Goal: Submit feedback/report problem: Submit feedback/report problem

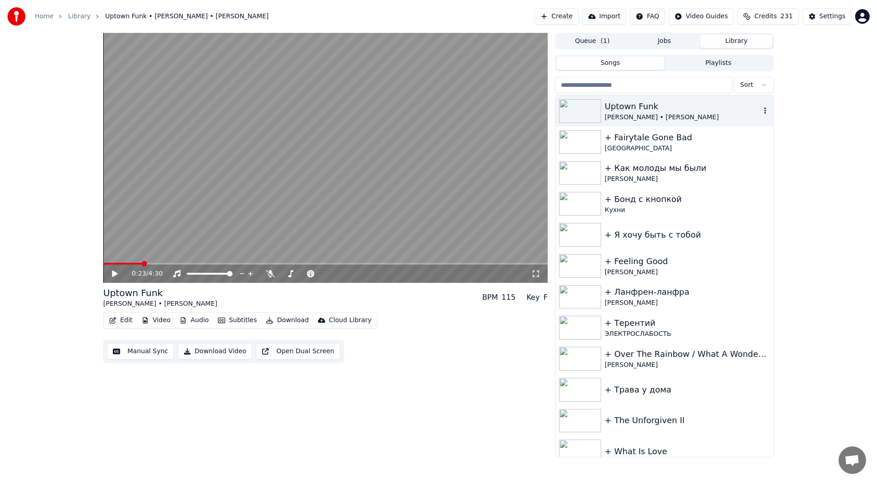
click at [642, 103] on div "Uptown Funk" at bounding box center [683, 106] width 156 height 13
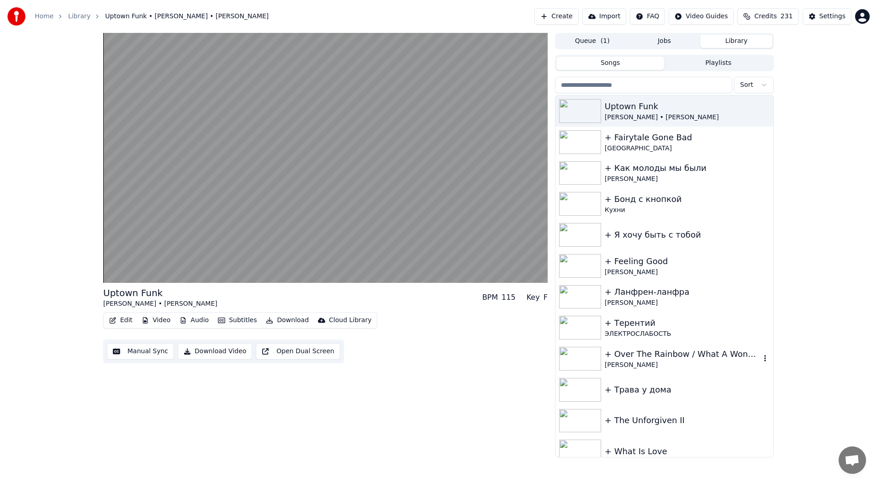
click at [216, 432] on div "Uptown Funk [PERSON_NAME] • [PERSON_NAME] BPM 115 Key F Edit Video Audio Subtit…" at bounding box center [325, 245] width 445 height 425
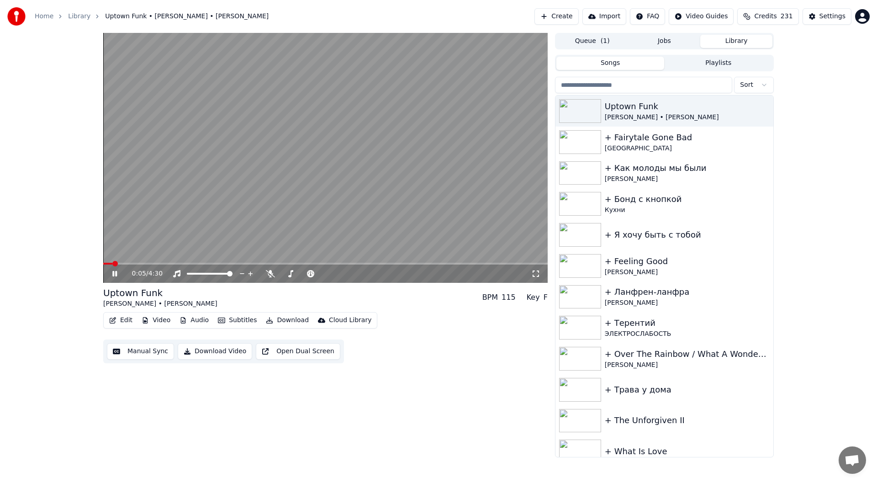
click at [114, 273] on icon at bounding box center [114, 273] width 5 height 5
click at [117, 320] on button "Edit" at bounding box center [121, 320] width 31 height 13
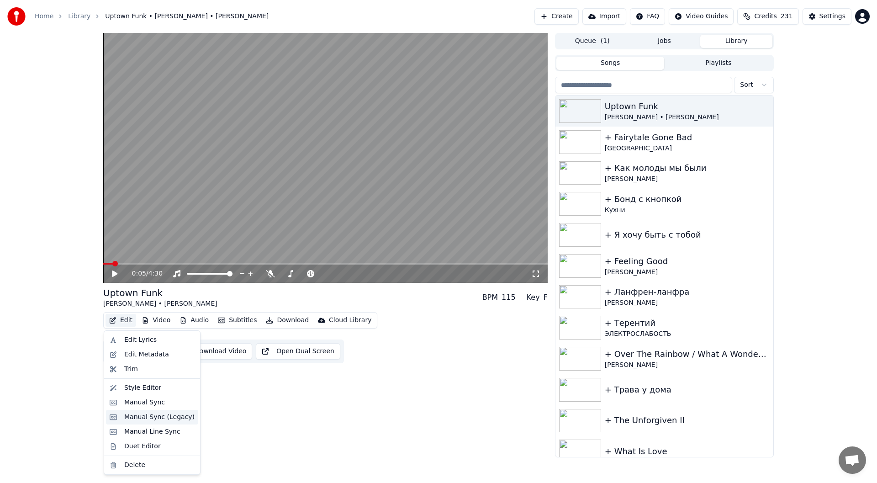
click at [174, 416] on div "Manual Sync (Legacy)" at bounding box center [159, 417] width 70 height 9
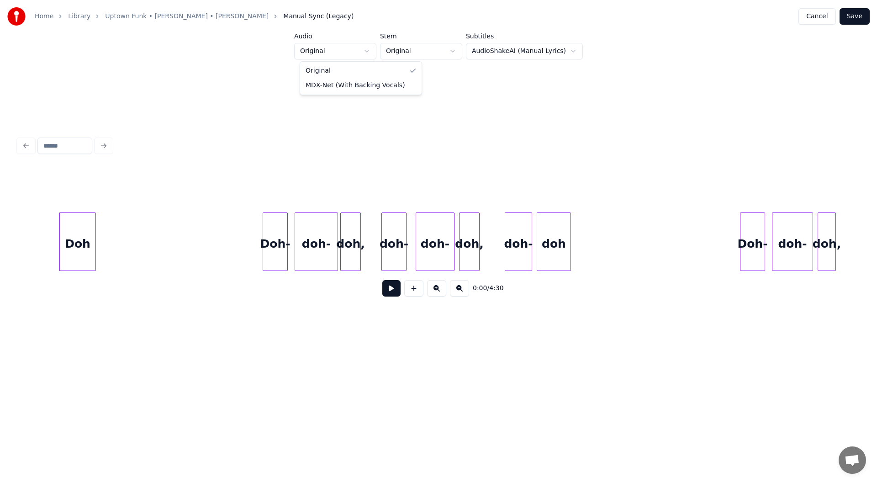
click at [349, 50] on html "Home Library Uptown Funk • [PERSON_NAME] • [PERSON_NAME] Manual Sync (Legacy) C…" at bounding box center [438, 189] width 877 height 378
click at [410, 55] on html "Home Library Uptown Funk • [PERSON_NAME] • [PERSON_NAME] Manual Sync (Legacy) C…" at bounding box center [438, 189] width 877 height 378
click at [314, 58] on html "Home Library Uptown Funk • [PERSON_NAME] • [PERSON_NAME] Manual Sync (Legacy) C…" at bounding box center [438, 189] width 877 height 378
click at [401, 53] on html "Home Library Uptown Funk • [PERSON_NAME] • [PERSON_NAME] Manual Sync (Legacy) C…" at bounding box center [438, 189] width 877 height 378
click at [343, 50] on html "Home Library Uptown Funk • [PERSON_NAME] • [PERSON_NAME] Manual Sync (Legacy) C…" at bounding box center [438, 189] width 877 height 378
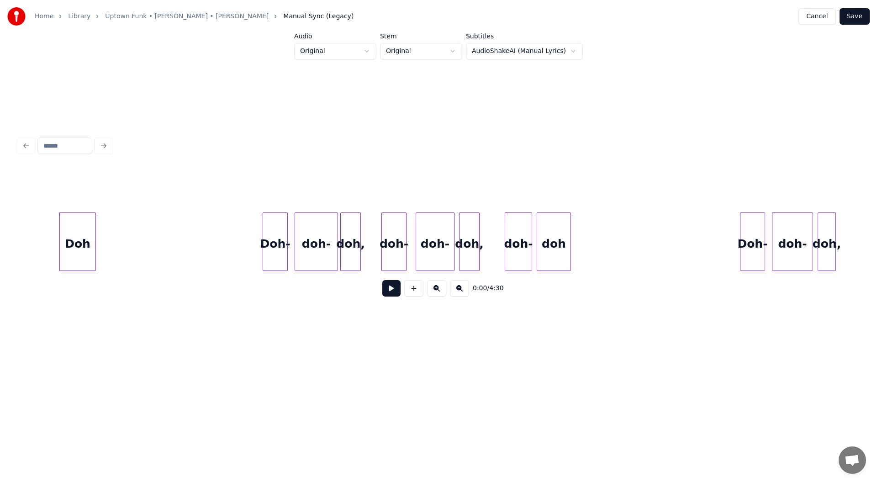
click at [339, 56] on html "Home Library Uptown Funk • [PERSON_NAME] • [PERSON_NAME] Manual Sync (Legacy) C…" at bounding box center [438, 189] width 877 height 378
click at [410, 56] on html "Home Library Uptown Funk • [PERSON_NAME] • [PERSON_NAME] Manual Sync (Legacy) C…" at bounding box center [438, 189] width 877 height 378
click at [384, 295] on button at bounding box center [392, 288] width 18 height 16
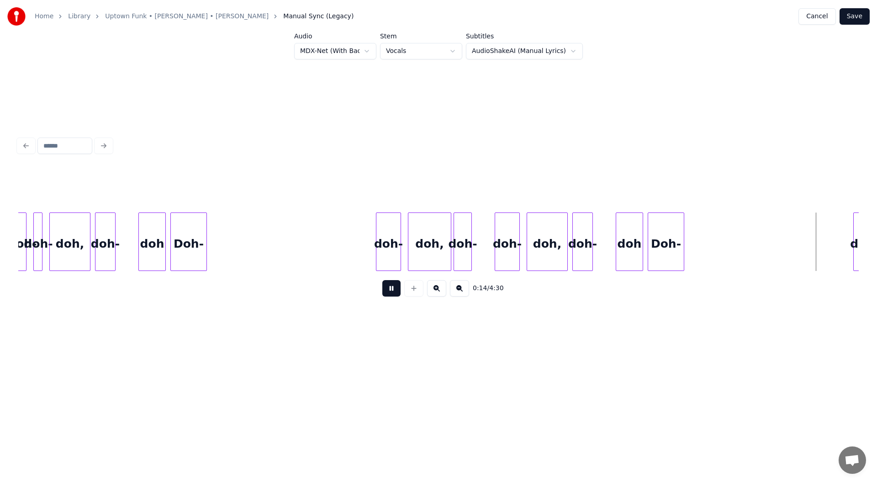
click at [386, 291] on button at bounding box center [392, 288] width 18 height 16
click at [389, 297] on button at bounding box center [392, 288] width 18 height 16
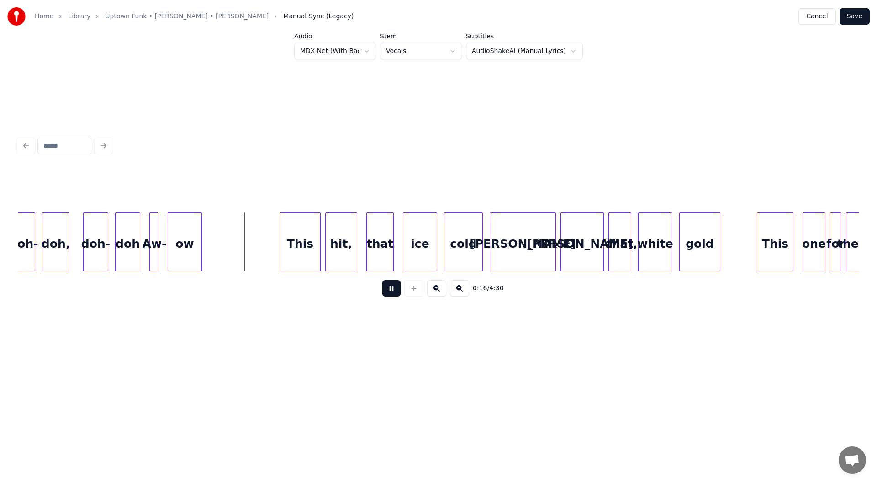
click at [383, 294] on button at bounding box center [392, 288] width 18 height 16
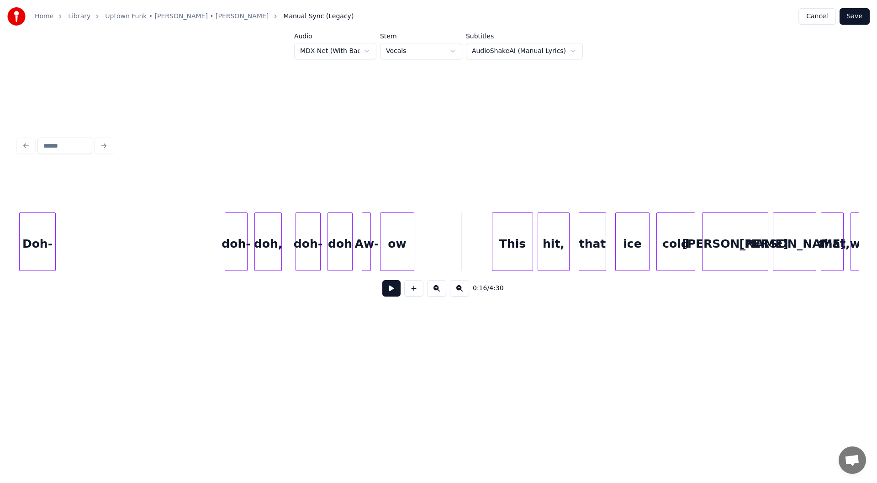
scroll to position [0, 1505]
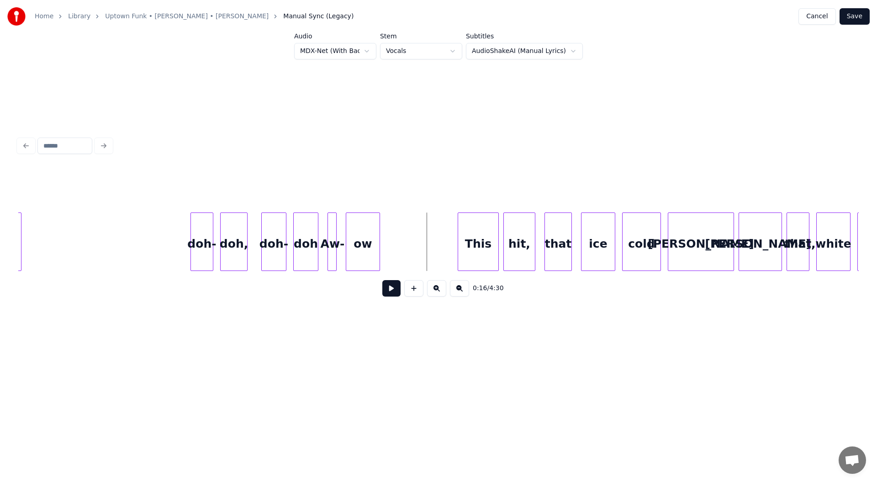
click at [205, 230] on div "doh-" at bounding box center [202, 244] width 22 height 62
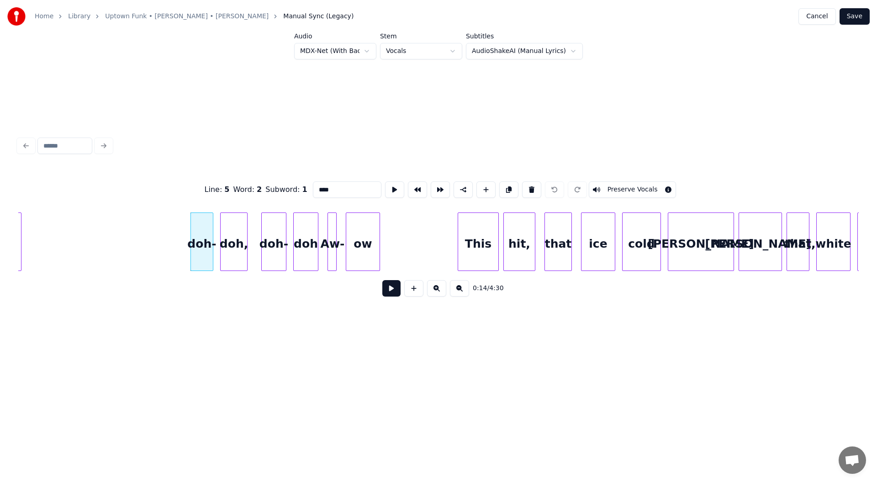
click at [383, 290] on button at bounding box center [392, 288] width 18 height 16
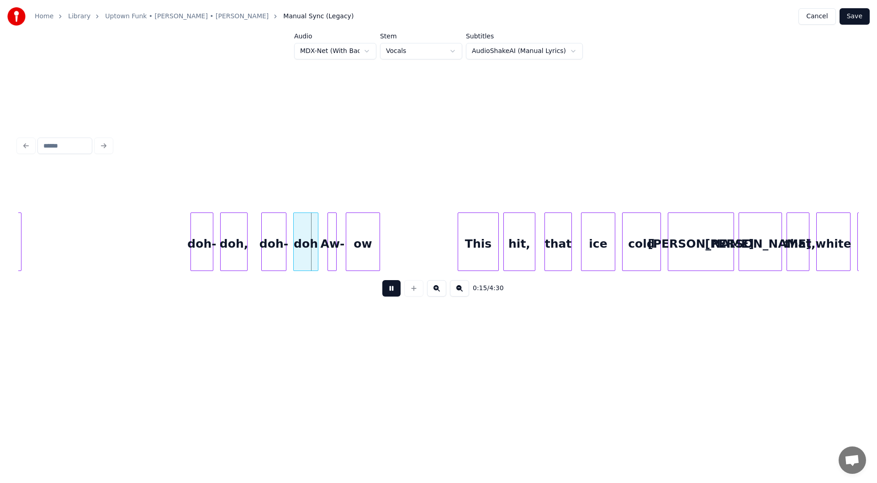
click at [383, 290] on button at bounding box center [392, 288] width 18 height 16
click at [223, 229] on div at bounding box center [223, 242] width 3 height 58
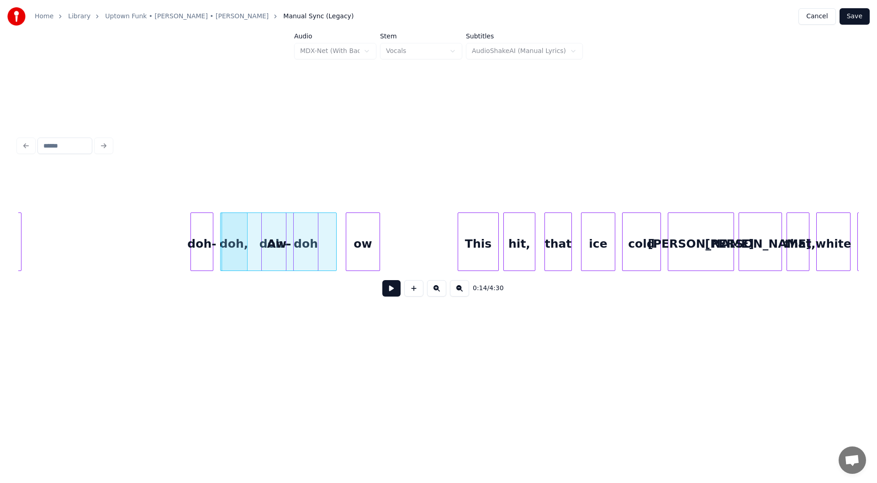
click at [383, 293] on button at bounding box center [392, 288] width 18 height 16
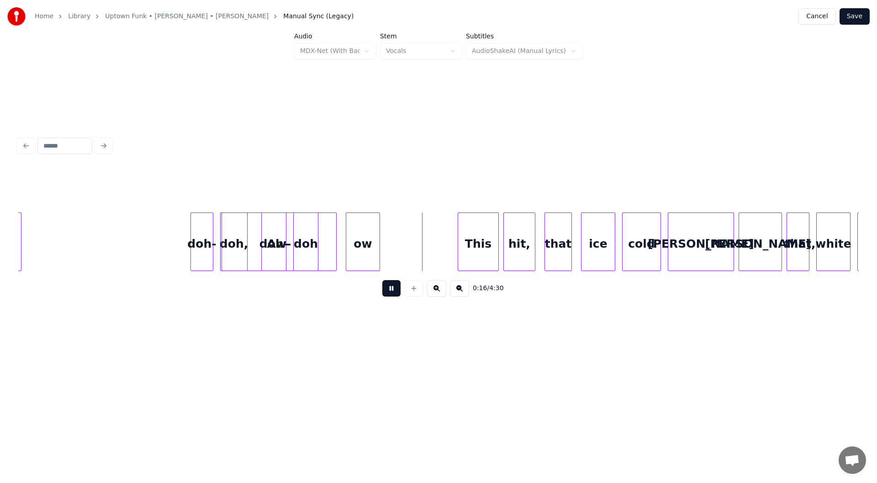
click at [383, 293] on button at bounding box center [392, 288] width 18 height 16
click at [411, 248] on div "ow" at bounding box center [418, 244] width 33 height 62
click at [387, 249] on div at bounding box center [388, 242] width 3 height 58
click at [380, 243] on div at bounding box center [380, 242] width 3 height 58
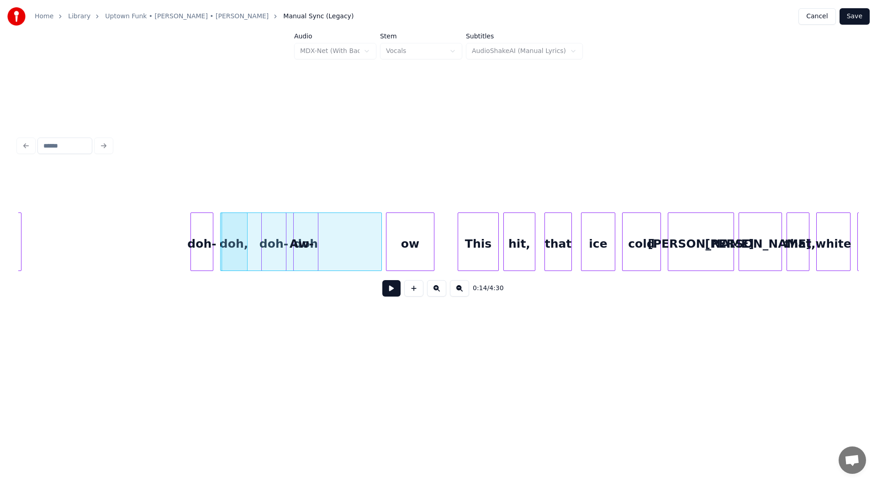
click at [387, 293] on button at bounding box center [392, 288] width 18 height 16
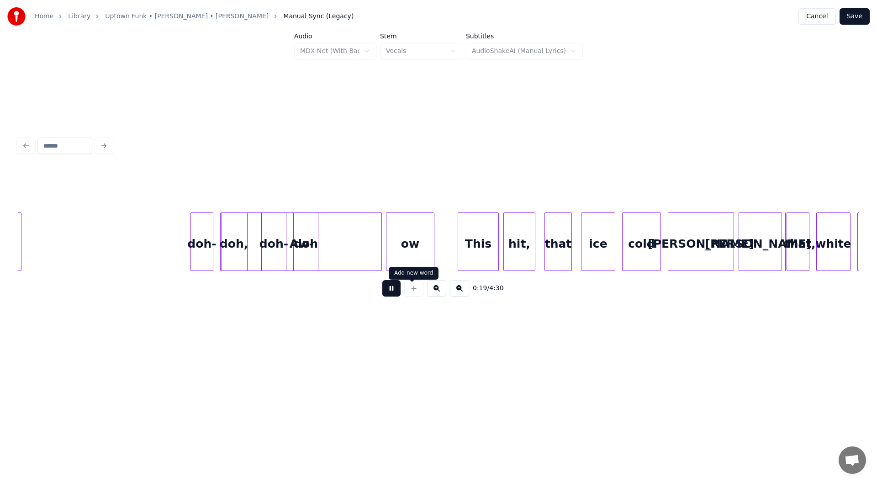
click at [388, 292] on button at bounding box center [392, 288] width 18 height 16
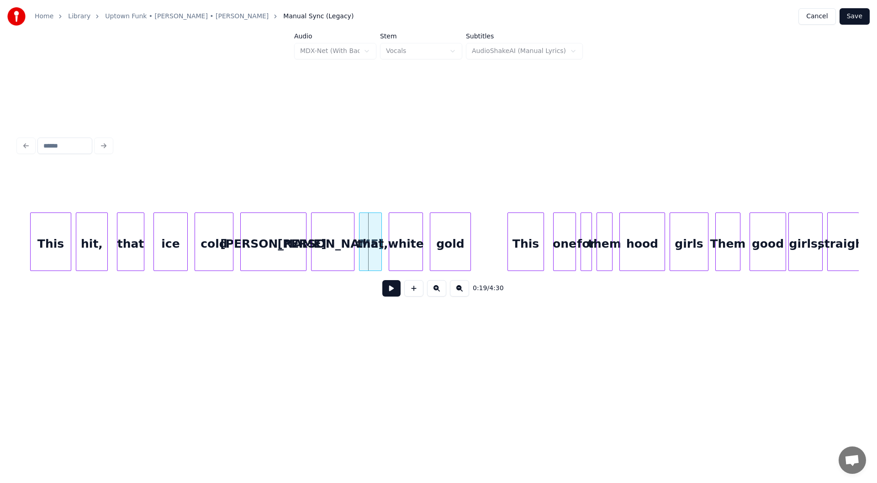
scroll to position [0, 1898]
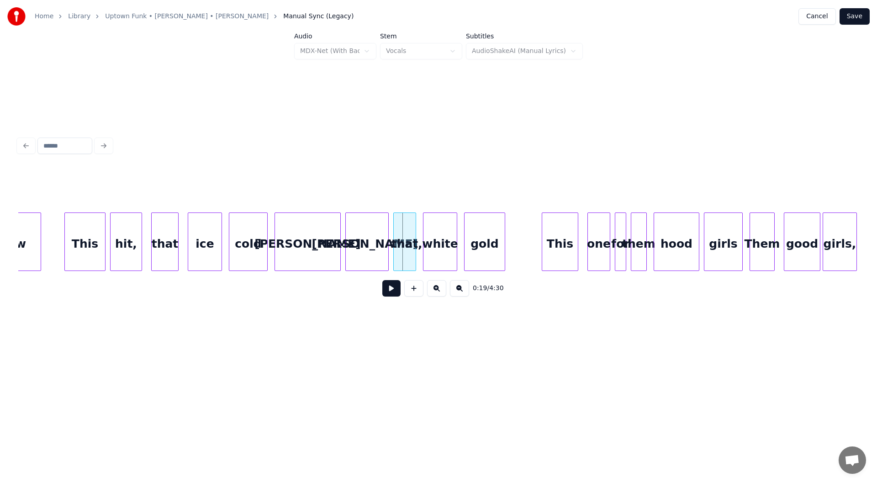
click at [383, 288] on button at bounding box center [392, 288] width 18 height 16
click at [383, 291] on button at bounding box center [392, 288] width 18 height 16
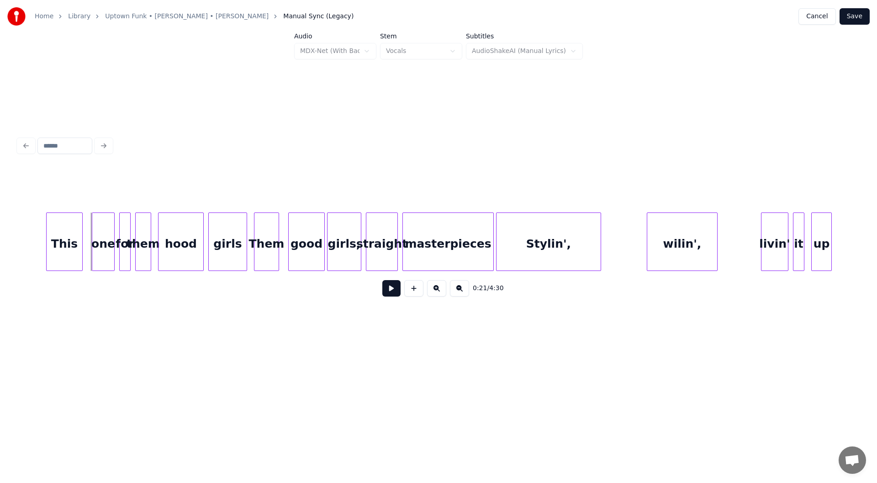
scroll to position [0, 2360]
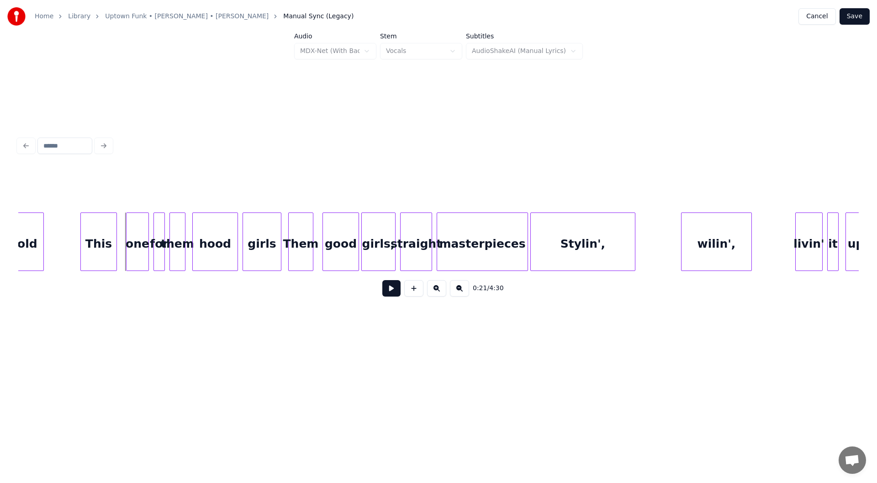
click at [389, 295] on button at bounding box center [392, 288] width 18 height 16
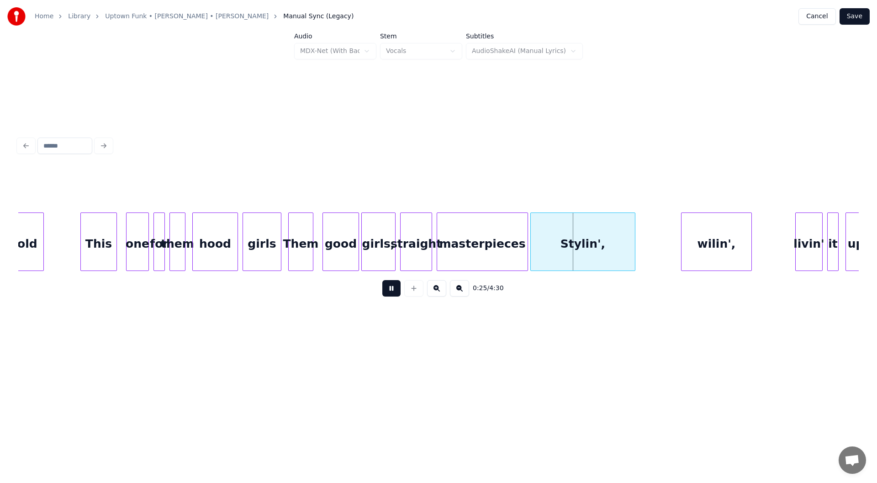
click at [389, 295] on button at bounding box center [392, 288] width 18 height 16
click at [541, 247] on div at bounding box center [541, 242] width 3 height 58
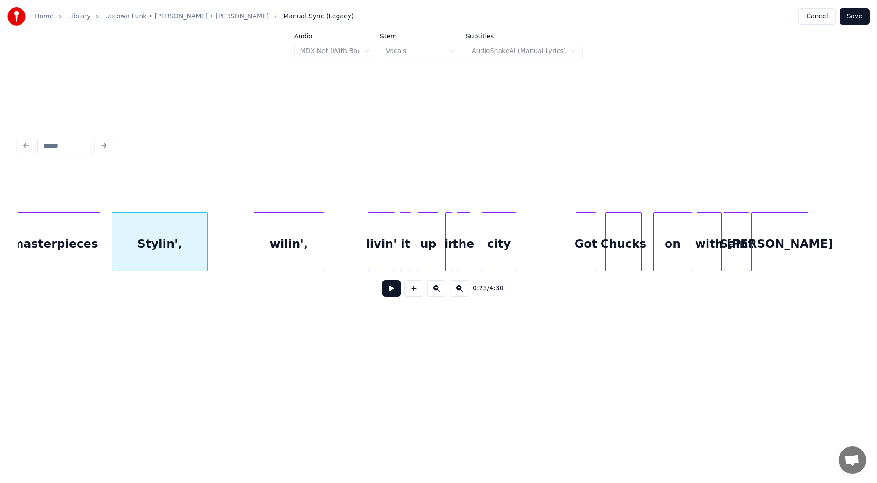
scroll to position [0, 2822]
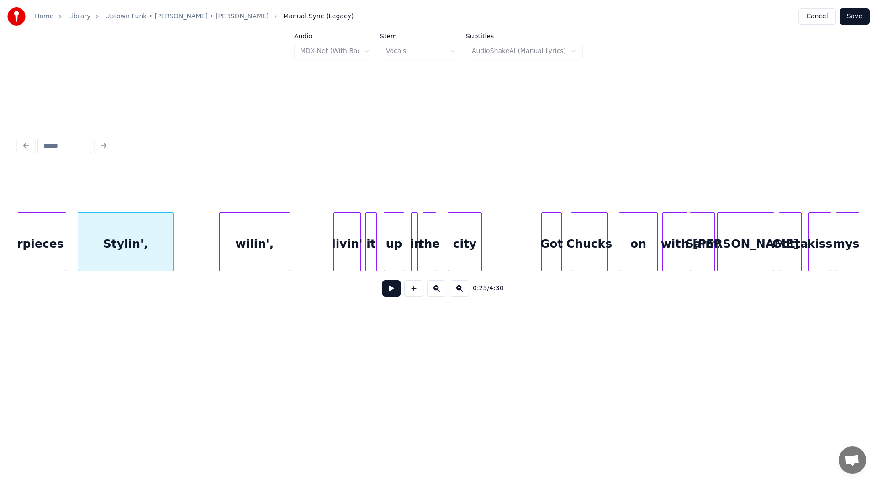
click at [389, 292] on button at bounding box center [392, 288] width 18 height 16
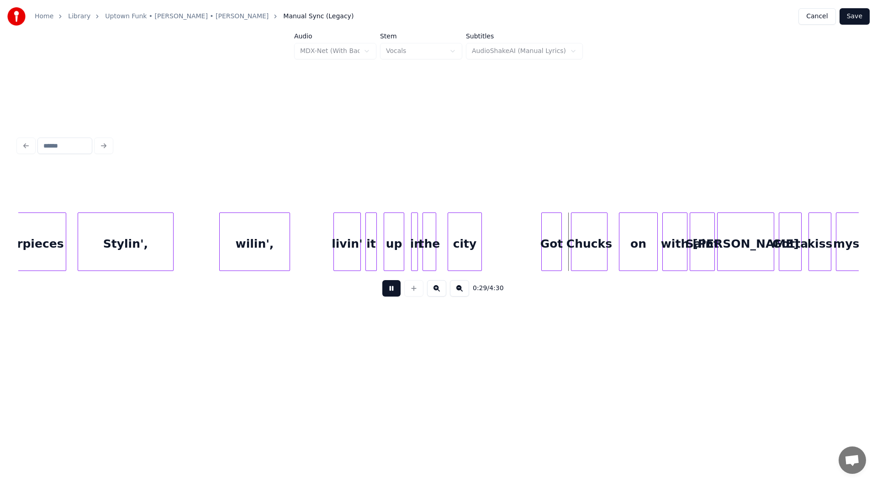
click at [389, 292] on button at bounding box center [392, 288] width 18 height 16
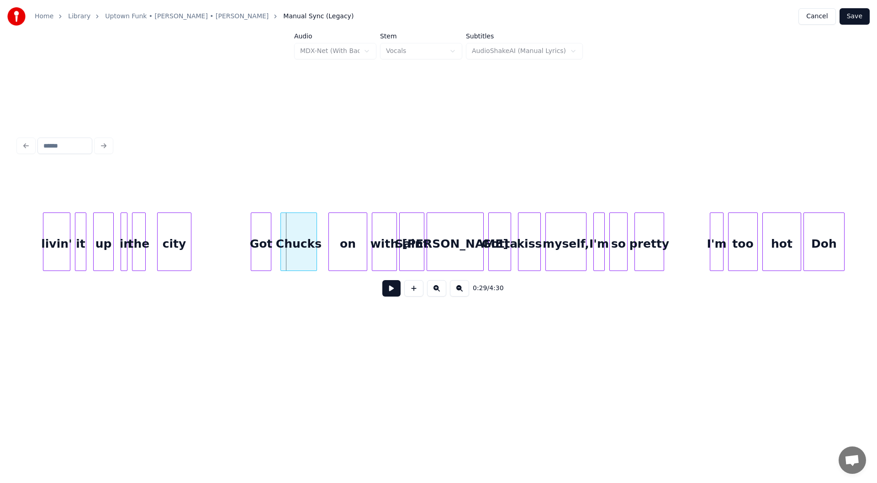
scroll to position [0, 3181]
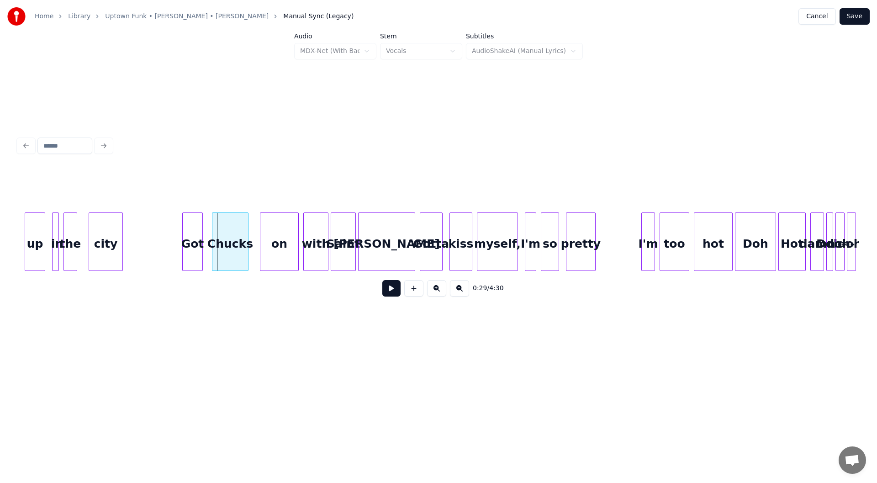
click at [383, 290] on button at bounding box center [392, 288] width 18 height 16
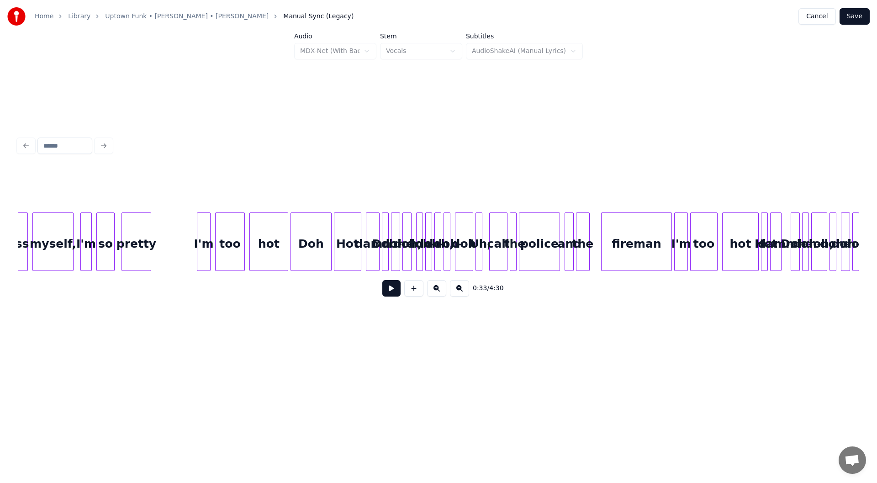
scroll to position [0, 3643]
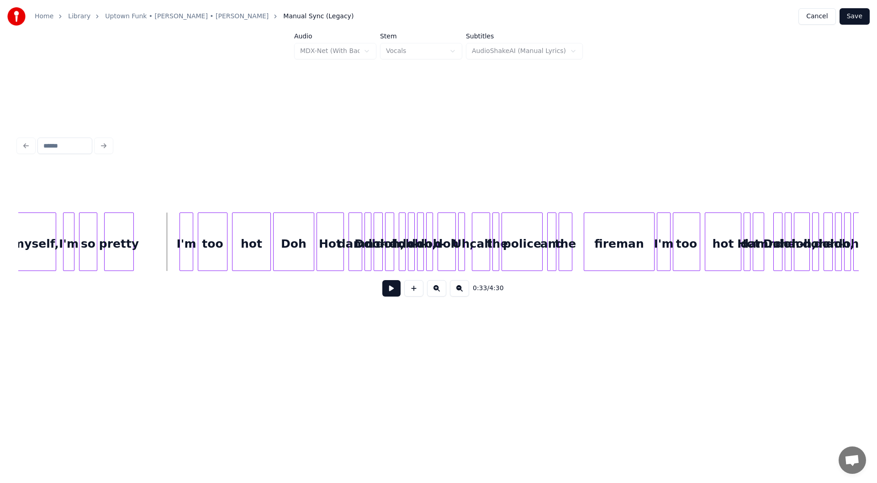
click at [387, 294] on button at bounding box center [392, 288] width 18 height 16
click at [386, 294] on button at bounding box center [392, 288] width 18 height 16
click at [850, 21] on button "Save" at bounding box center [855, 16] width 30 height 16
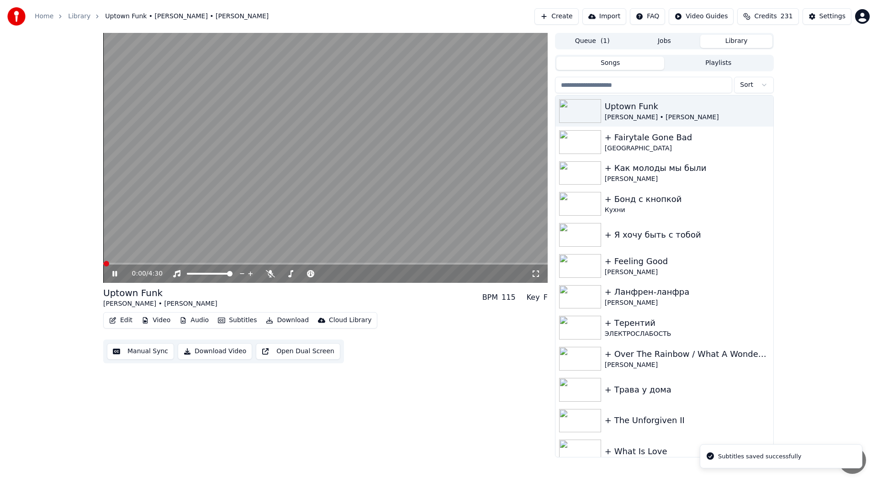
click at [113, 275] on icon at bounding box center [114, 273] width 5 height 5
click at [329, 356] on button "Open Dual Screen" at bounding box center [298, 351] width 85 height 16
click at [115, 276] on icon at bounding box center [121, 273] width 21 height 7
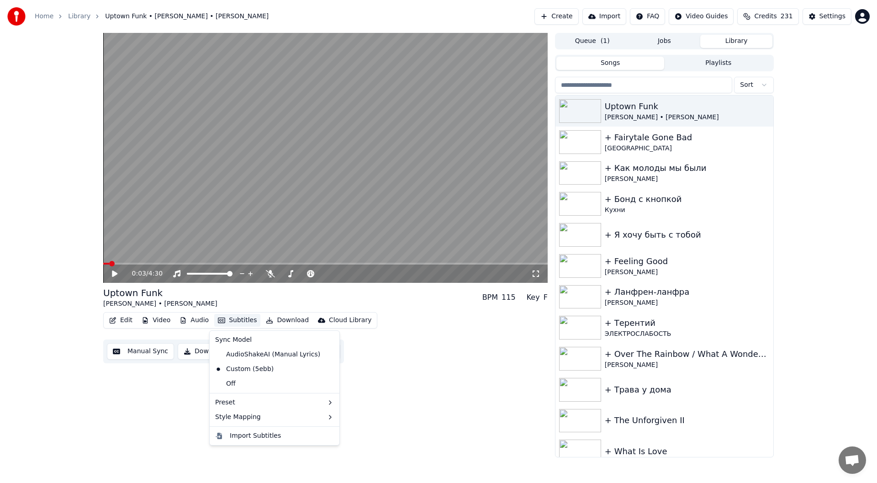
click at [214, 320] on button "Subtitles" at bounding box center [237, 320] width 46 height 13
click at [361, 431] on div "Duet" at bounding box center [356, 434] width 54 height 15
click at [116, 274] on icon at bounding box center [114, 273] width 5 height 5
click at [155, 351] on button "Manual Sync" at bounding box center [140, 351] width 67 height 16
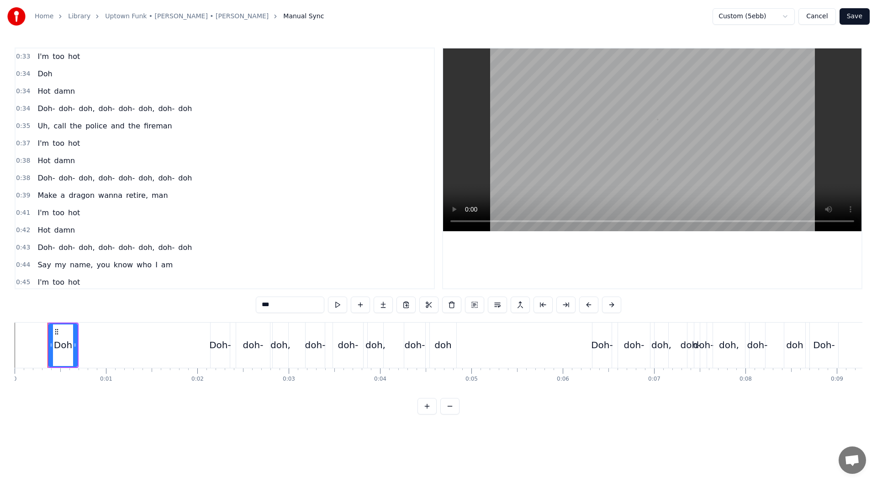
scroll to position [228, 0]
click at [65, 107] on span "doh-" at bounding box center [67, 106] width 18 height 11
type input "****"
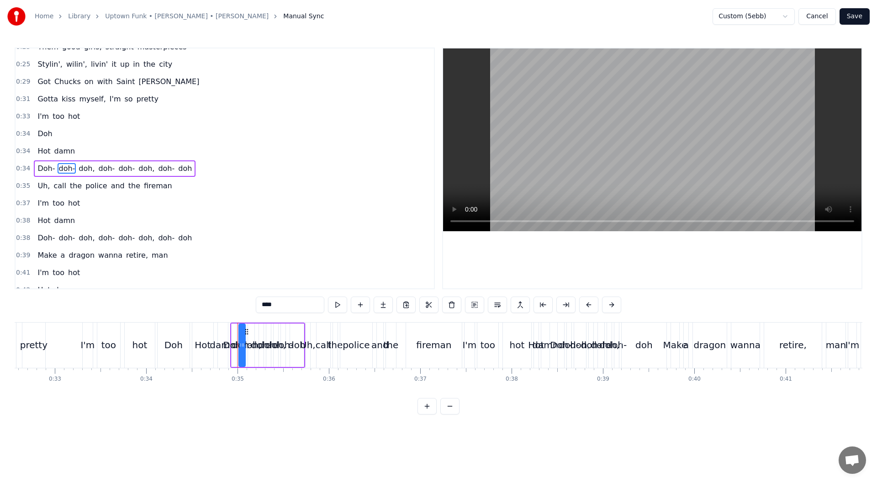
scroll to position [0, 3153]
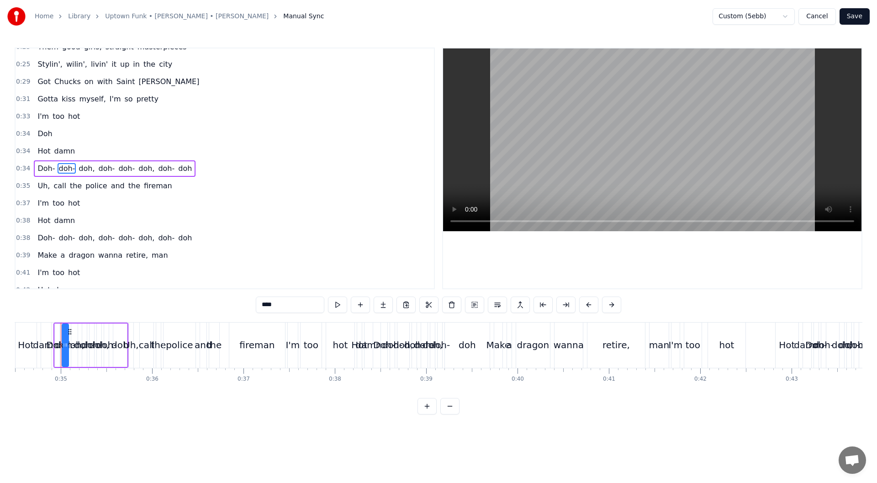
click at [830, 21] on button "Cancel" at bounding box center [817, 16] width 37 height 16
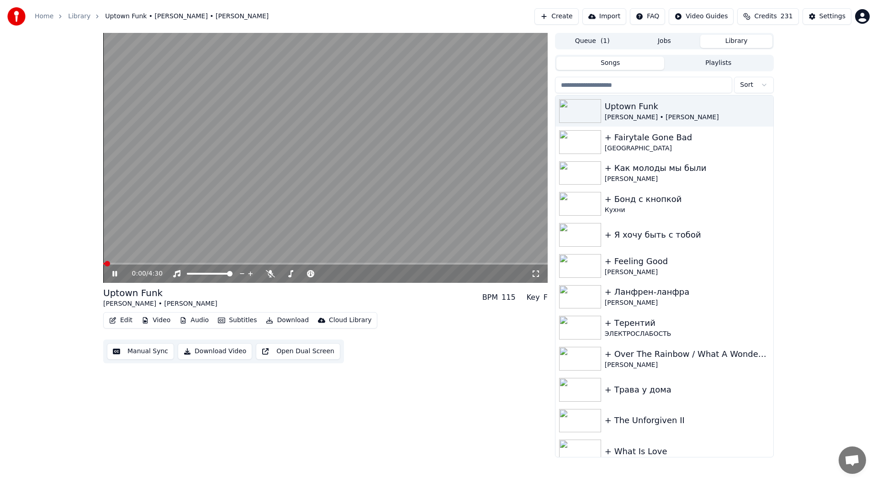
click at [111, 276] on icon at bounding box center [121, 273] width 21 height 7
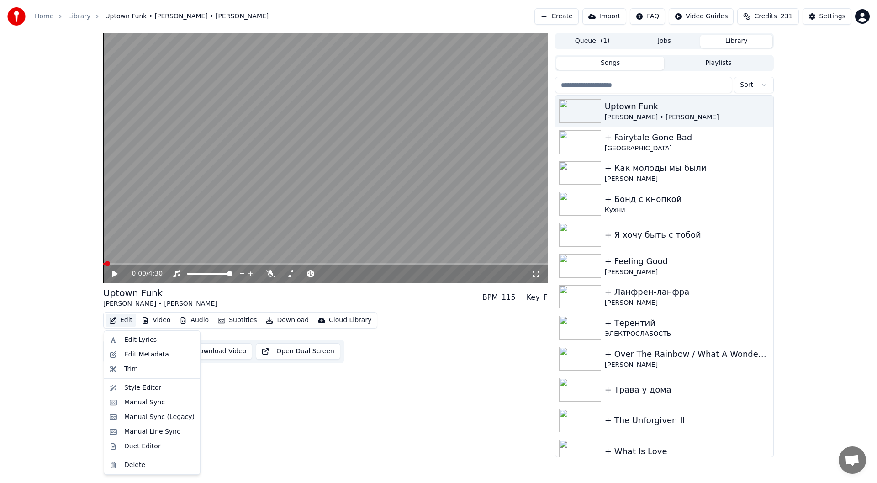
click at [116, 317] on button "Edit" at bounding box center [121, 320] width 31 height 13
click at [174, 414] on div "Manual Sync (Legacy)" at bounding box center [159, 417] width 70 height 9
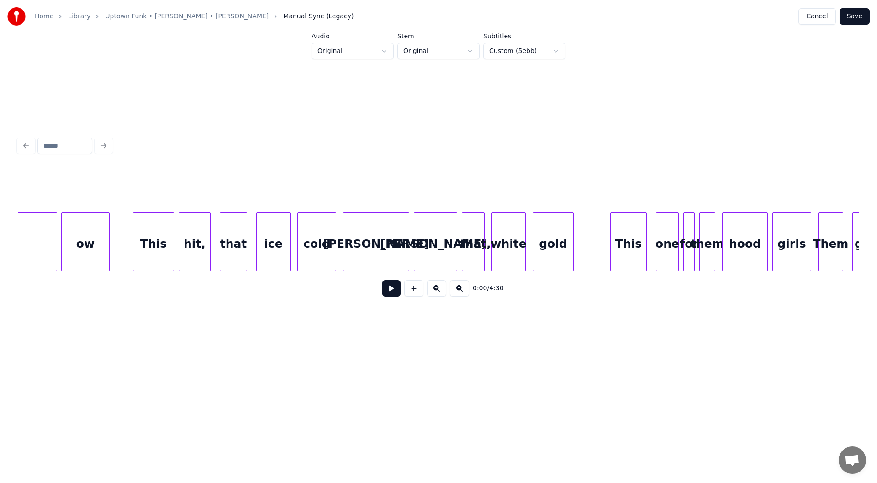
scroll to position [0, 1847]
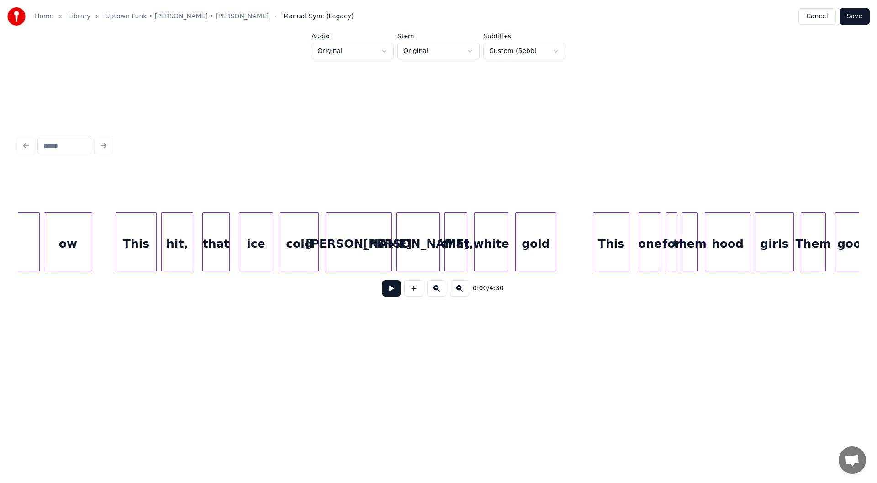
click at [527, 49] on html "Home Library Uptown Funk • [PERSON_NAME] • [PERSON_NAME] Manual Sync (Legacy) C…" at bounding box center [438, 189] width 877 height 378
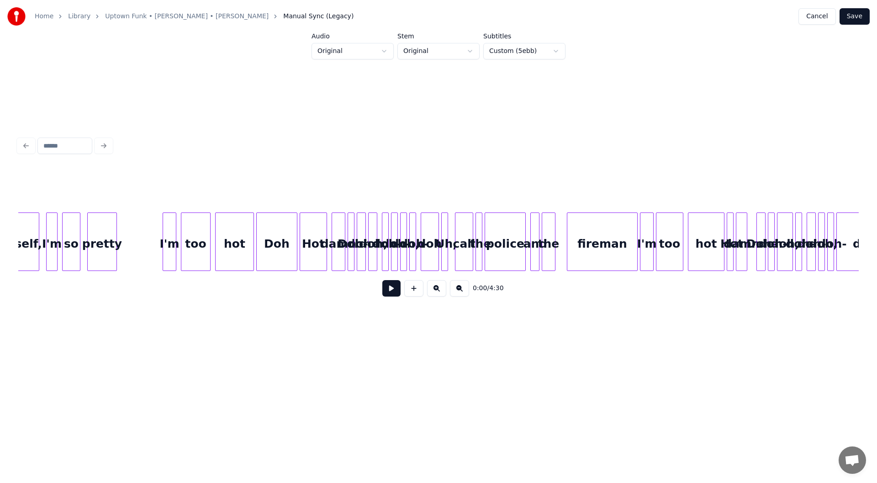
scroll to position [0, 3694]
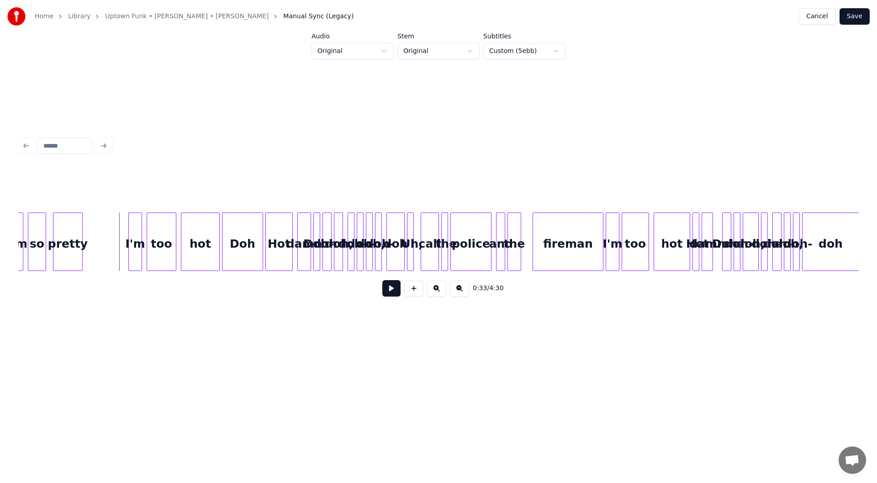
click at [386, 296] on button at bounding box center [392, 288] width 18 height 16
click at [389, 293] on button at bounding box center [392, 288] width 18 height 16
click at [129, 238] on div at bounding box center [130, 242] width 3 height 58
click at [161, 235] on div "too" at bounding box center [161, 244] width 29 height 62
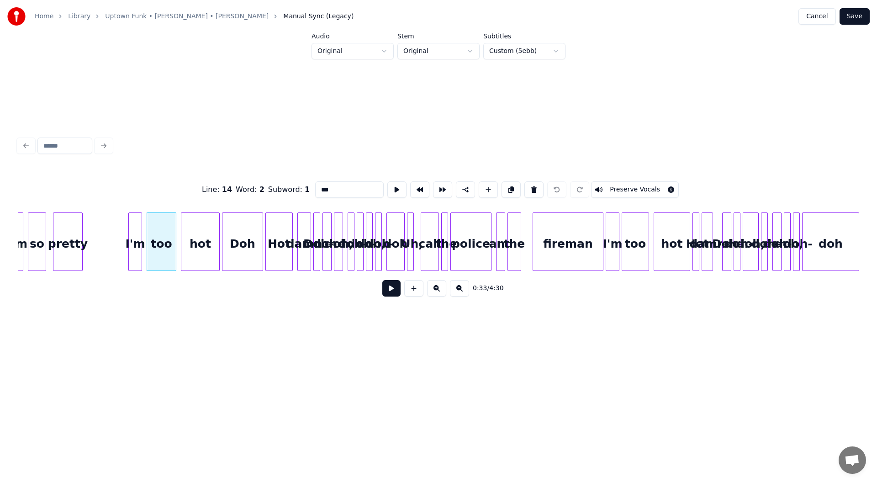
click at [192, 235] on div "hot" at bounding box center [200, 244] width 38 height 62
type input "***"
click at [445, 291] on button at bounding box center [436, 288] width 19 height 16
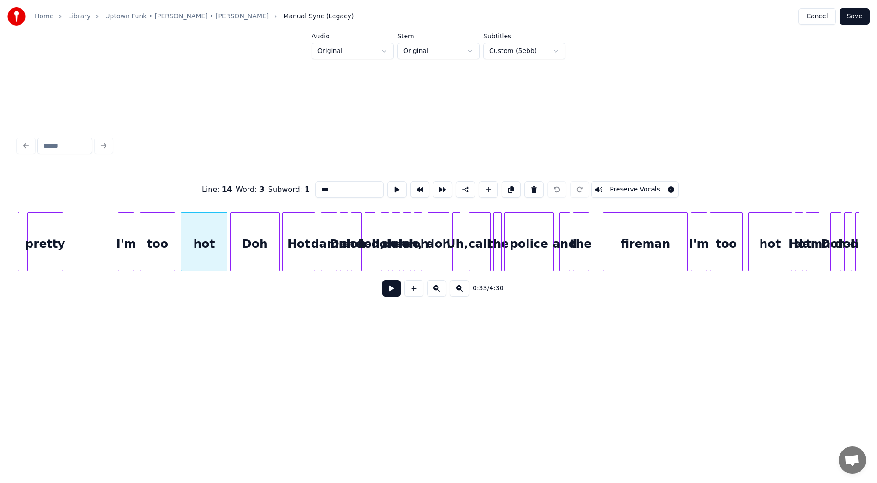
click at [445, 291] on button at bounding box center [436, 288] width 19 height 16
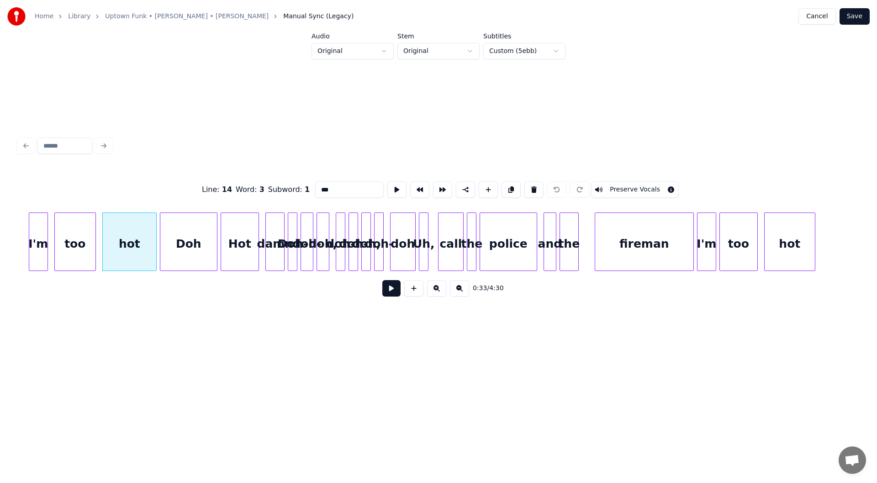
scroll to position [0, 5340]
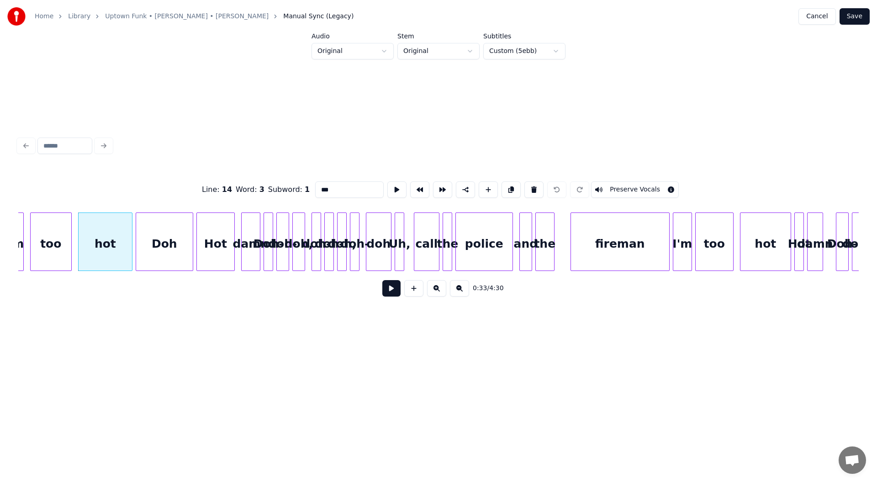
click at [445, 291] on button at bounding box center [436, 288] width 19 height 16
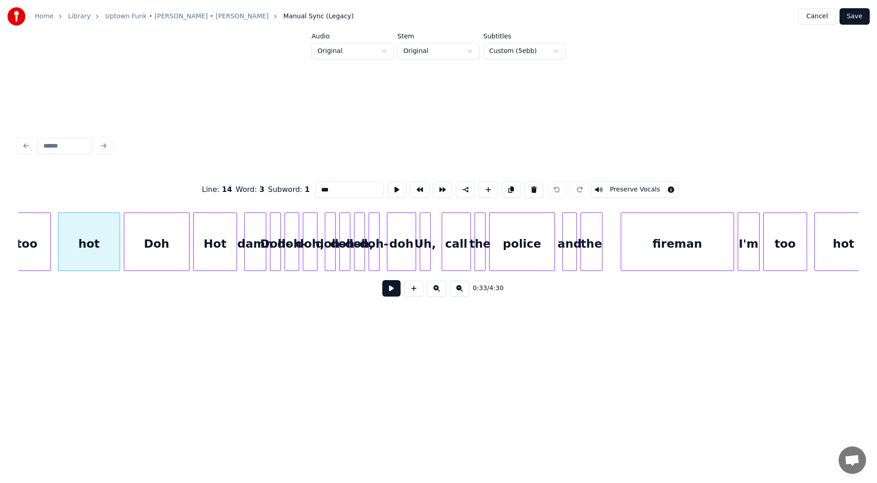
scroll to position [0, 6077]
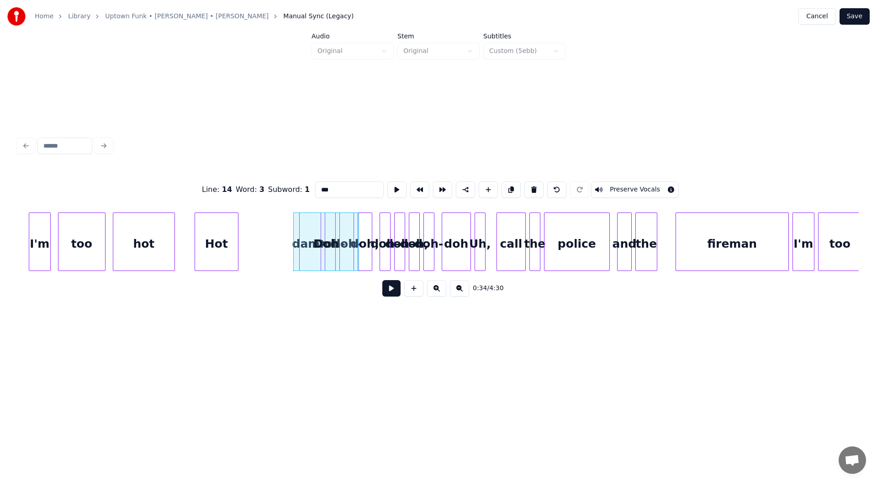
click at [204, 249] on div "Hot" at bounding box center [216, 244] width 43 height 62
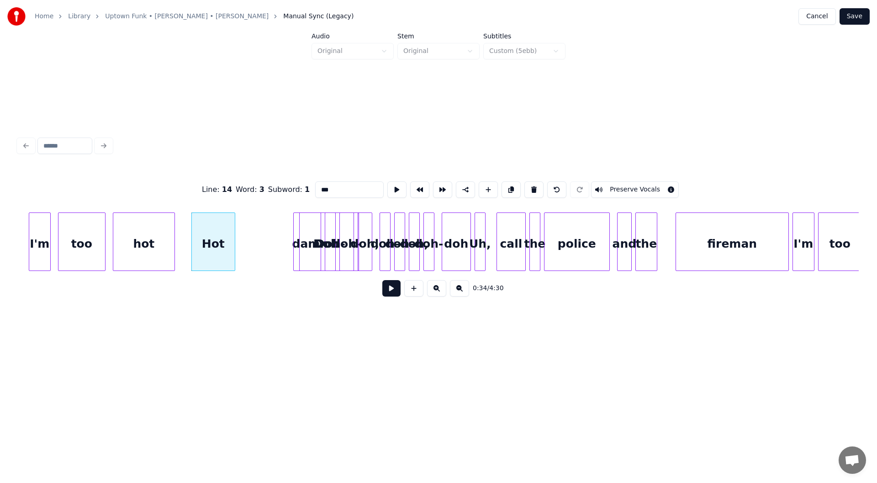
click at [37, 233] on div "I'm" at bounding box center [39, 244] width 21 height 62
click at [388, 192] on button at bounding box center [397, 189] width 19 height 16
click at [89, 238] on div "too" at bounding box center [81, 244] width 47 height 62
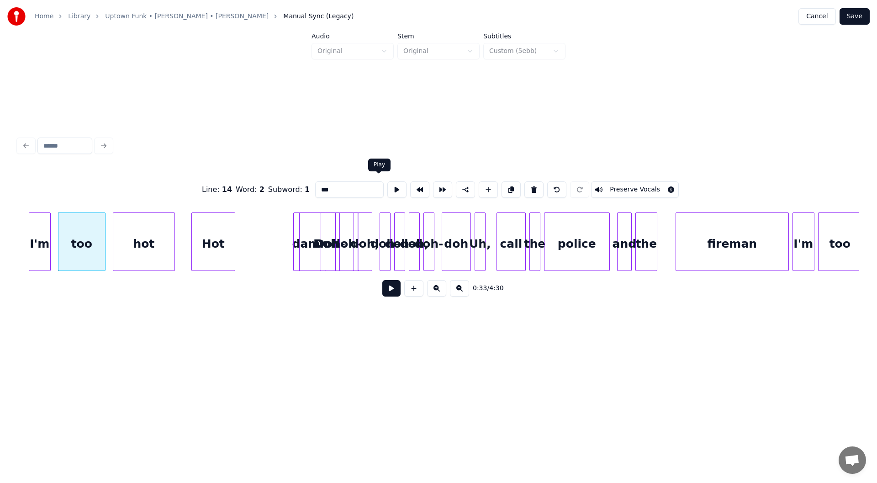
click at [388, 188] on button at bounding box center [397, 189] width 19 height 16
click at [143, 237] on div "hot" at bounding box center [143, 244] width 61 height 62
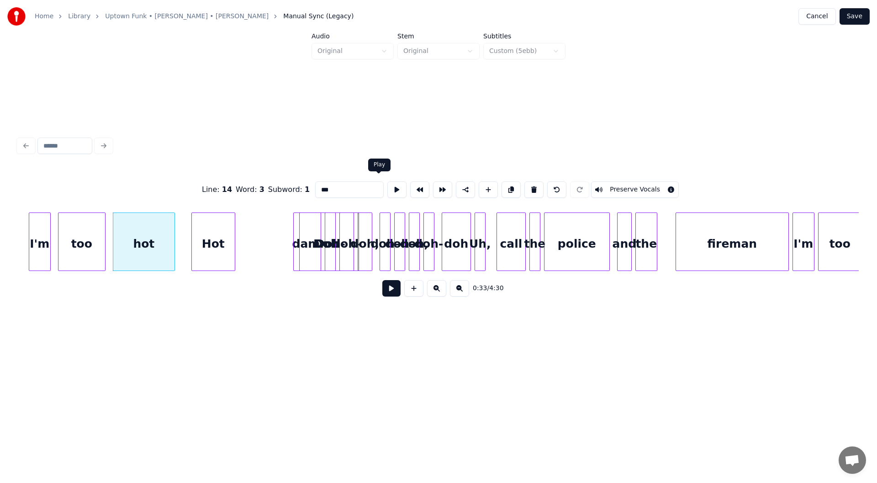
click at [388, 187] on button at bounding box center [397, 189] width 19 height 16
click at [213, 233] on div "Hot" at bounding box center [213, 244] width 43 height 62
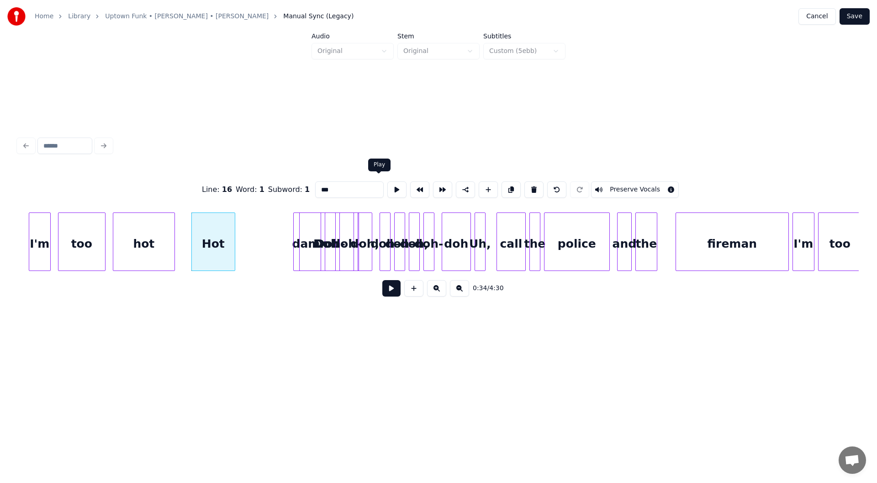
click at [388, 188] on button at bounding box center [397, 189] width 19 height 16
click at [388, 186] on button at bounding box center [397, 189] width 19 height 16
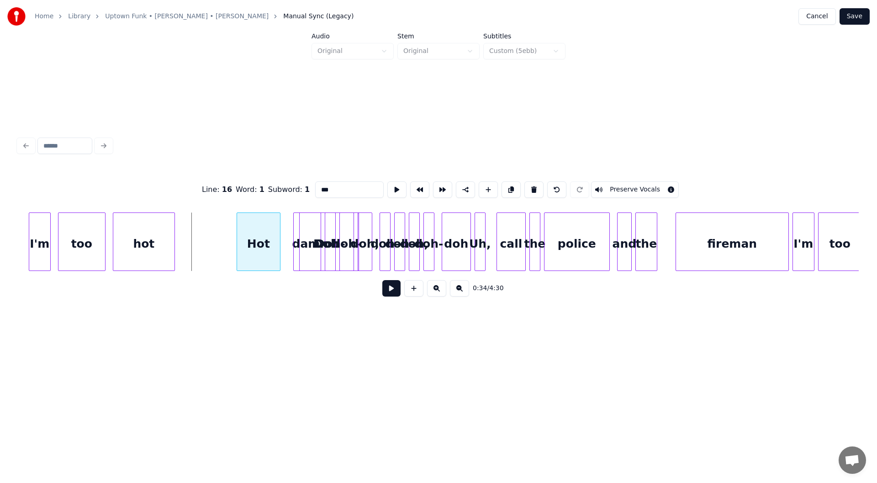
click at [257, 239] on div "Hot" at bounding box center [258, 244] width 43 height 62
click at [388, 190] on button at bounding box center [397, 189] width 19 height 16
click at [222, 243] on div "Hot" at bounding box center [216, 244] width 43 height 62
click at [281, 240] on div at bounding box center [280, 242] width 3 height 58
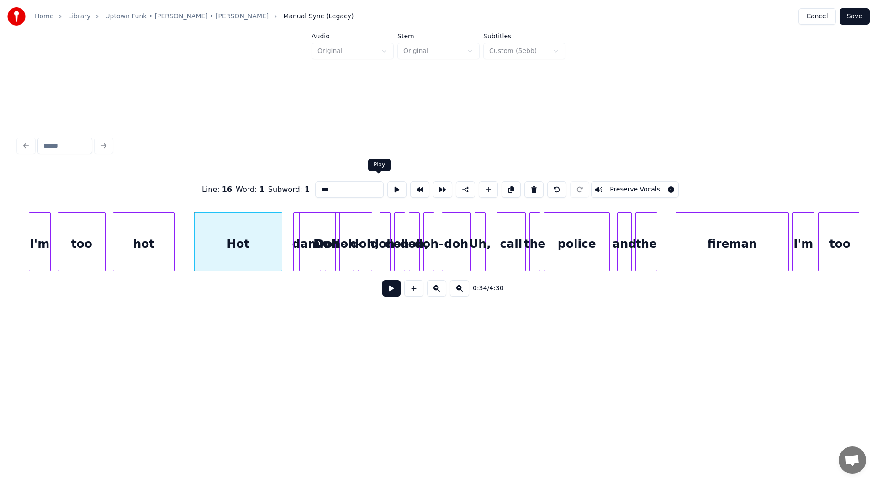
click at [388, 185] on button at bounding box center [397, 189] width 19 height 16
click at [288, 256] on div at bounding box center [287, 242] width 3 height 58
click at [192, 253] on div "Doh" at bounding box center [220, 244] width 73 height 62
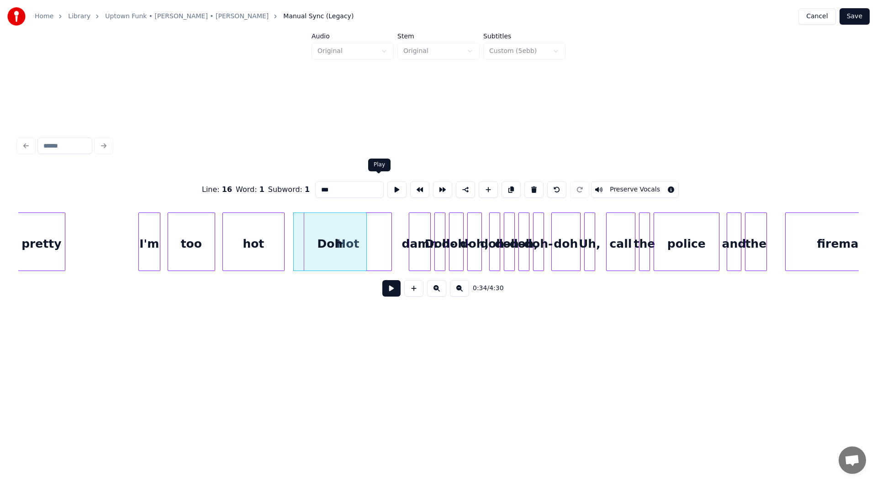
scroll to position [0, 5858]
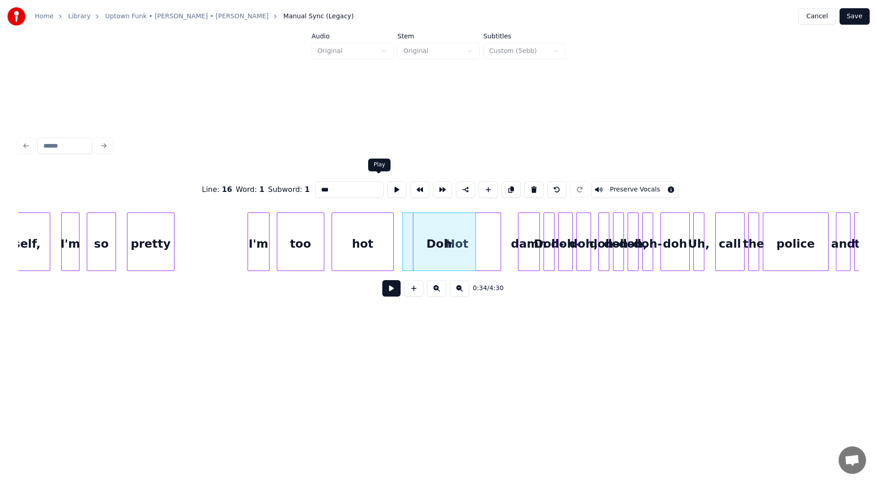
click at [410, 239] on div "Doh" at bounding box center [439, 244] width 73 height 62
click at [464, 252] on div at bounding box center [465, 242] width 3 height 58
click at [504, 249] on div "Hot" at bounding box center [466, 244] width 87 height 62
click at [406, 241] on div "Doh" at bounding box center [410, 244] width 18 height 62
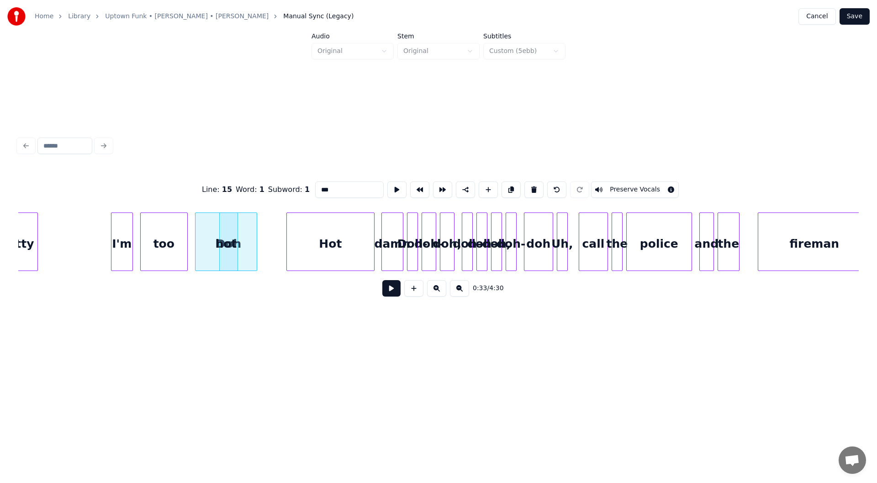
scroll to position [0, 6104]
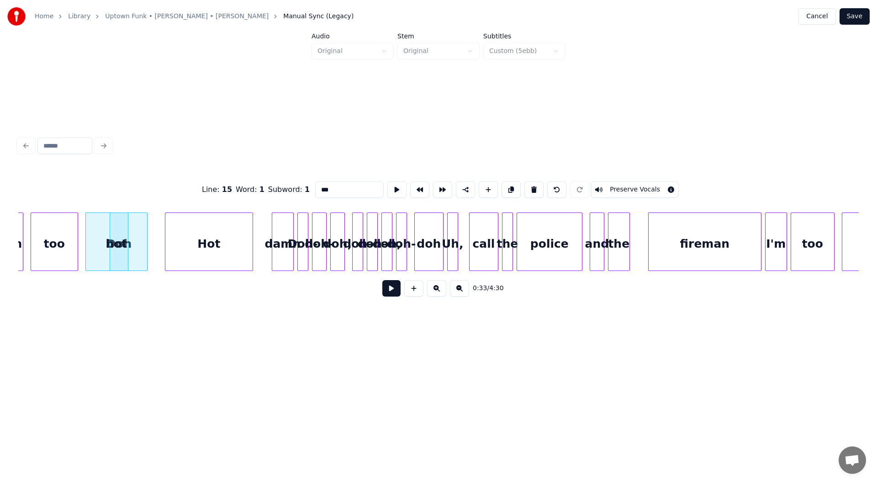
click at [220, 249] on div "Hot" at bounding box center [208, 244] width 87 height 62
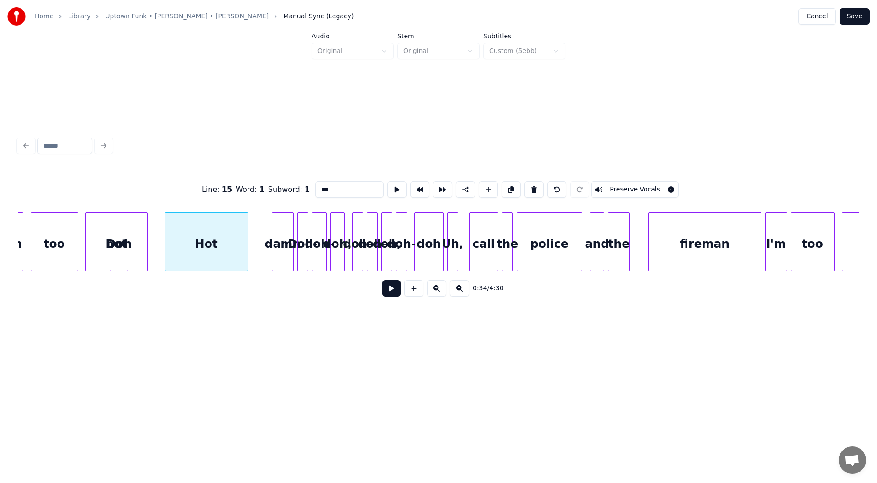
click at [246, 251] on div at bounding box center [246, 242] width 3 height 58
click at [237, 253] on div "Hot" at bounding box center [209, 244] width 81 height 62
click at [138, 248] on div "hot" at bounding box center [116, 244] width 61 height 62
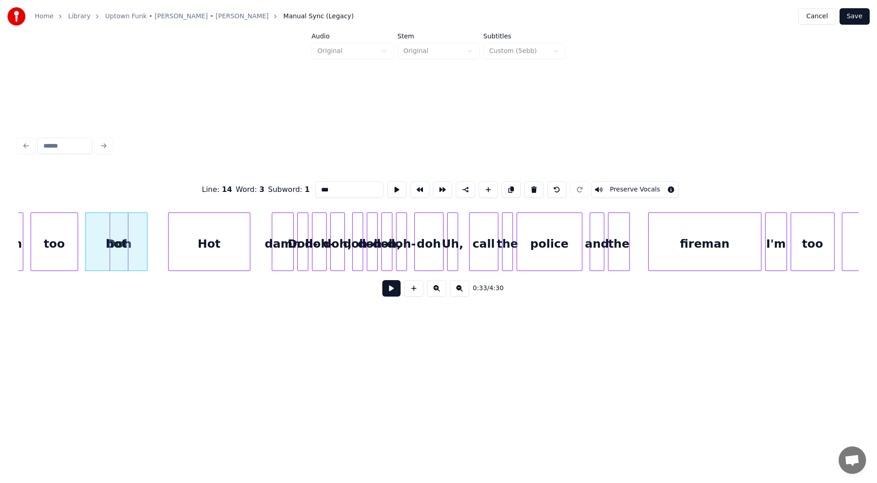
click at [223, 250] on div "Hot" at bounding box center [209, 244] width 81 height 62
type input "***"
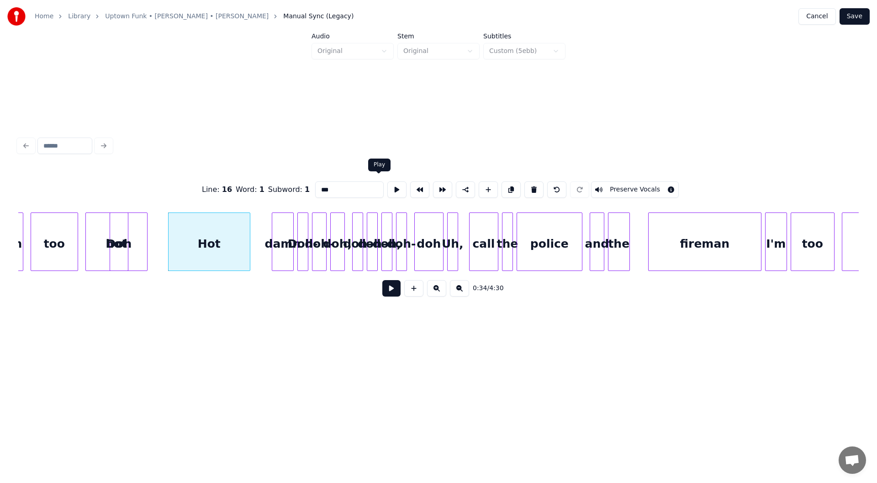
click at [388, 186] on button at bounding box center [397, 189] width 19 height 16
click at [388, 191] on button at bounding box center [397, 189] width 19 height 16
click at [210, 239] on div at bounding box center [211, 242] width 3 height 58
click at [388, 189] on button at bounding box center [397, 189] width 19 height 16
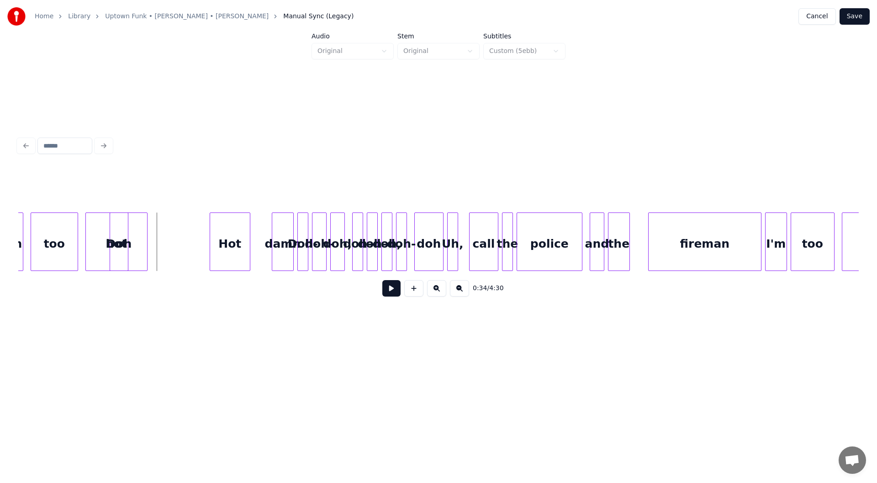
click at [388, 293] on button at bounding box center [392, 288] width 18 height 16
click at [276, 227] on div "damn" at bounding box center [277, 244] width 21 height 62
click at [292, 228] on div at bounding box center [291, 242] width 3 height 58
click at [281, 233] on div "damn" at bounding box center [277, 244] width 26 height 62
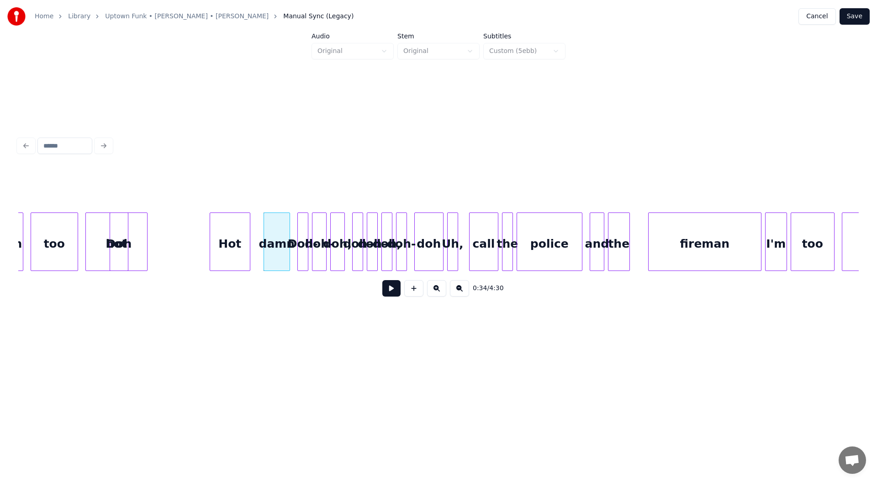
click at [445, 291] on button at bounding box center [436, 288] width 19 height 16
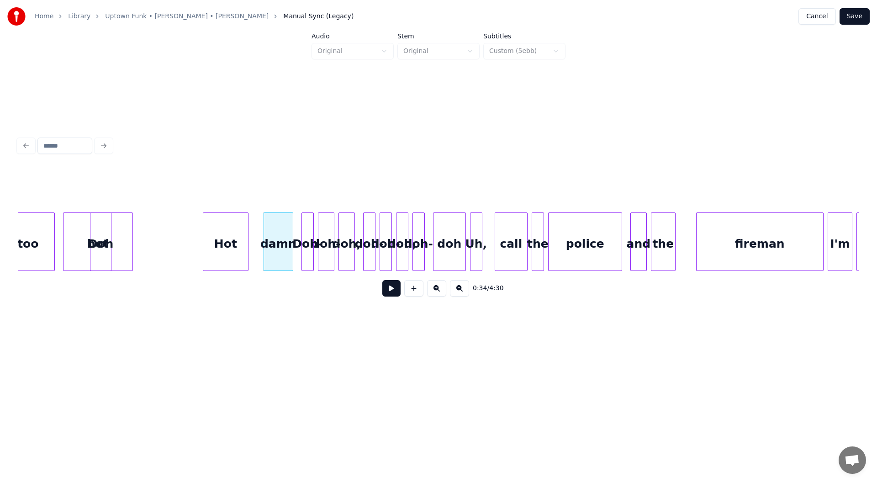
click at [445, 291] on button at bounding box center [436, 288] width 19 height 16
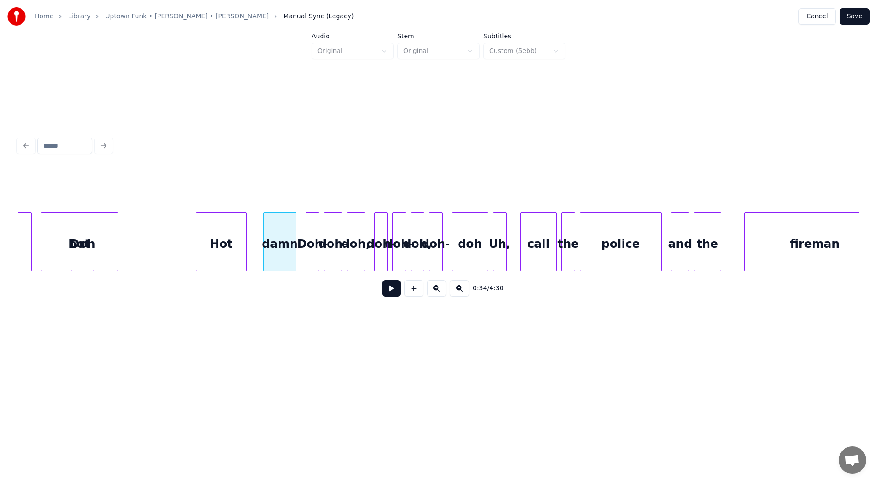
click at [445, 291] on button at bounding box center [436, 288] width 19 height 16
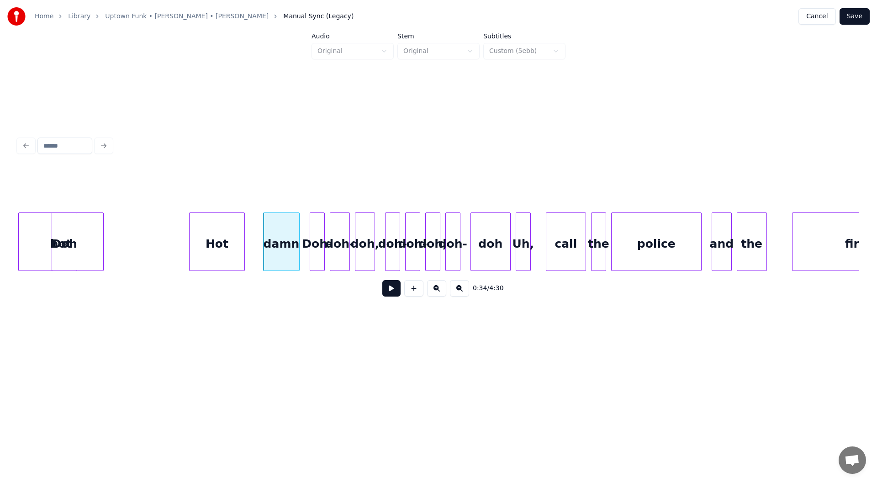
click at [445, 291] on button at bounding box center [436, 288] width 19 height 16
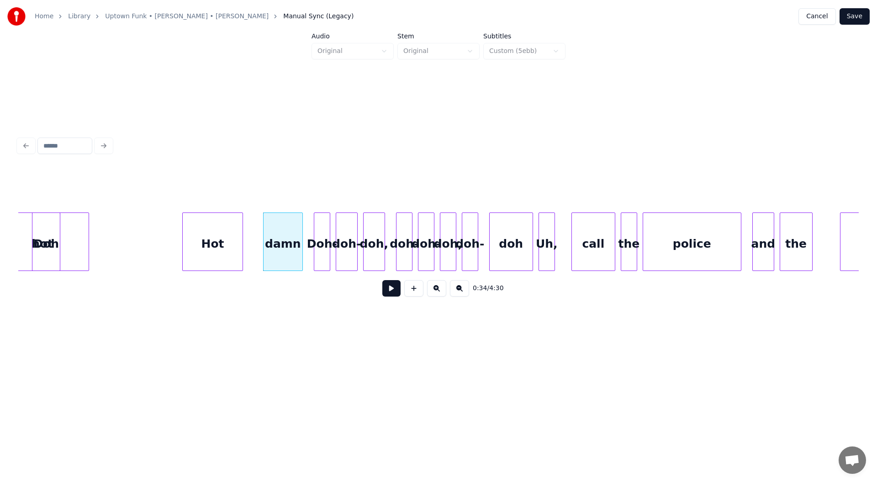
click at [445, 291] on button at bounding box center [436, 288] width 19 height 16
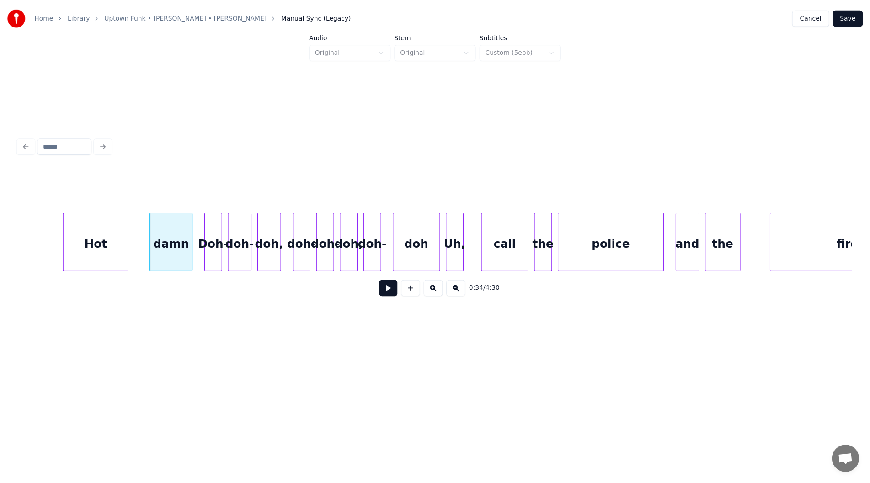
scroll to position [0, 10274]
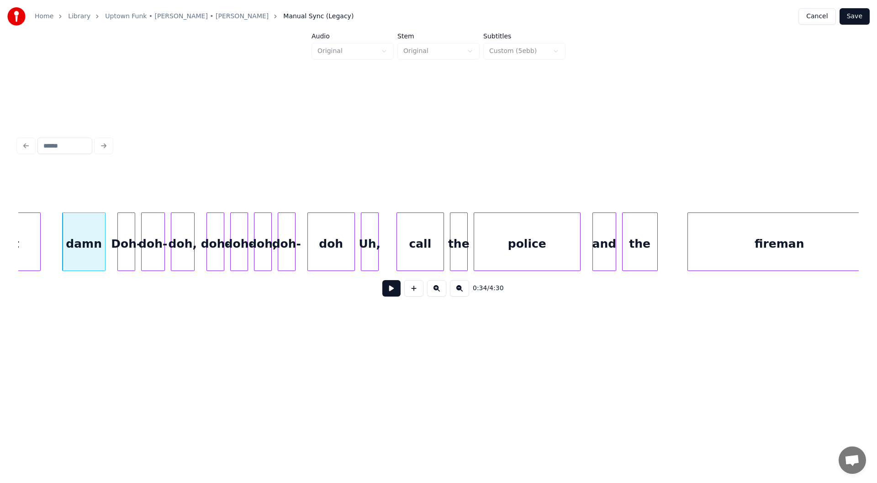
click at [852, 16] on button "Save" at bounding box center [855, 16] width 30 height 16
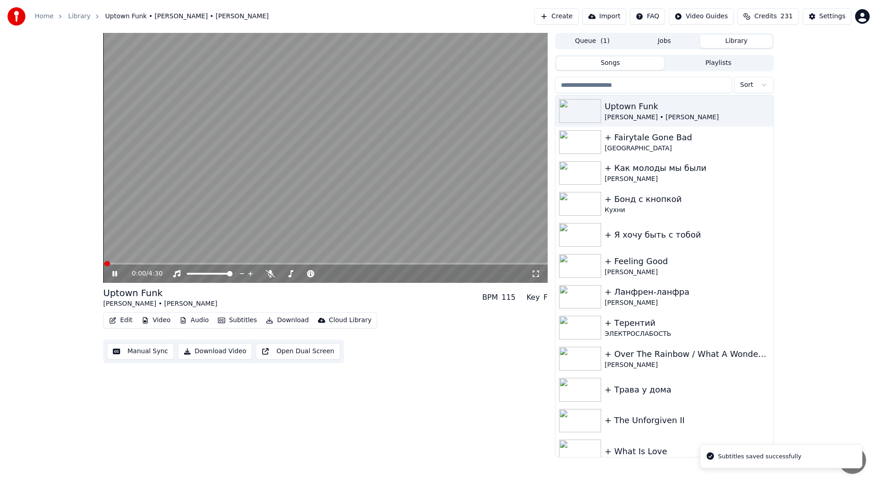
click at [117, 276] on icon at bounding box center [121, 273] width 21 height 7
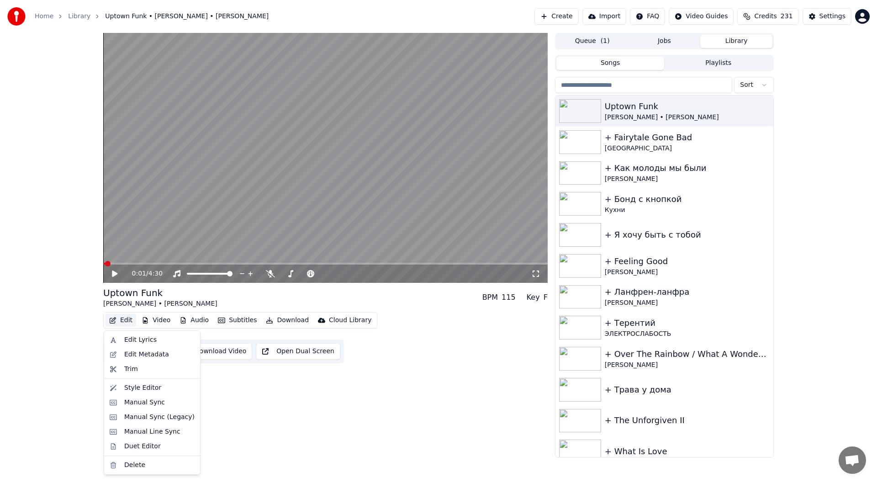
click at [120, 321] on button "Edit" at bounding box center [121, 320] width 31 height 13
click at [163, 443] on div "Duet Editor" at bounding box center [159, 446] width 70 height 9
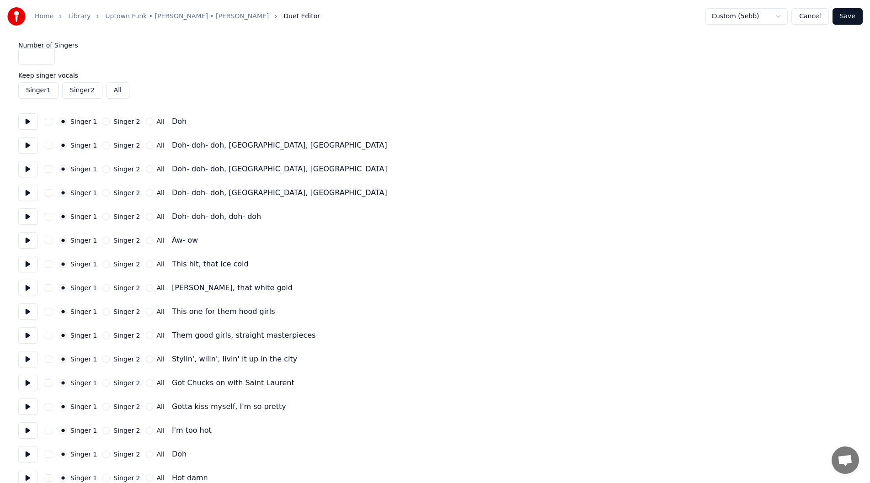
click at [106, 122] on button "Singer 2" at bounding box center [105, 121] width 7 height 7
click at [106, 147] on button "Singer 2" at bounding box center [105, 145] width 7 height 7
click at [104, 171] on button "Singer 2" at bounding box center [105, 168] width 7 height 7
click at [104, 193] on button "Singer 2" at bounding box center [105, 192] width 7 height 7
click at [109, 218] on button "Singer 2" at bounding box center [105, 216] width 7 height 7
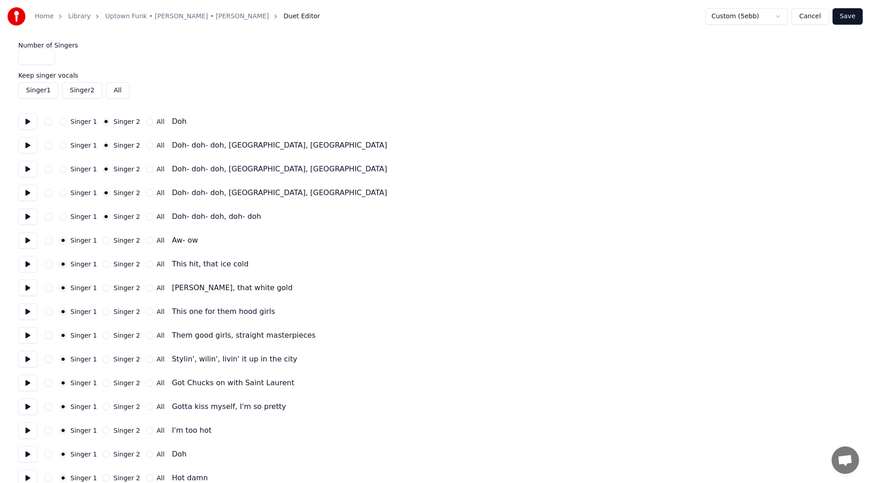
click at [102, 240] on button "Singer 2" at bounding box center [105, 240] width 7 height 7
click at [67, 240] on button "Singer 1" at bounding box center [62, 240] width 7 height 7
click at [105, 240] on button "Singer 2" at bounding box center [105, 240] width 7 height 7
click at [146, 239] on button "All" at bounding box center [149, 240] width 7 height 7
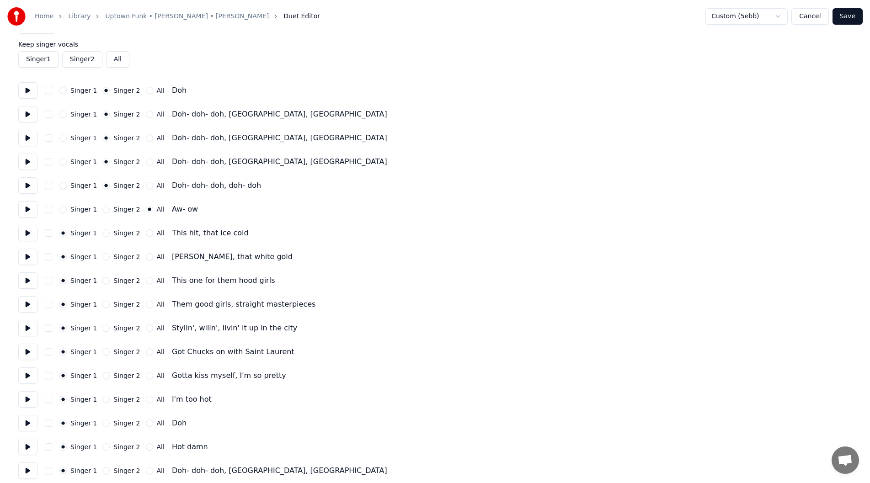
scroll to position [46, 0]
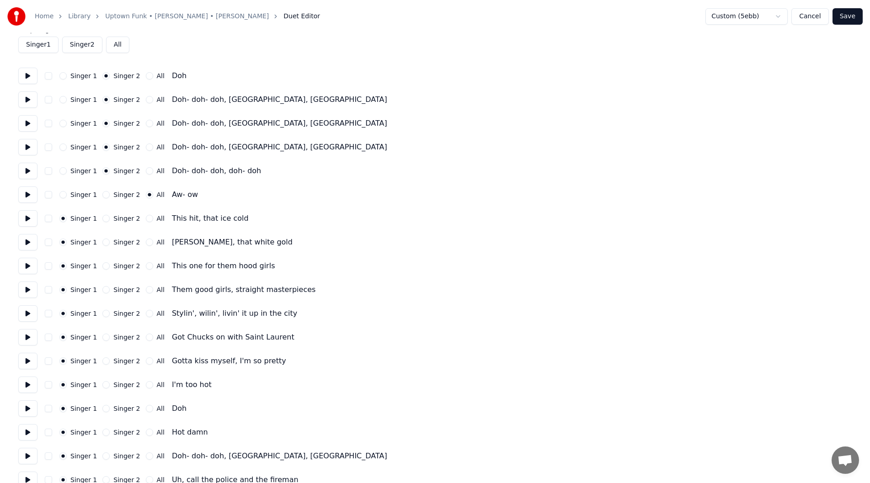
click at [147, 219] on button "All" at bounding box center [149, 218] width 7 height 7
click at [146, 241] on button "All" at bounding box center [149, 242] width 7 height 7
click at [146, 265] on button "All" at bounding box center [149, 265] width 7 height 7
click at [147, 288] on button "All" at bounding box center [149, 289] width 7 height 7
click at [147, 312] on button "All" at bounding box center [149, 313] width 7 height 7
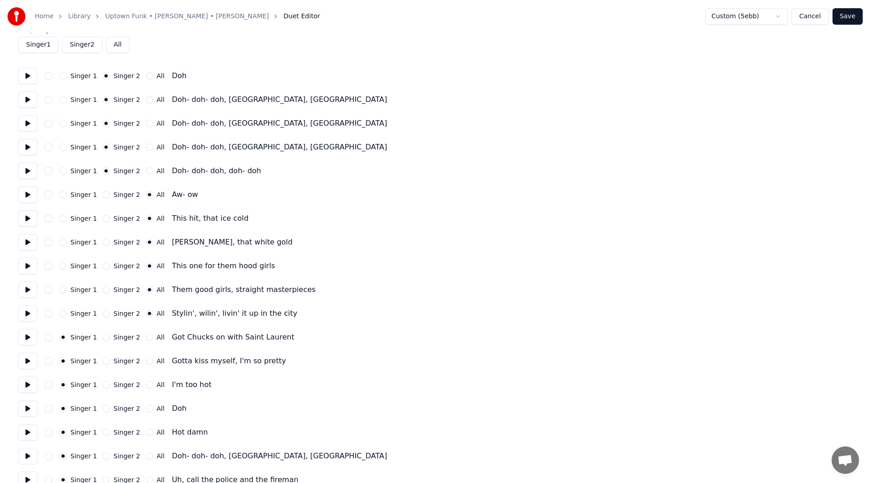
click at [146, 339] on button "All" at bounding box center [149, 337] width 7 height 7
click at [148, 363] on button "All" at bounding box center [149, 360] width 7 height 7
click at [110, 382] on div "Singer 2" at bounding box center [120, 384] width 37 height 7
click at [106, 386] on button "Singer 2" at bounding box center [105, 384] width 7 height 7
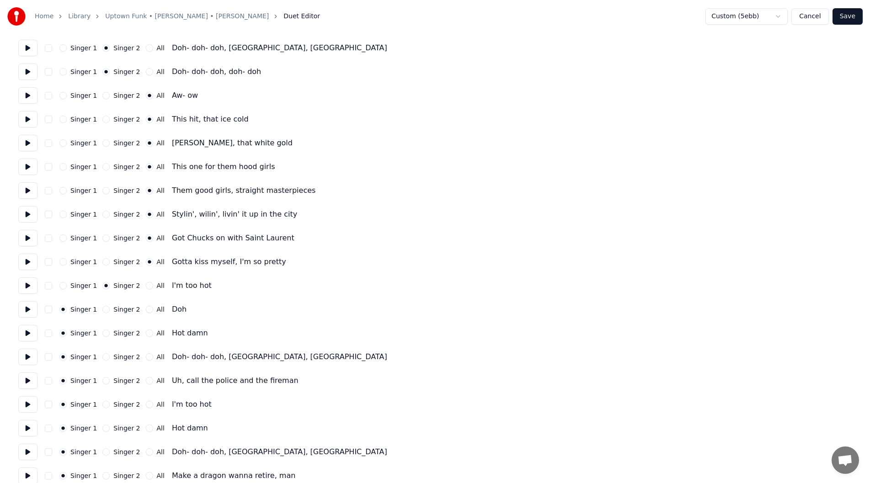
scroll to position [183, 0]
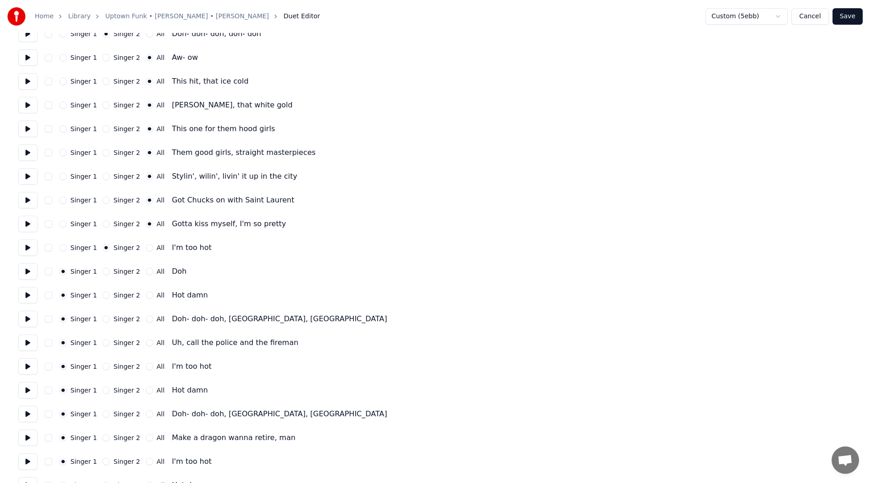
click at [67, 245] on button "Singer 1" at bounding box center [62, 247] width 7 height 7
click at [106, 271] on button "Singer 2" at bounding box center [105, 271] width 7 height 7
click at [106, 296] on button "Singer 2" at bounding box center [105, 295] width 7 height 7
click at [105, 320] on button "Singer 2" at bounding box center [105, 318] width 7 height 7
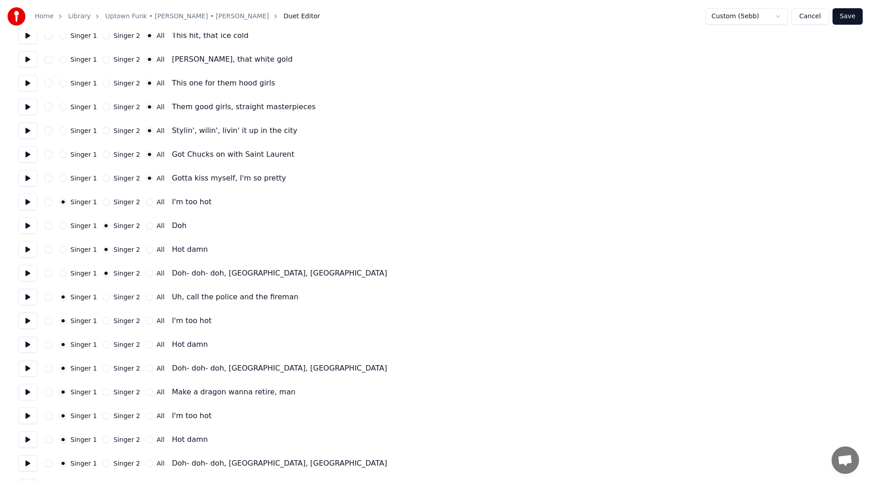
click at [107, 324] on button "Singer 2" at bounding box center [105, 320] width 7 height 7
click at [106, 342] on button "Singer 2" at bounding box center [105, 344] width 7 height 7
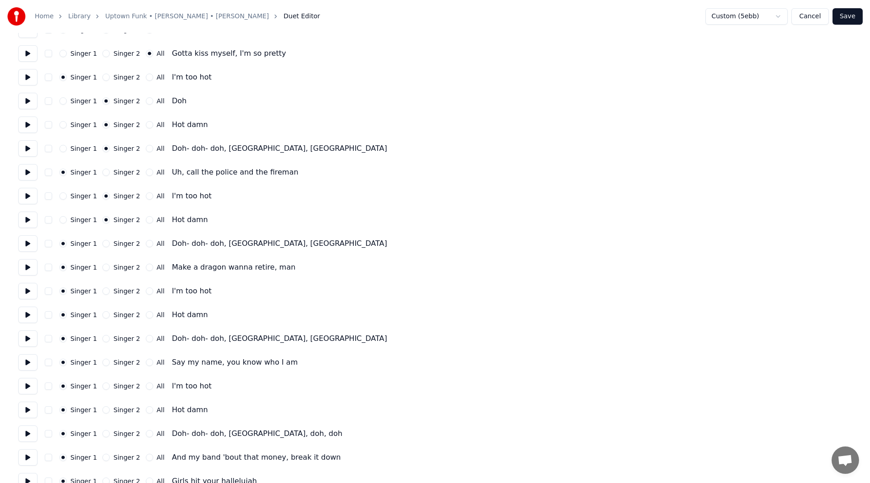
scroll to position [366, 0]
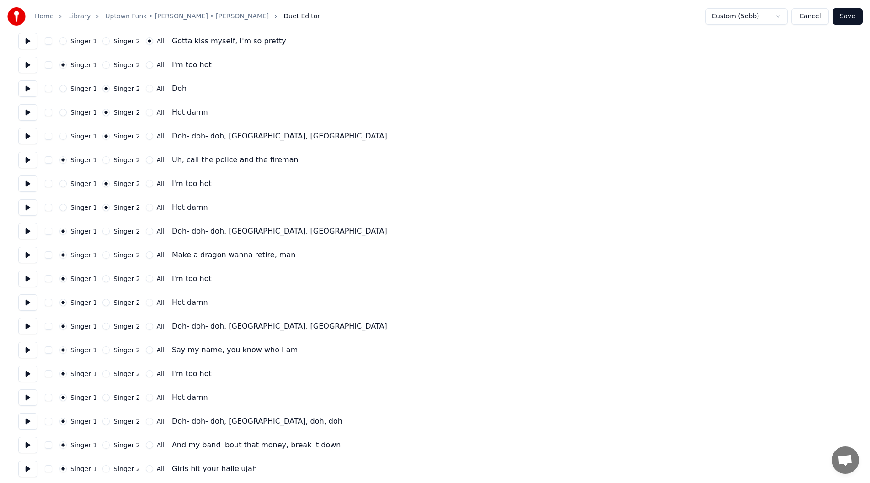
click at [105, 232] on button "Singer 2" at bounding box center [105, 231] width 7 height 7
click at [67, 184] on button "Singer 1" at bounding box center [62, 183] width 7 height 7
click at [109, 303] on button "Singer 2" at bounding box center [105, 302] width 7 height 7
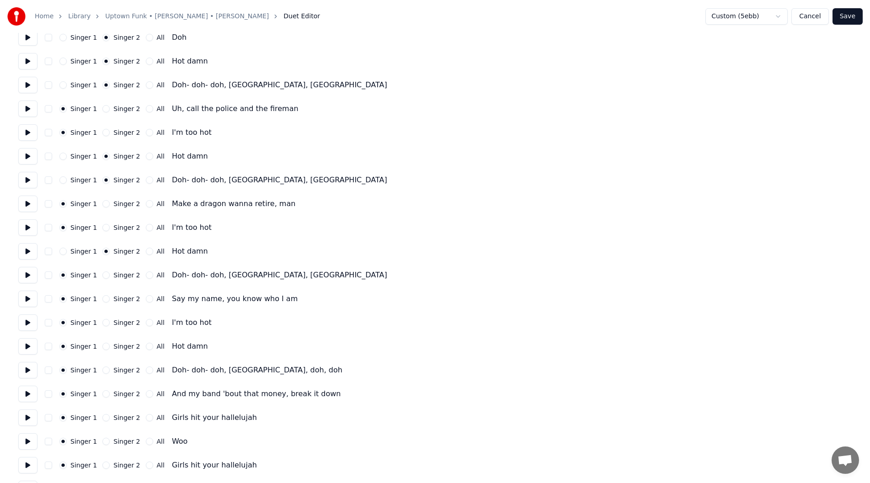
scroll to position [457, 0]
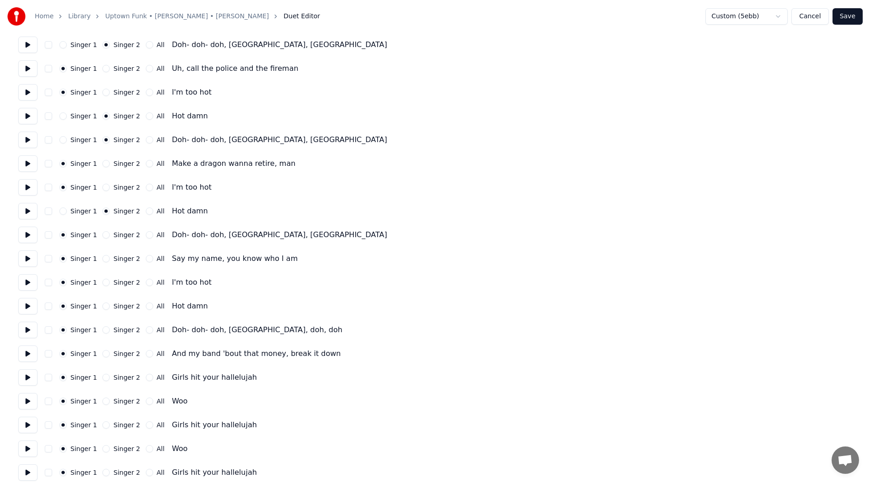
click at [107, 235] on button "Singer 2" at bounding box center [105, 234] width 7 height 7
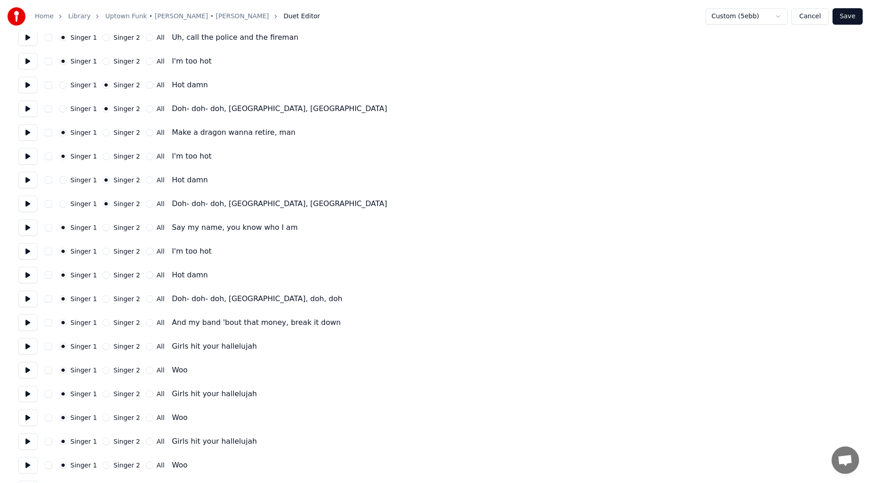
scroll to position [503, 0]
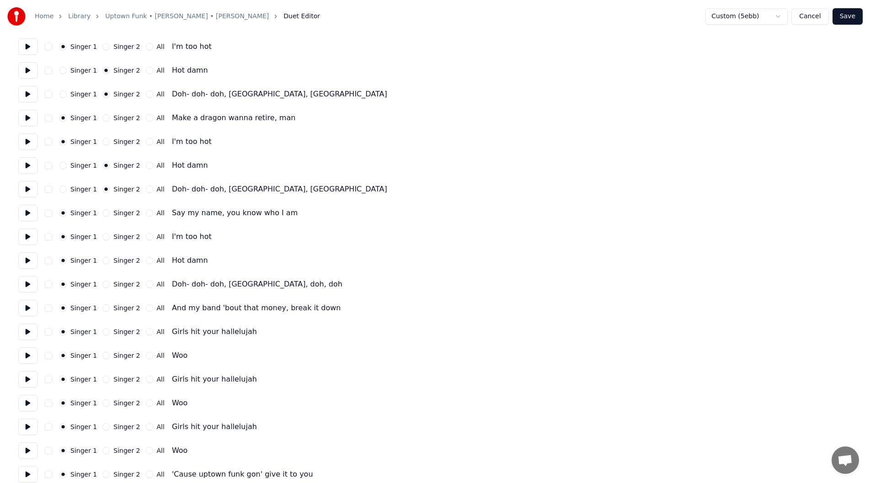
click at [107, 259] on button "Singer 2" at bounding box center [105, 260] width 7 height 7
click at [108, 283] on button "Singer 2" at bounding box center [105, 284] width 7 height 7
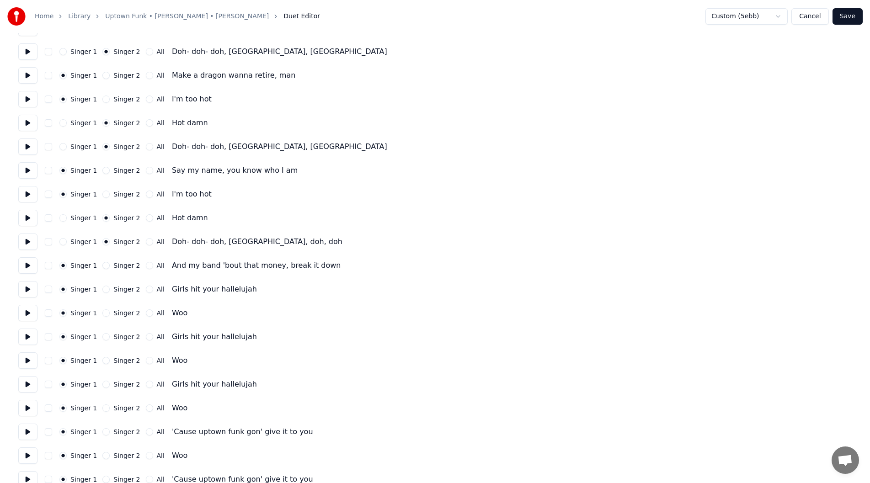
scroll to position [594, 0]
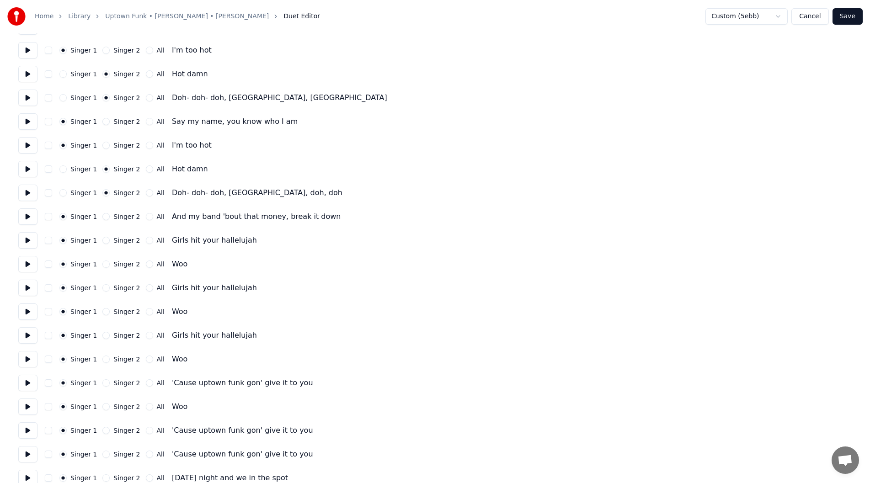
click at [105, 264] on button "Singer 2" at bounding box center [105, 263] width 7 height 7
click at [106, 313] on button "Singer 2" at bounding box center [105, 311] width 7 height 7
click at [108, 359] on button "Singer 2" at bounding box center [105, 359] width 7 height 7
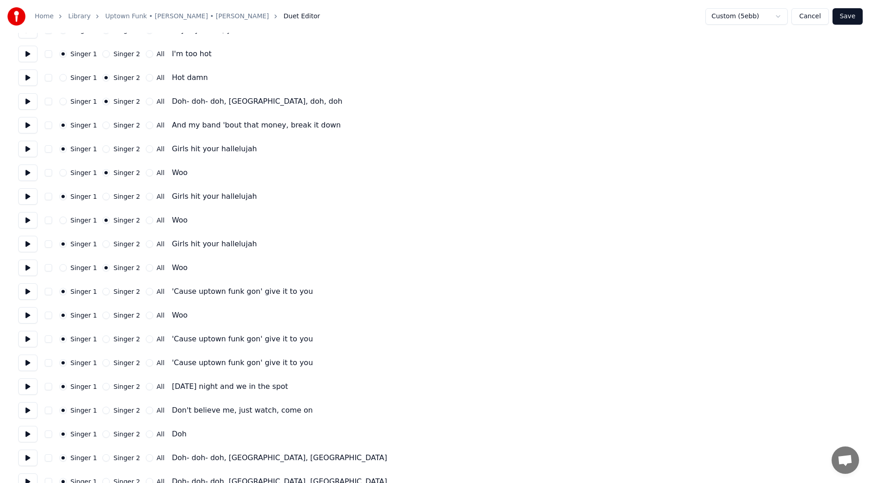
scroll to position [731, 0]
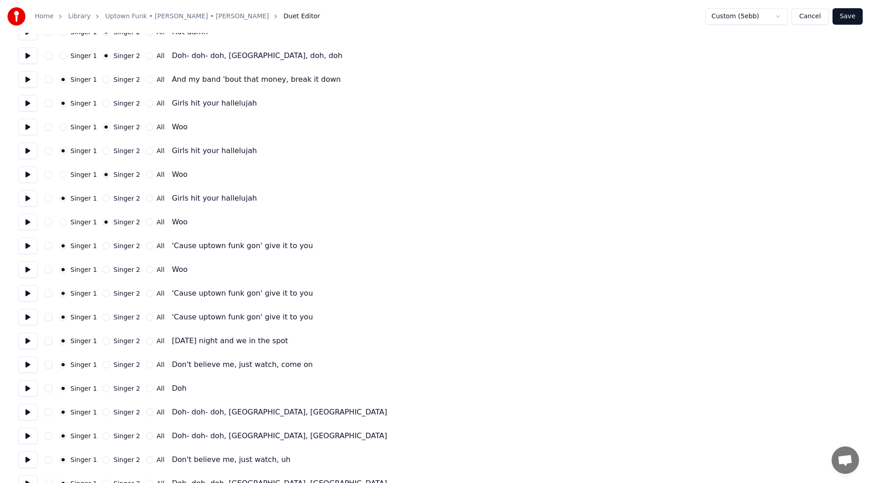
click at [106, 270] on button "Singer 2" at bounding box center [105, 269] width 7 height 7
click at [146, 294] on button "All" at bounding box center [149, 293] width 7 height 7
click at [113, 318] on label "Singer 2" at bounding box center [126, 317] width 27 height 6
click at [110, 318] on button "Singer 2" at bounding box center [105, 317] width 7 height 7
click at [112, 293] on div "Singer 2" at bounding box center [120, 293] width 37 height 7
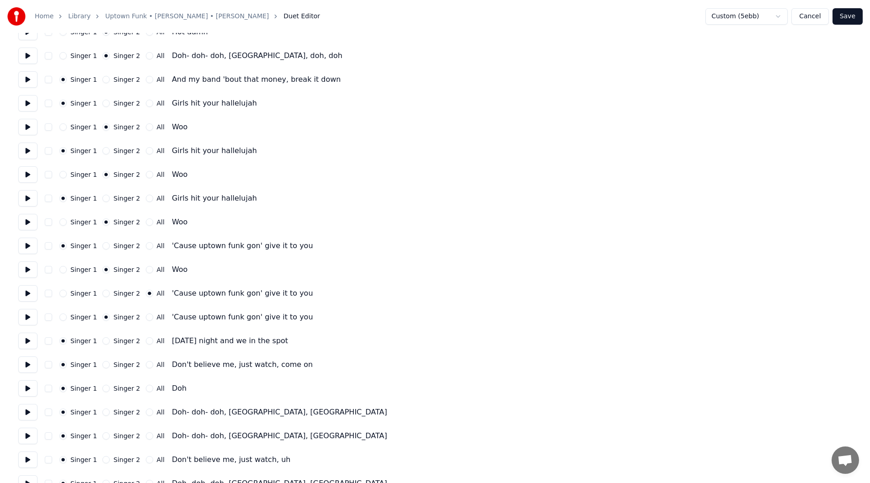
click at [105, 293] on button "Singer 2" at bounding box center [105, 293] width 7 height 7
click at [67, 318] on button "Singer 1" at bounding box center [62, 317] width 7 height 7
click at [111, 342] on div "Singer 2" at bounding box center [120, 340] width 37 height 7
click at [107, 343] on button "Singer 2" at bounding box center [105, 340] width 7 height 7
click at [107, 363] on button "Singer 2" at bounding box center [105, 364] width 7 height 7
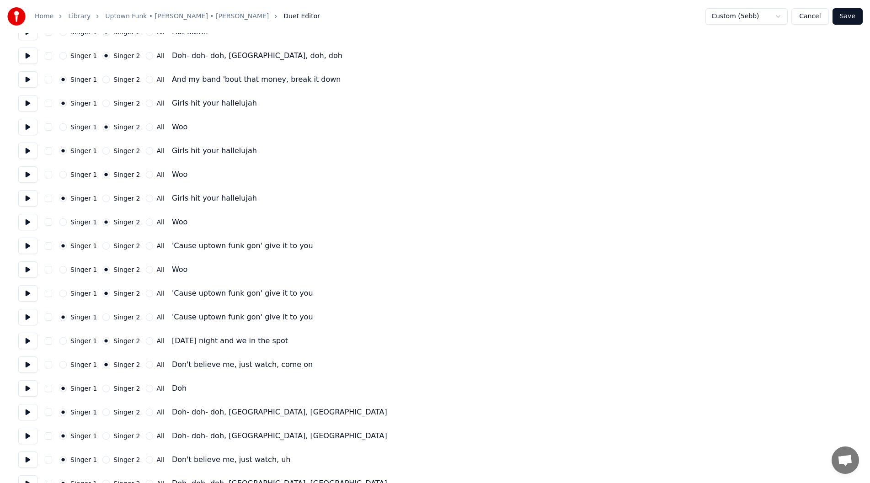
click at [67, 364] on button "Singer 1" at bounding box center [62, 364] width 7 height 7
click at [146, 366] on button "All" at bounding box center [149, 364] width 7 height 7
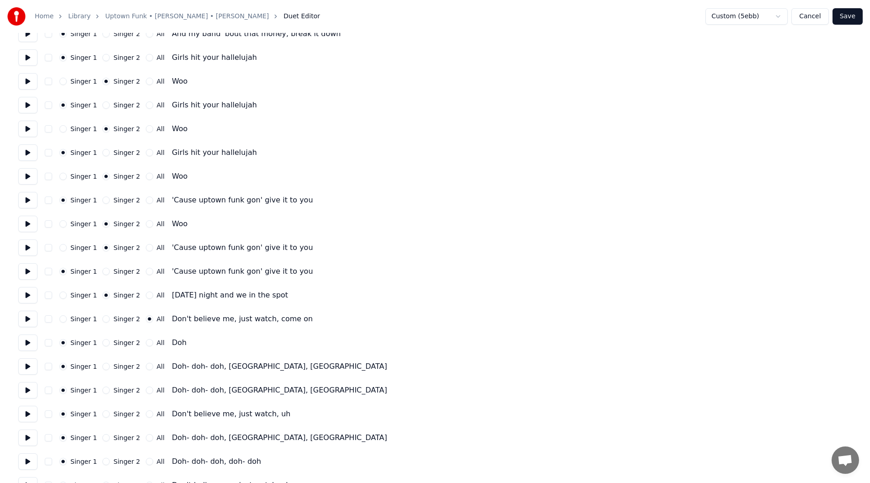
scroll to position [823, 0]
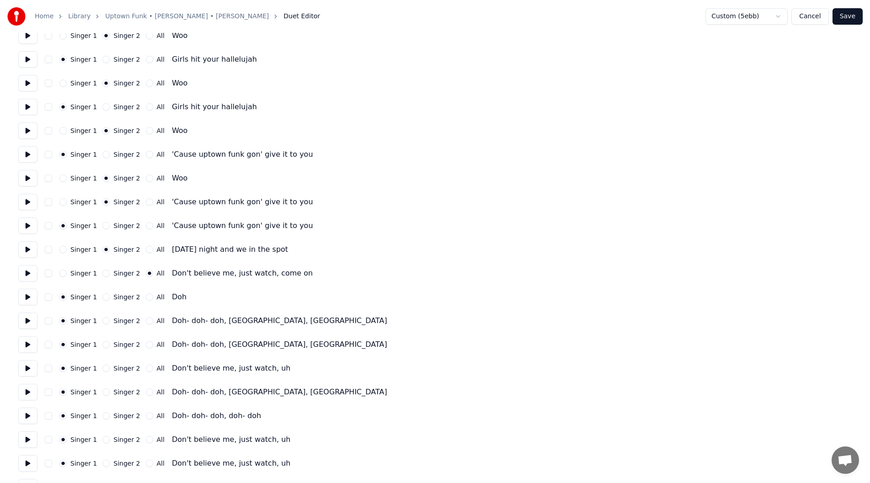
click at [103, 297] on button "Singer 2" at bounding box center [105, 296] width 7 height 7
click at [105, 323] on button "Singer 2" at bounding box center [105, 320] width 7 height 7
click at [105, 344] on button "Singer 2" at bounding box center [105, 344] width 7 height 7
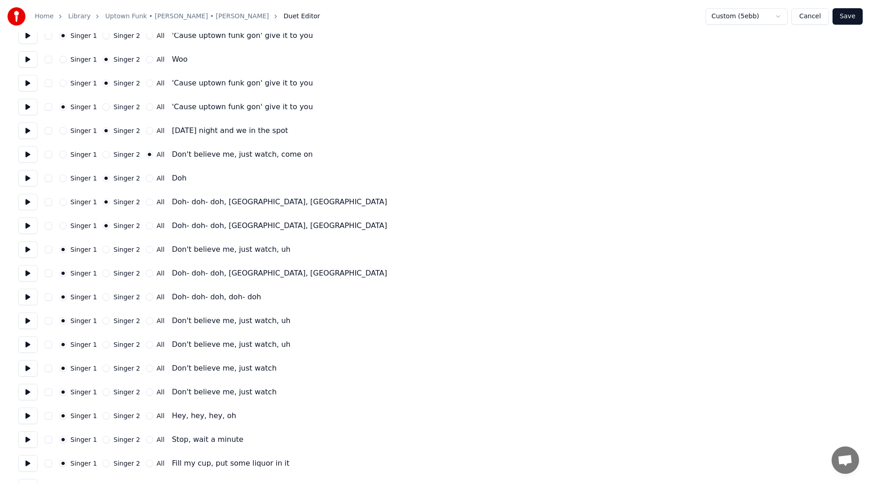
scroll to position [934, 0]
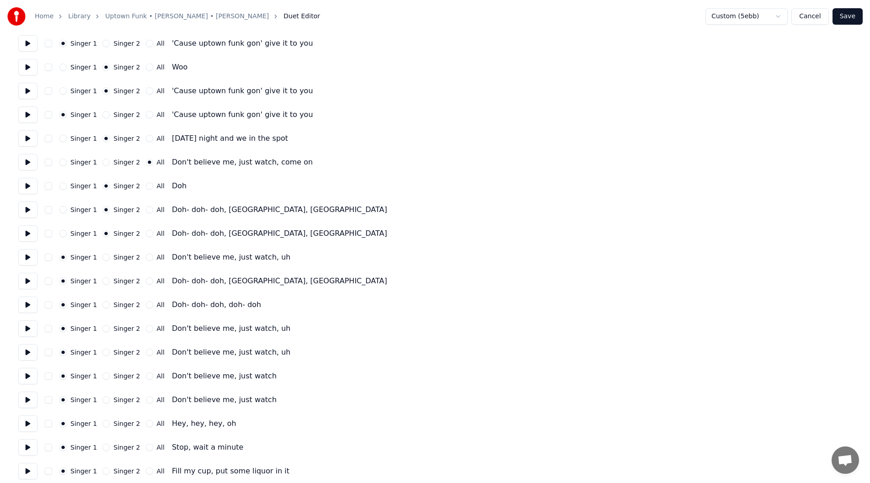
click at [146, 137] on button "All" at bounding box center [149, 138] width 7 height 7
click at [108, 160] on button "Singer 2" at bounding box center [105, 162] width 7 height 7
click at [67, 161] on button "Singer 1" at bounding box center [62, 162] width 7 height 7
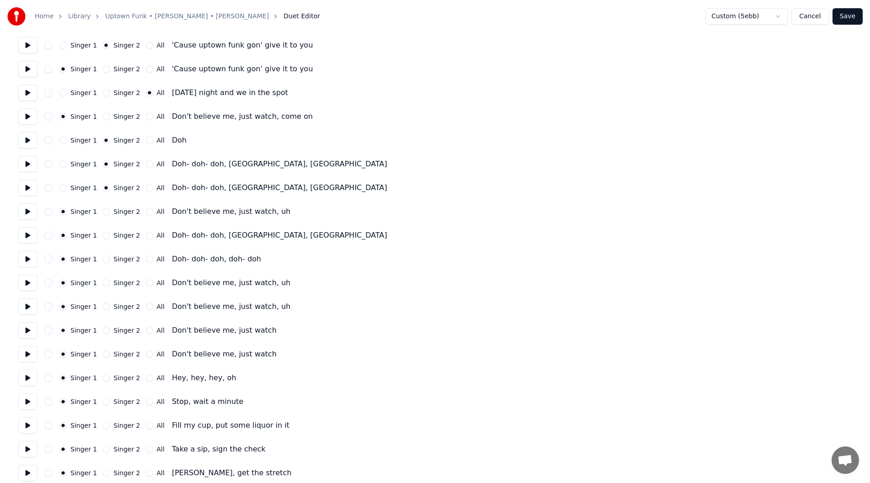
click at [106, 238] on button "Singer 2" at bounding box center [105, 235] width 7 height 7
click at [109, 260] on button "Singer 2" at bounding box center [105, 258] width 7 height 7
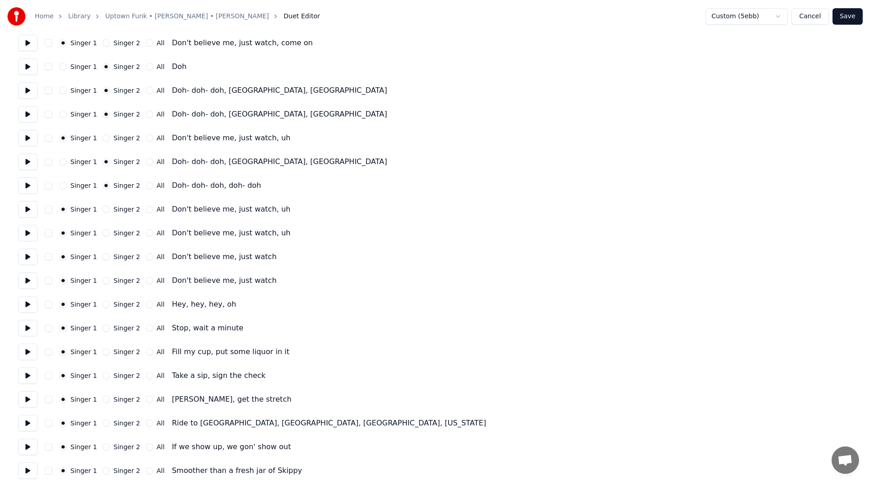
scroll to position [1071, 0]
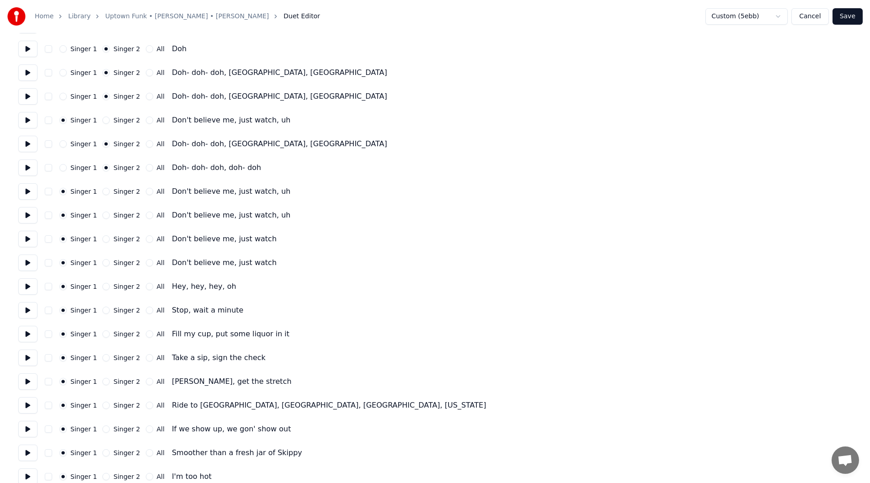
click at [843, 16] on button "Save" at bounding box center [847, 16] width 30 height 16
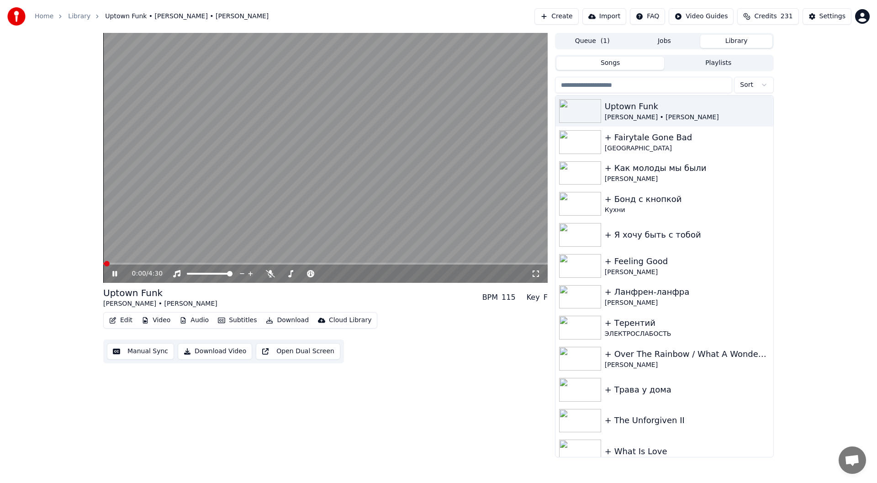
click at [112, 273] on icon at bounding box center [121, 273] width 21 height 7
click at [123, 326] on button "Edit" at bounding box center [121, 320] width 31 height 13
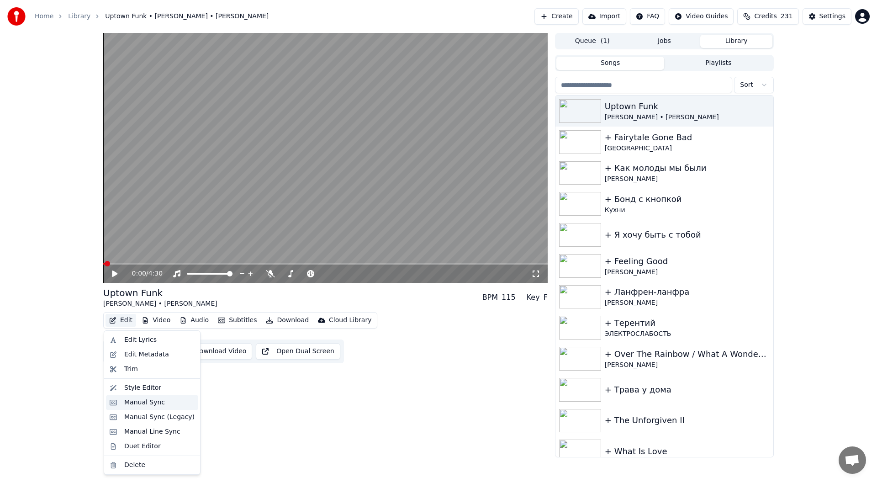
click at [161, 401] on div "Manual Sync" at bounding box center [159, 402] width 70 height 9
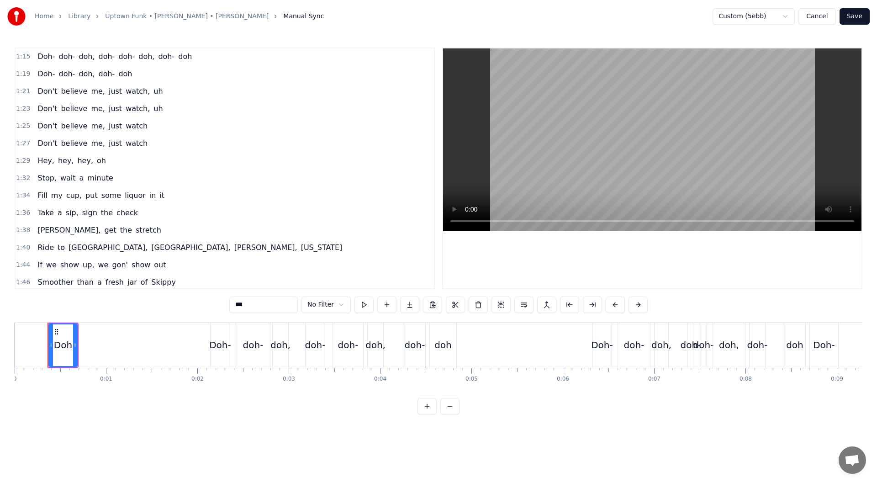
scroll to position [817, 0]
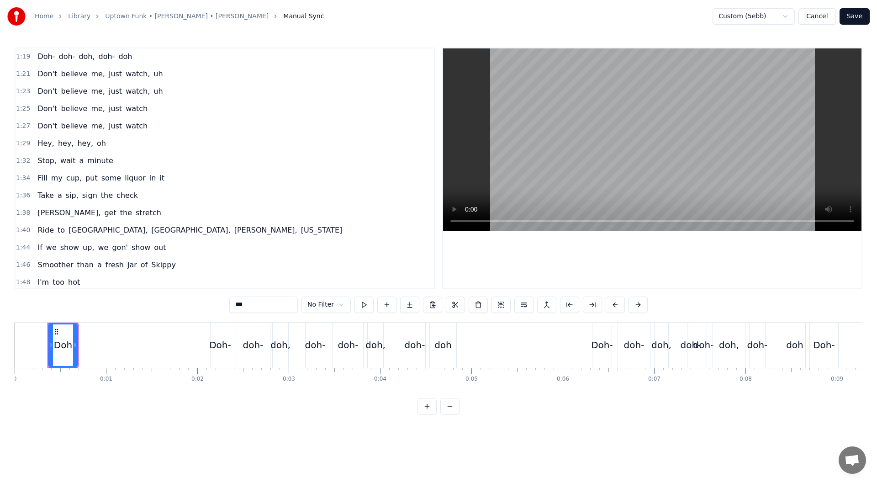
click at [43, 162] on span "Stop," at bounding box center [47, 160] width 21 height 11
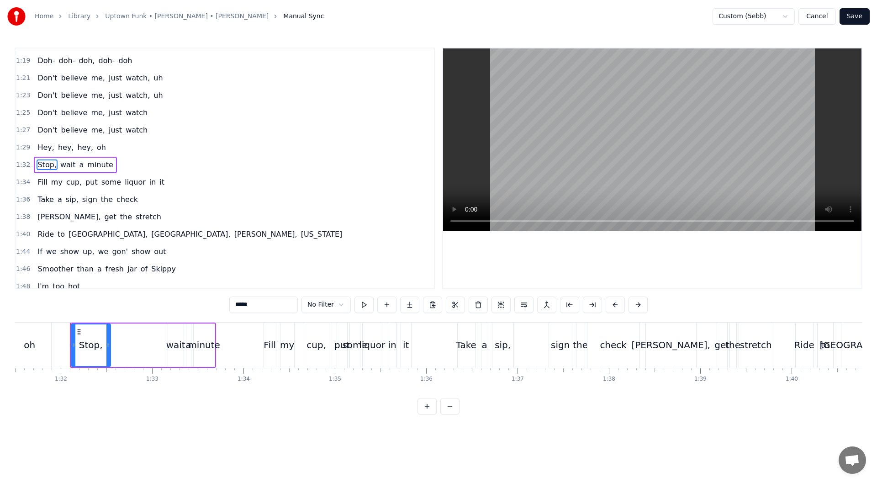
scroll to position [0, 8372]
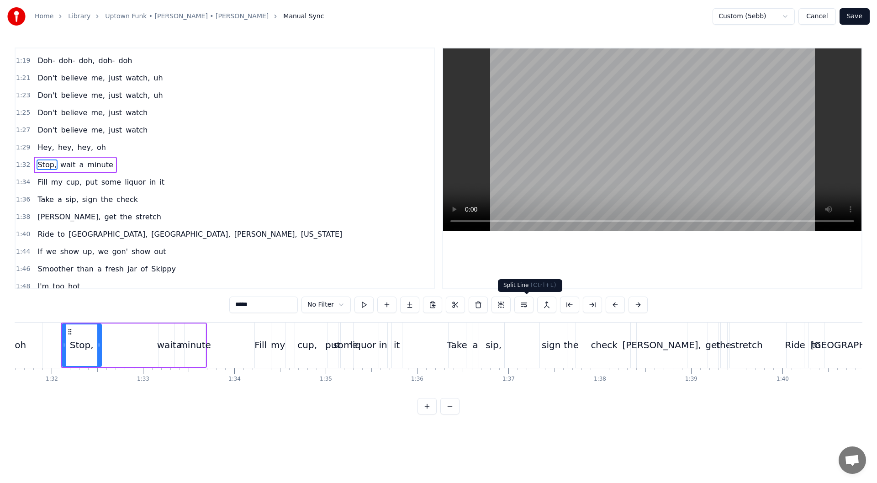
click at [527, 308] on button at bounding box center [524, 305] width 19 height 16
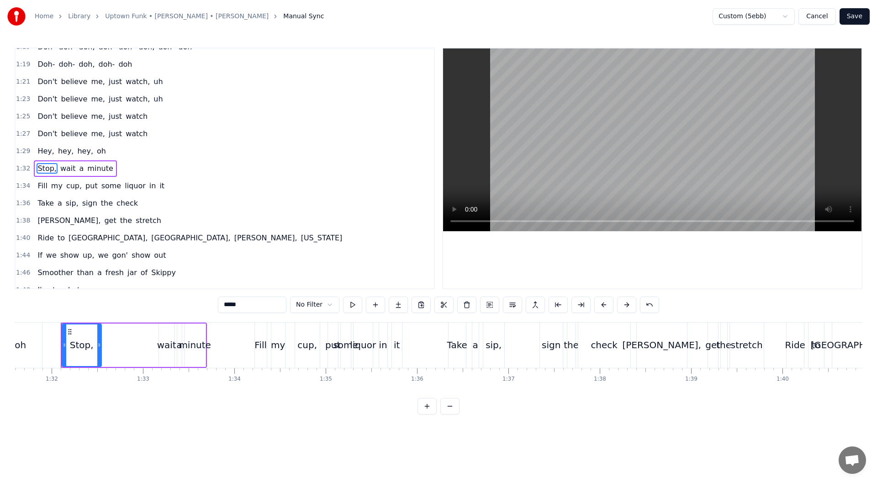
click at [67, 166] on span "wait" at bounding box center [67, 168] width 17 height 11
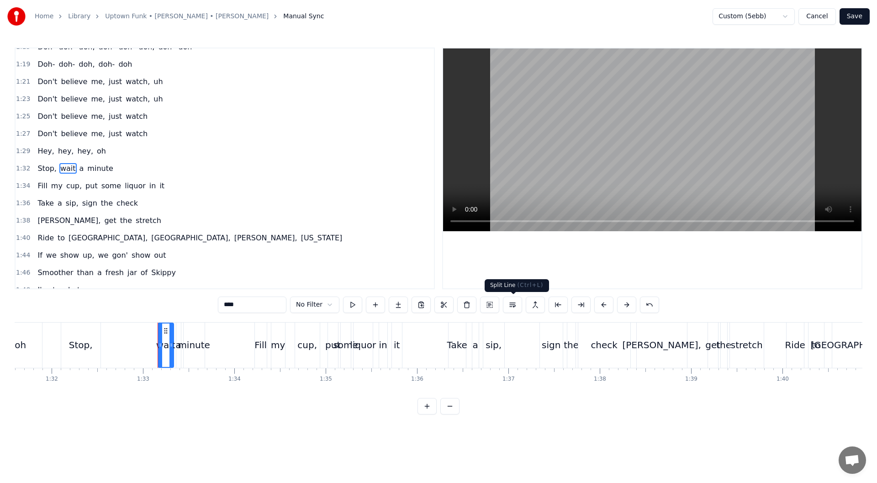
click at [519, 303] on button at bounding box center [512, 305] width 19 height 16
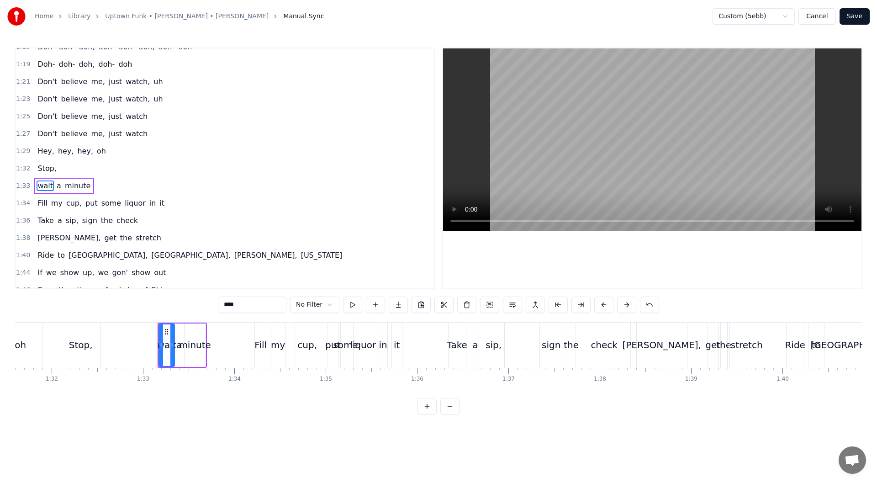
scroll to position [826, 0]
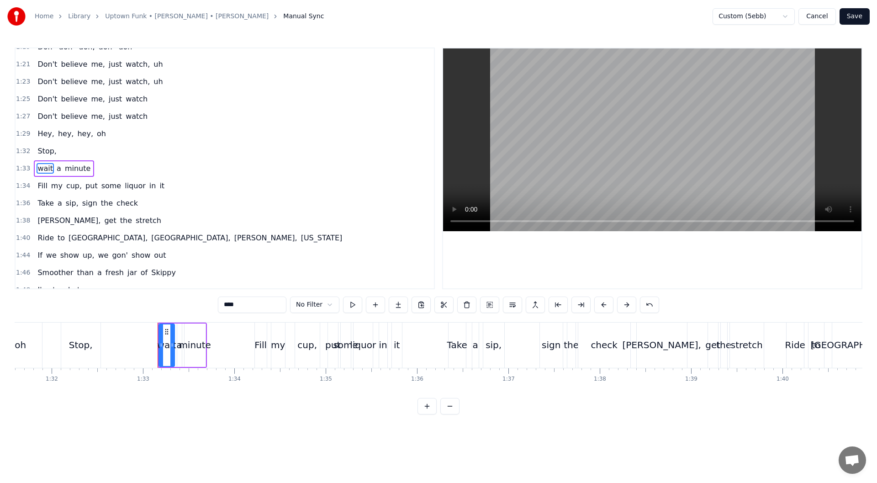
click at [48, 151] on span "Stop," at bounding box center [47, 151] width 21 height 11
type input "*****"
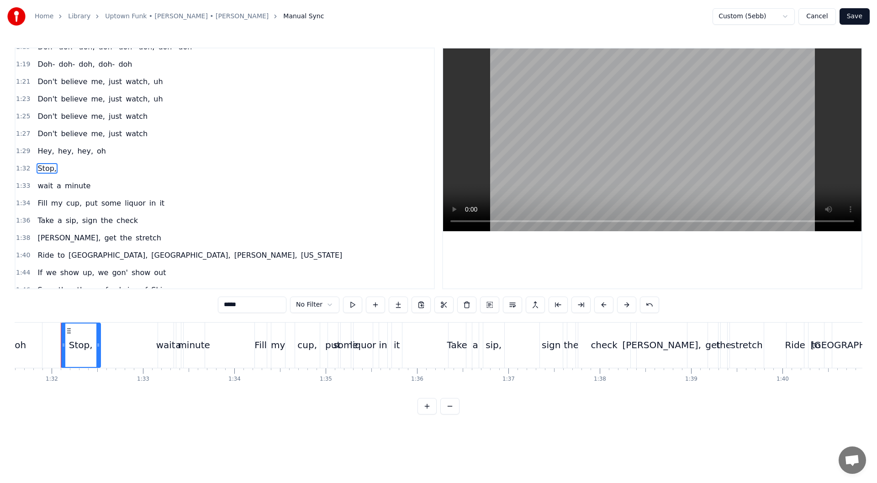
click at [91, 348] on div "Stop," at bounding box center [81, 345] width 38 height 43
click at [89, 346] on div "Stop," at bounding box center [81, 345] width 24 height 14
click at [42, 171] on span "Stop," at bounding box center [47, 168] width 21 height 11
click at [85, 337] on div "Stop," at bounding box center [81, 345] width 38 height 43
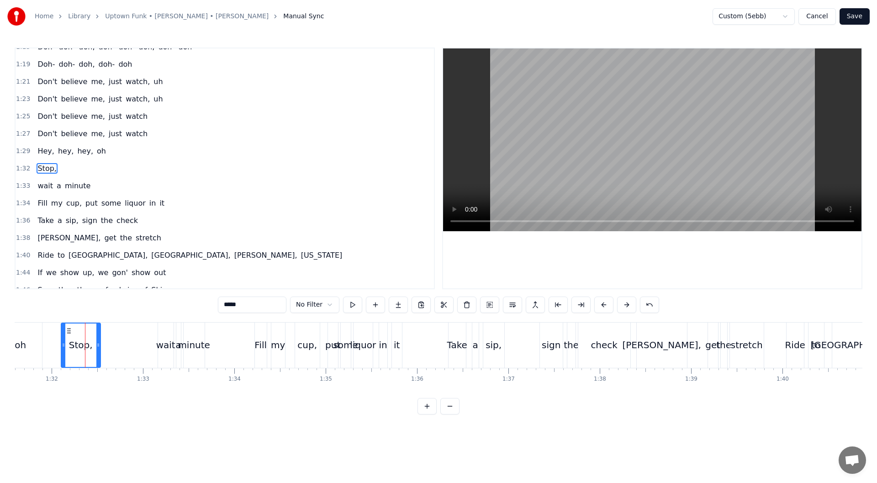
click at [85, 337] on div at bounding box center [85, 345] width 0 height 45
click at [88, 346] on div "Stop," at bounding box center [81, 345] width 24 height 14
click at [88, 346] on div at bounding box center [88, 345] width 0 height 45
click at [43, 170] on span "Stop," at bounding box center [47, 168] width 21 height 11
click at [76, 349] on div "Stop," at bounding box center [81, 345] width 24 height 14
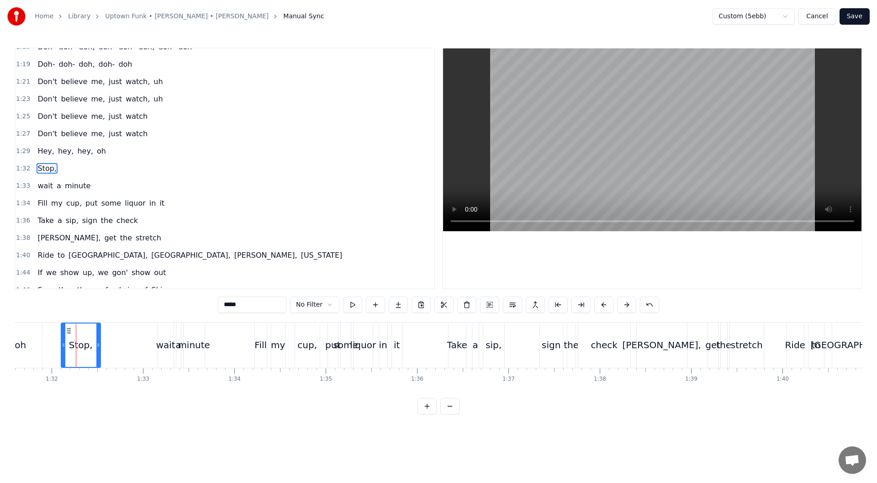
click at [82, 342] on div "Stop," at bounding box center [81, 345] width 24 height 14
click at [82, 342] on div at bounding box center [82, 345] width 0 height 45
click at [85, 347] on div "Stop," at bounding box center [81, 345] width 24 height 14
click at [85, 347] on div at bounding box center [85, 345] width 0 height 45
click at [45, 171] on span "Stop," at bounding box center [47, 168] width 21 height 11
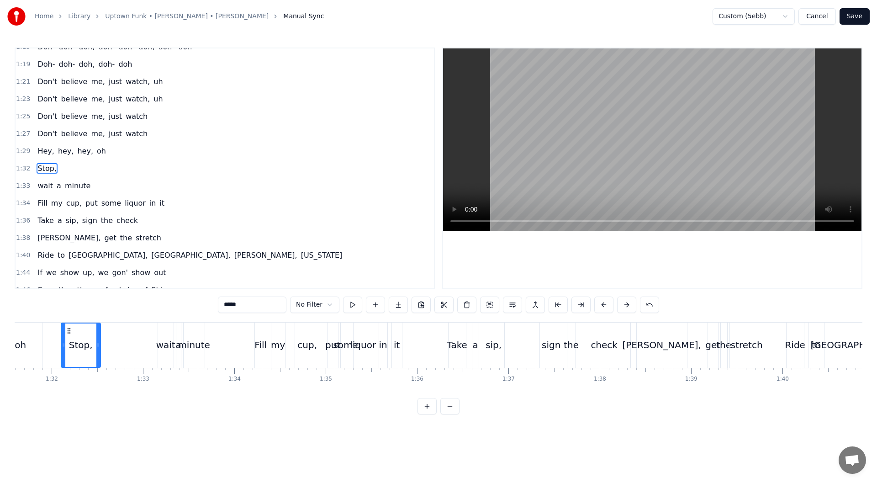
click at [45, 167] on span "Stop," at bounding box center [47, 168] width 21 height 11
click at [50, 167] on span "Stop," at bounding box center [47, 168] width 21 height 11
click at [218, 303] on input "*****" at bounding box center [252, 305] width 69 height 16
click at [163, 345] on div "wait" at bounding box center [165, 345] width 19 height 14
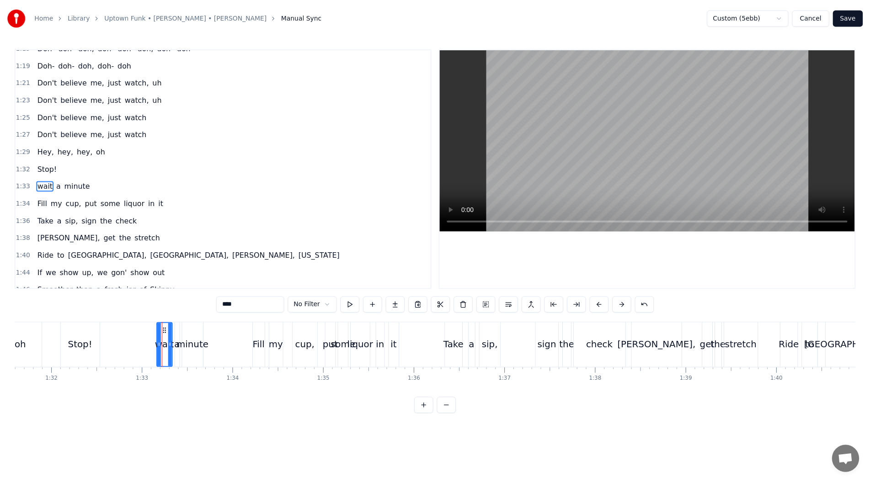
scroll to position [826, 0]
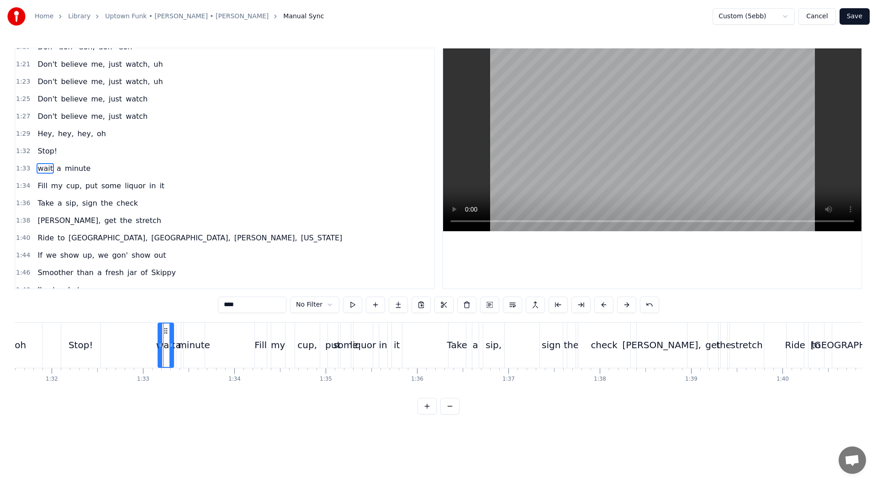
click at [218, 308] on input "****" at bounding box center [252, 305] width 69 height 16
type input "****"
click at [855, 20] on button "Save" at bounding box center [855, 16] width 30 height 16
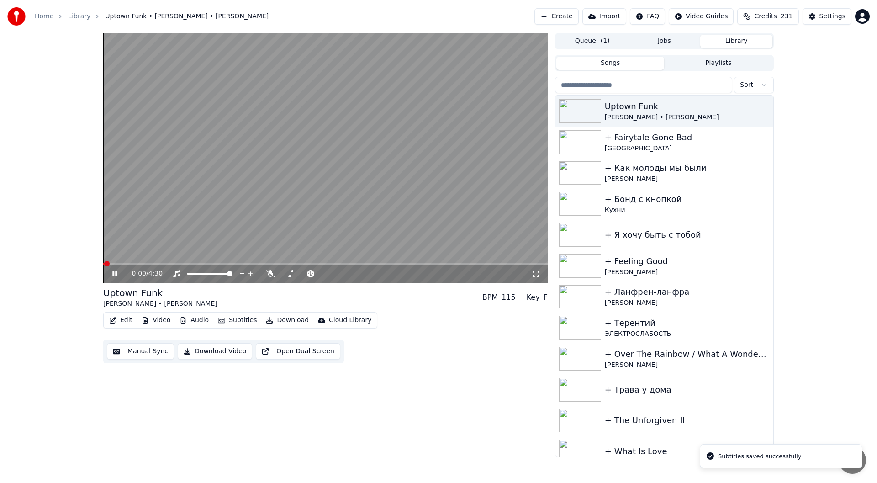
click at [113, 275] on icon at bounding box center [114, 273] width 5 height 5
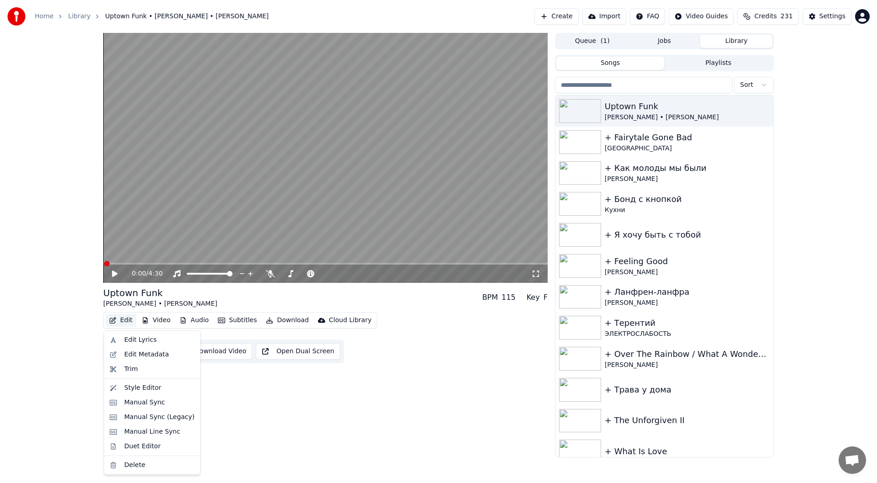
click at [122, 319] on button "Edit" at bounding box center [121, 320] width 31 height 13
click at [167, 444] on div "Duet Editor" at bounding box center [159, 446] width 70 height 9
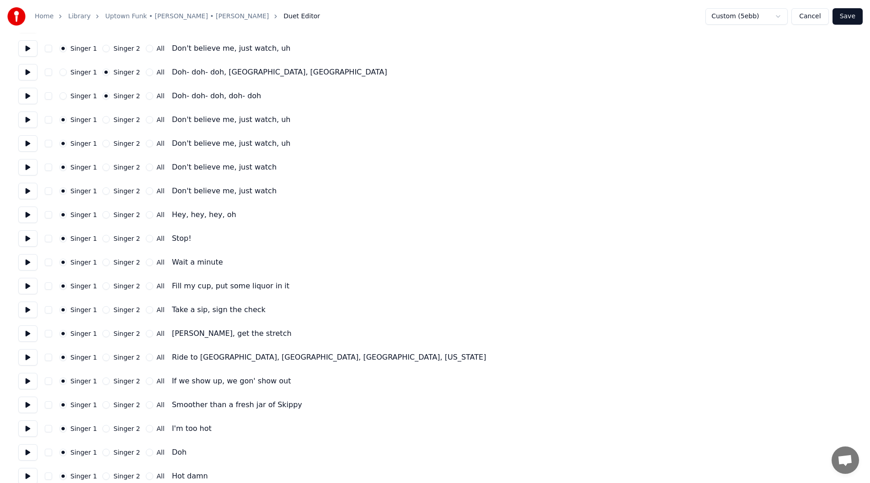
scroll to position [1188, 0]
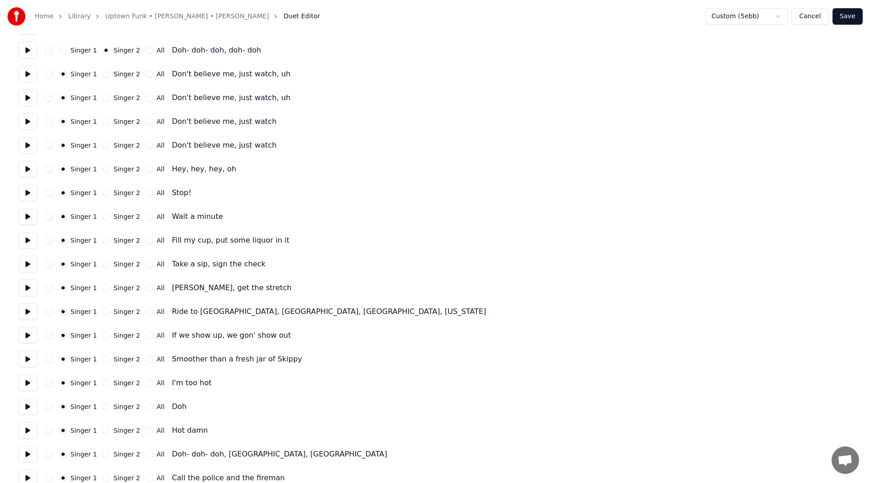
click at [111, 196] on div "Singer 2" at bounding box center [120, 192] width 37 height 7
click at [108, 193] on button "Singer 2" at bounding box center [105, 192] width 7 height 7
click at [146, 215] on button "All" at bounding box center [149, 216] width 7 height 7
click at [111, 266] on div "Singer 2" at bounding box center [120, 263] width 37 height 7
click at [106, 265] on button "Singer 2" at bounding box center [105, 263] width 7 height 7
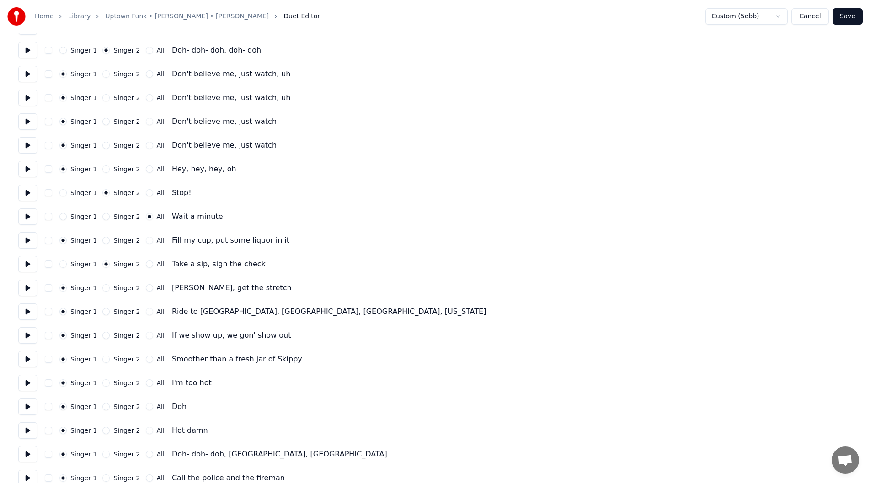
click at [185, 289] on div "[PERSON_NAME], get the stretch" at bounding box center [232, 287] width 120 height 11
click at [147, 313] on button "All" at bounding box center [149, 311] width 7 height 7
type button "-1"
click at [146, 308] on button "All" at bounding box center [149, 311] width 7 height 7
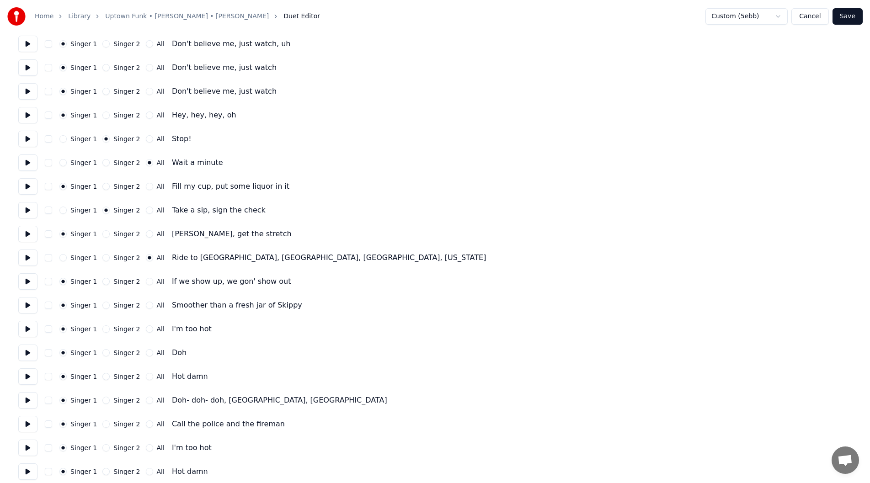
scroll to position [1280, 0]
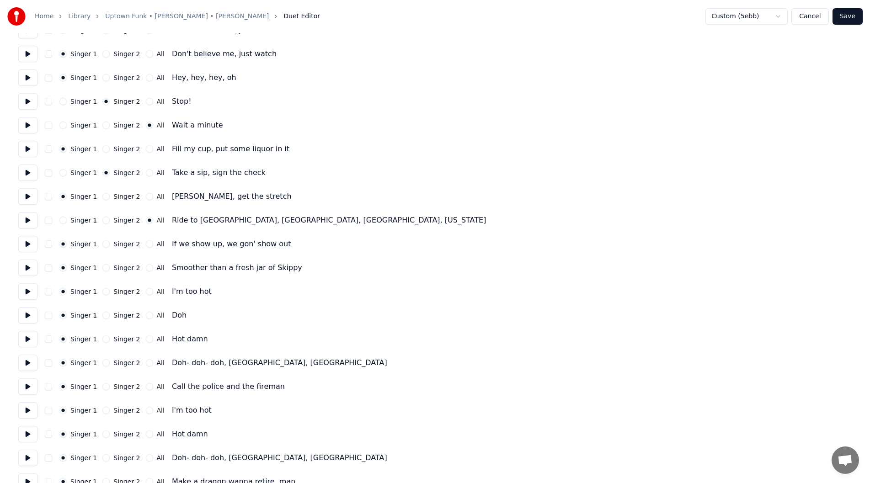
click at [146, 244] on button "All" at bounding box center [149, 243] width 7 height 7
click at [150, 266] on div "All" at bounding box center [155, 267] width 19 height 7
click at [149, 269] on div "All" at bounding box center [155, 267] width 19 height 7
click at [147, 267] on button "All" at bounding box center [149, 267] width 7 height 7
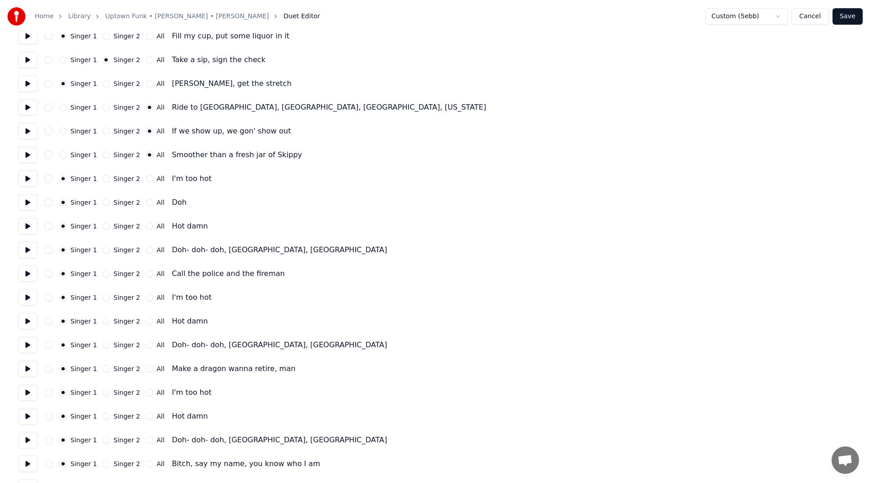
scroll to position [1417, 0]
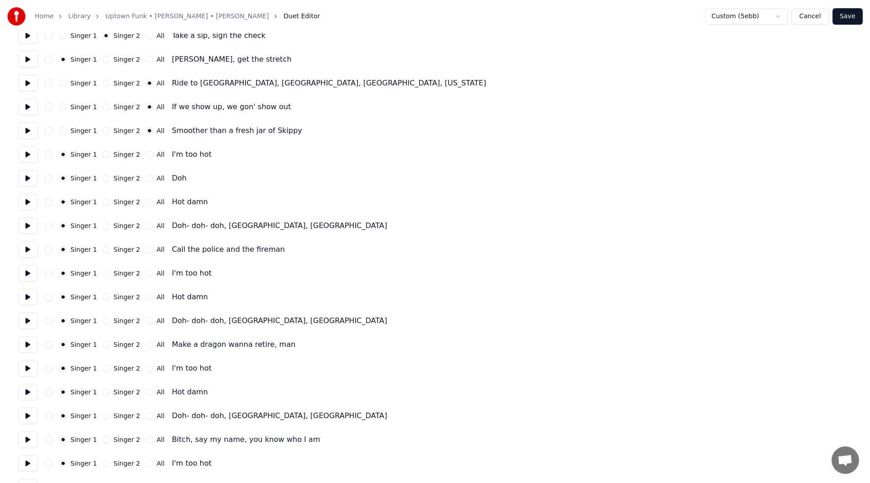
click at [108, 179] on button "Singer 2" at bounding box center [105, 178] width 7 height 7
click at [106, 199] on button "Singer 2" at bounding box center [105, 201] width 7 height 7
click at [106, 225] on button "Singer 2" at bounding box center [105, 225] width 7 height 7
click at [105, 298] on button "Singer 2" at bounding box center [105, 296] width 7 height 7
click at [106, 322] on button "Singer 2" at bounding box center [105, 320] width 7 height 7
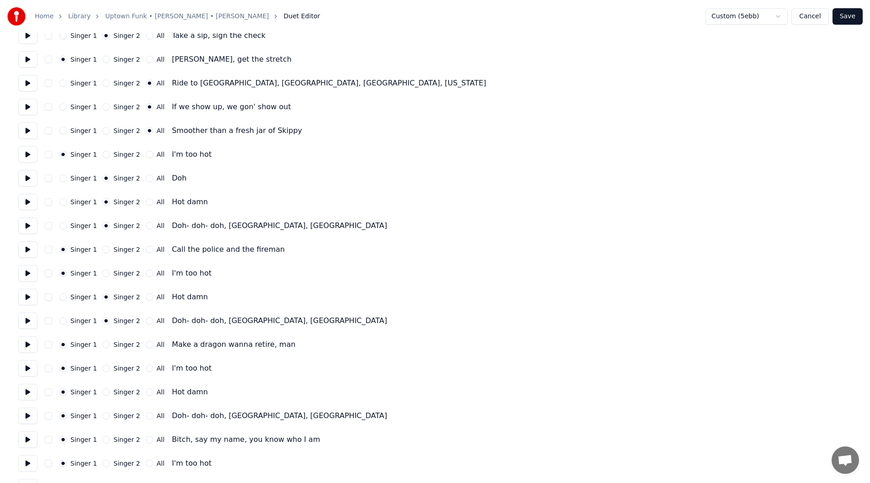
click at [106, 343] on button "Singer 2" at bounding box center [105, 344] width 7 height 7
click at [76, 344] on label "Singer 1" at bounding box center [83, 344] width 27 height 6
click at [67, 344] on button "Singer 1" at bounding box center [62, 344] width 7 height 7
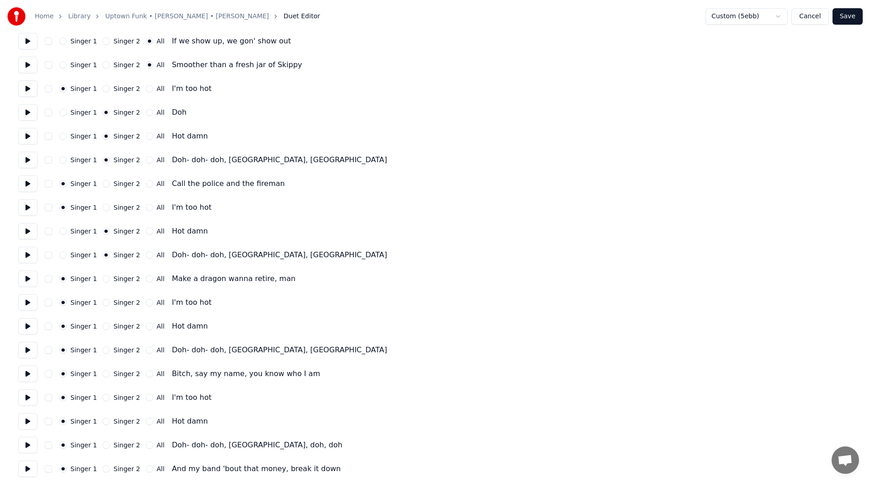
scroll to position [1508, 0]
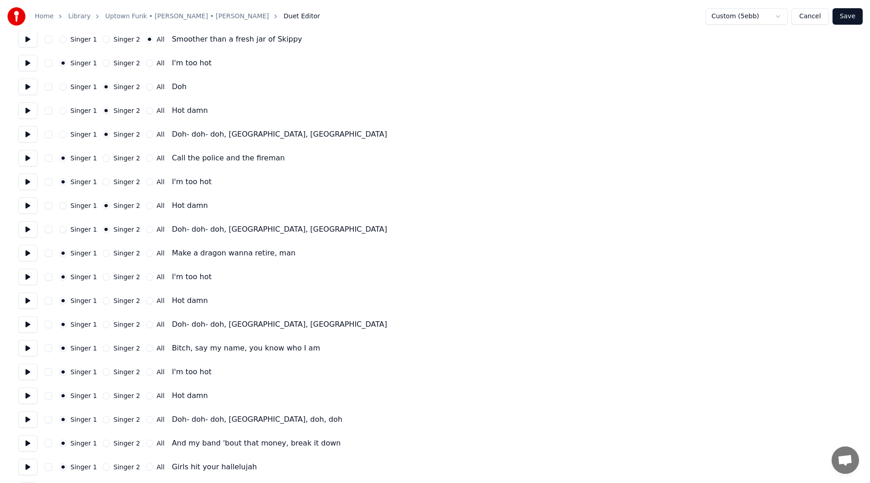
click at [109, 276] on button "Singer 2" at bounding box center [105, 276] width 7 height 7
click at [67, 277] on button "Singer 1" at bounding box center [62, 276] width 7 height 7
click at [106, 302] on button "Singer 2" at bounding box center [105, 300] width 7 height 7
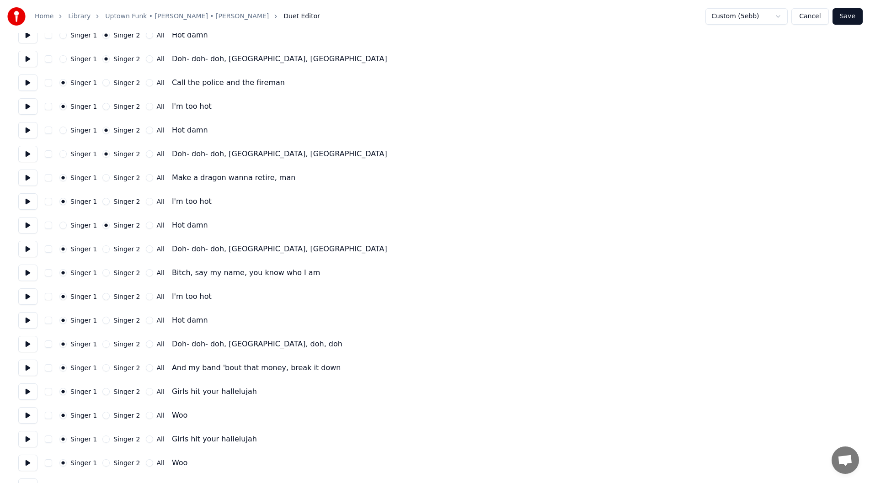
scroll to position [1599, 0]
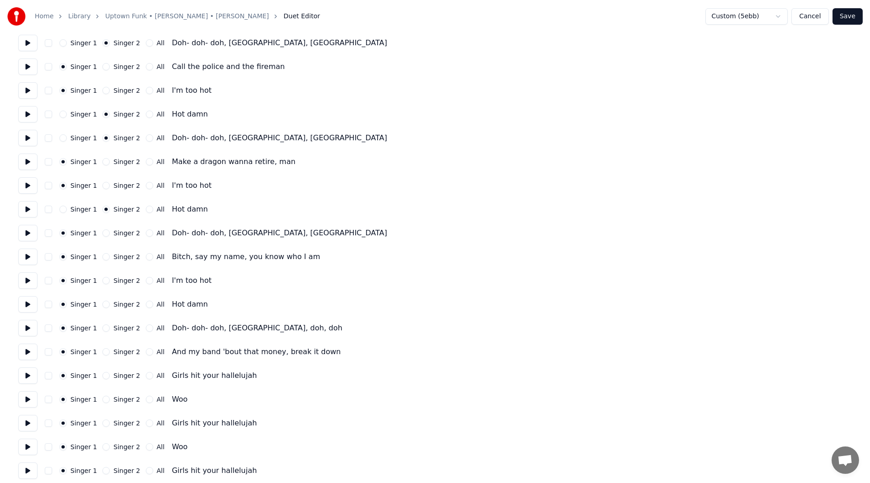
click at [108, 235] on button "Singer 2" at bounding box center [105, 232] width 7 height 7
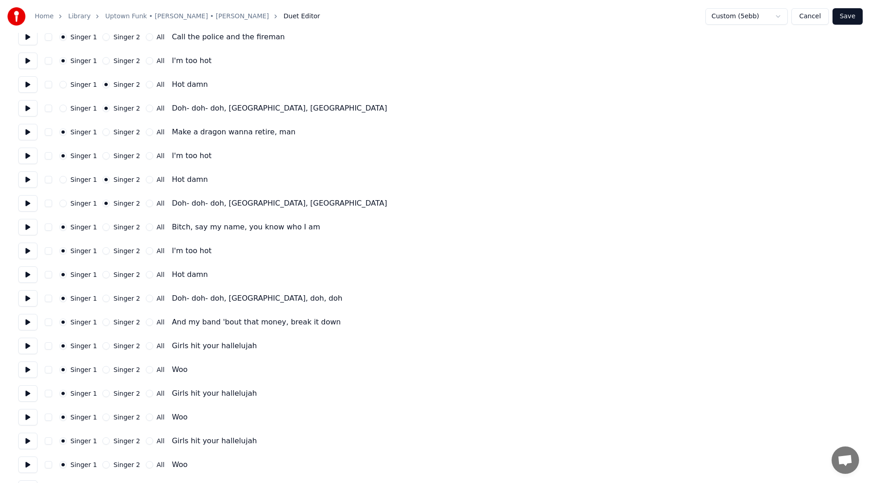
scroll to position [1645, 0]
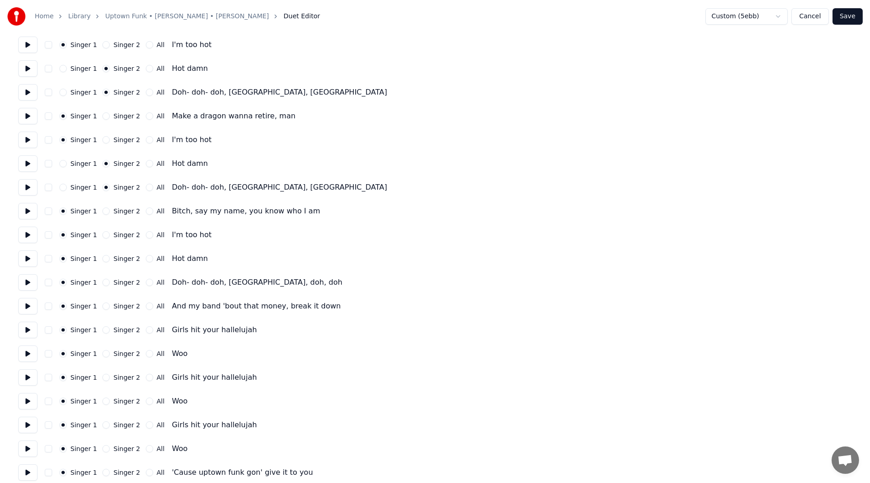
click at [107, 260] on button "Singer 2" at bounding box center [105, 258] width 7 height 7
click at [108, 281] on button "Singer 2" at bounding box center [105, 282] width 7 height 7
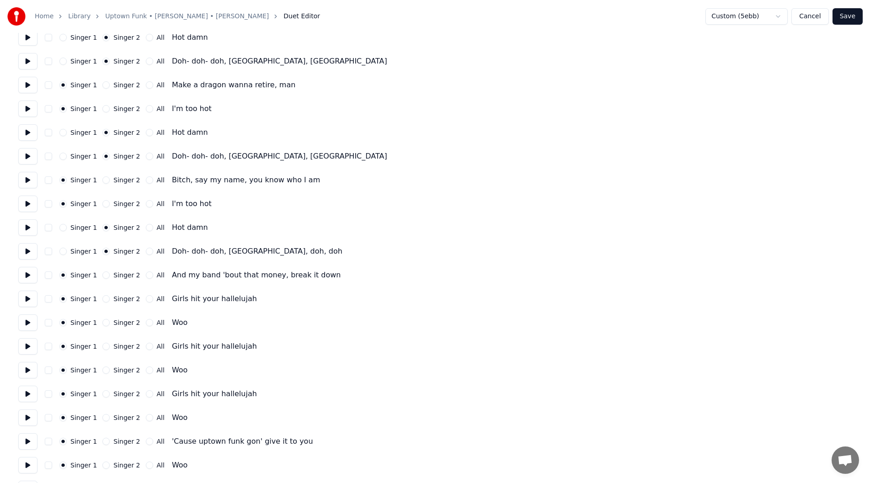
scroll to position [1691, 0]
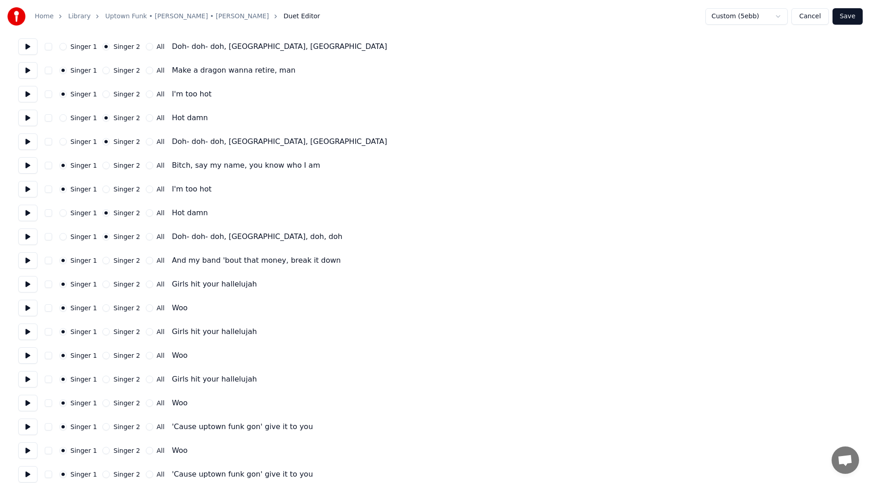
click at [106, 308] on button "Singer 2" at bounding box center [105, 307] width 7 height 7
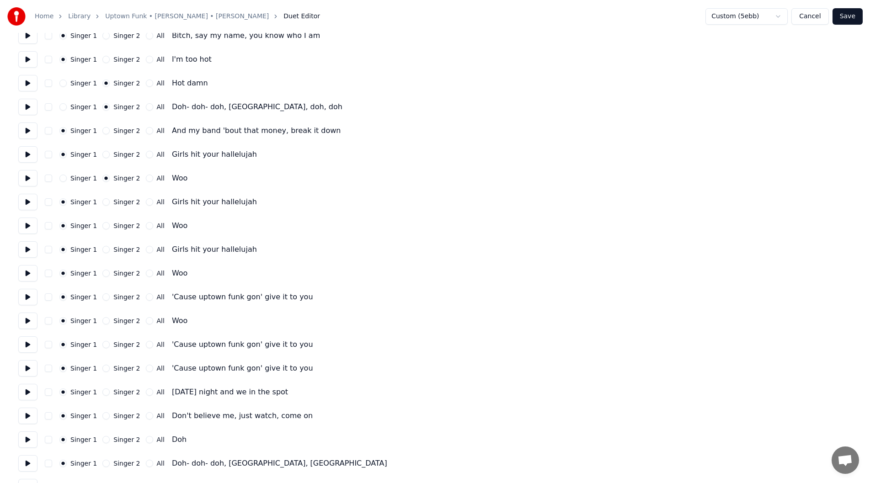
scroll to position [1828, 0]
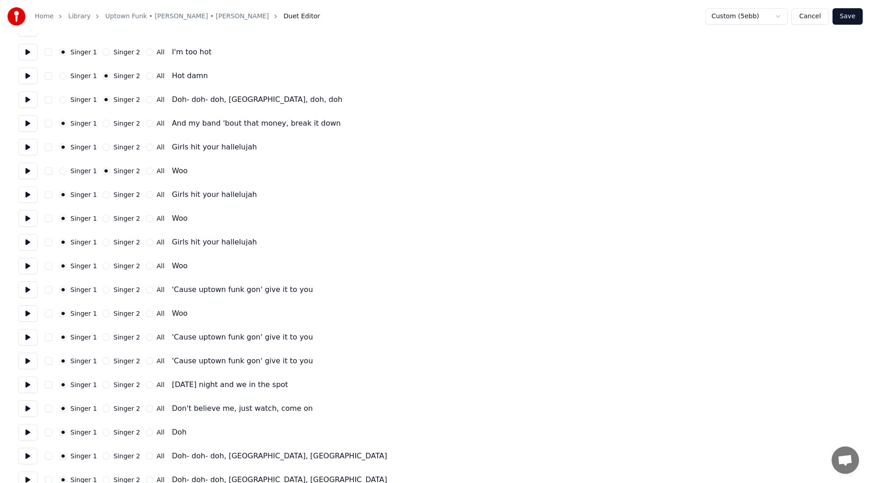
click at [106, 220] on button "Singer 2" at bounding box center [105, 218] width 7 height 7
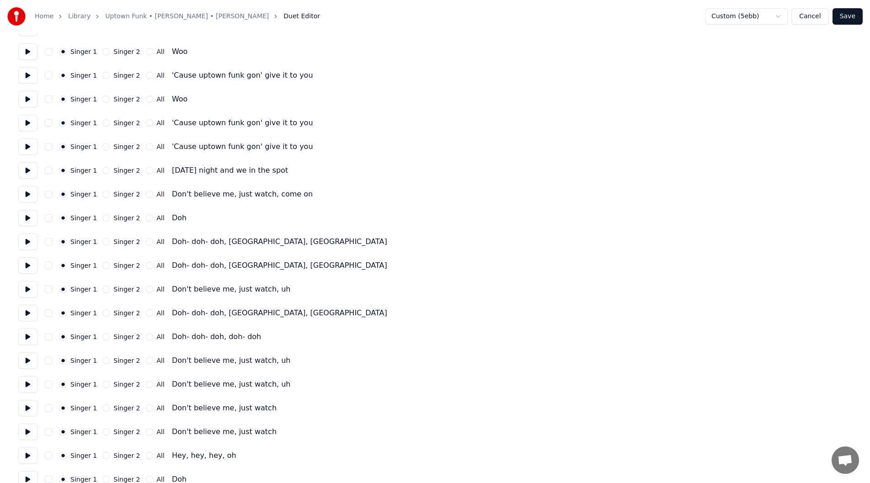
scroll to position [2046, 0]
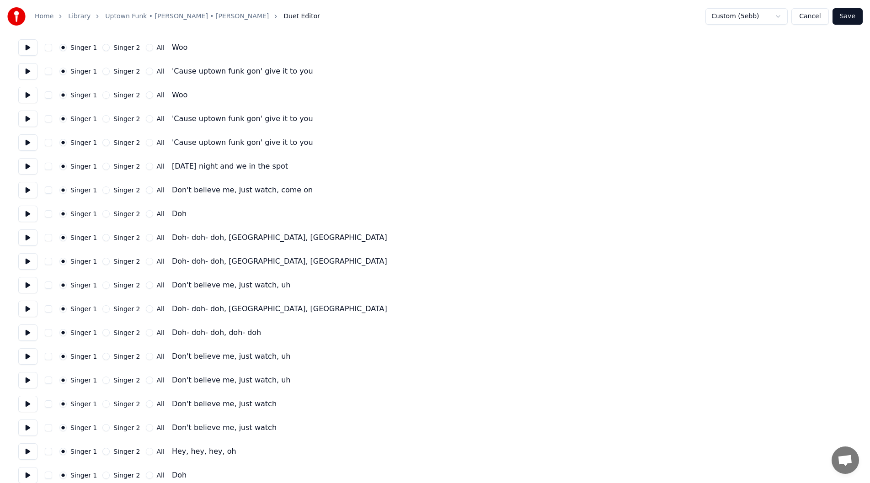
click at [104, 45] on button "Singer 2" at bounding box center [105, 47] width 7 height 7
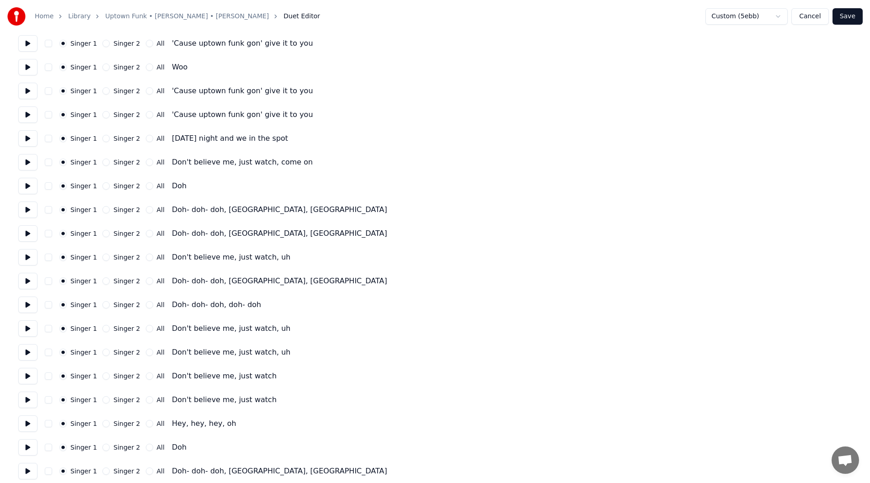
scroll to position [2078, 0]
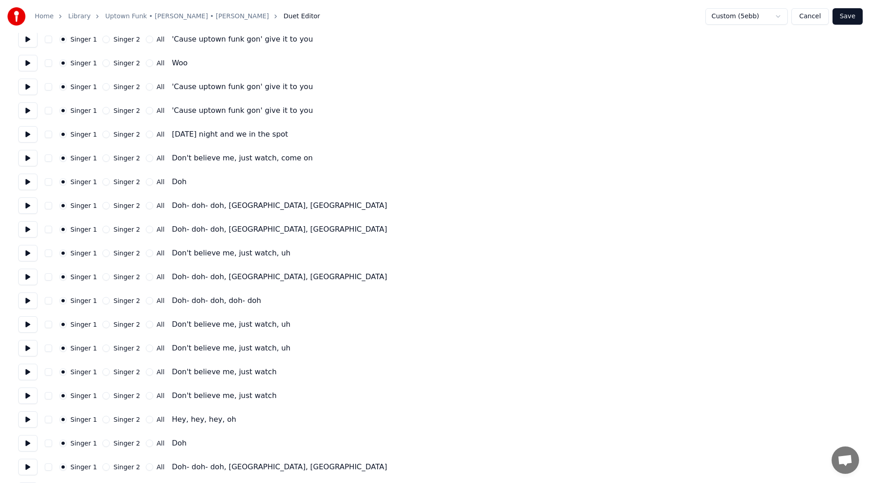
drag, startPoint x: 106, startPoint y: 64, endPoint x: 104, endPoint y: 69, distance: 5.3
click at [106, 64] on button "Singer 2" at bounding box center [105, 62] width 7 height 7
click at [103, 88] on button "Singer 2" at bounding box center [105, 86] width 7 height 7
click at [147, 135] on button "All" at bounding box center [149, 134] width 7 height 7
click at [106, 181] on button "Singer 2" at bounding box center [105, 181] width 7 height 7
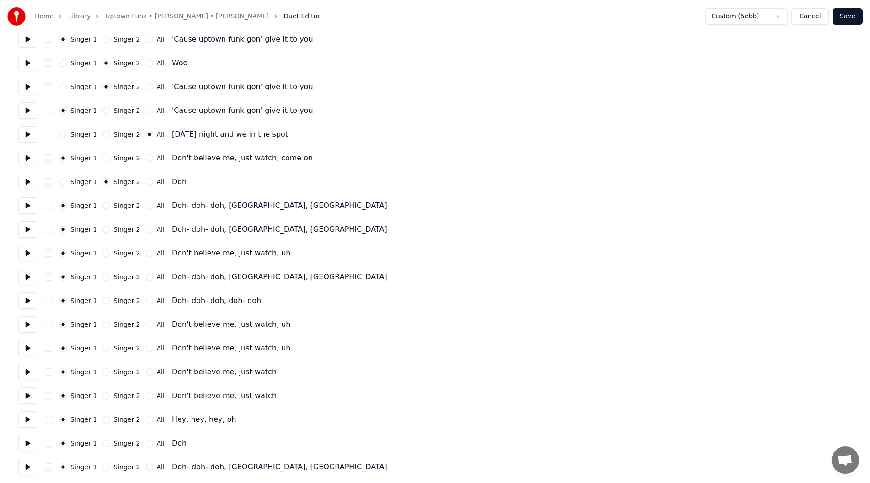
click at [107, 205] on button "Singer 2" at bounding box center [105, 205] width 7 height 7
click at [111, 228] on div "Singer 2" at bounding box center [120, 229] width 37 height 7
click at [105, 229] on button "Singer 2" at bounding box center [105, 229] width 7 height 7
click at [104, 279] on button "Singer 2" at bounding box center [105, 276] width 7 height 7
click at [105, 299] on button "Singer 2" at bounding box center [105, 300] width 7 height 7
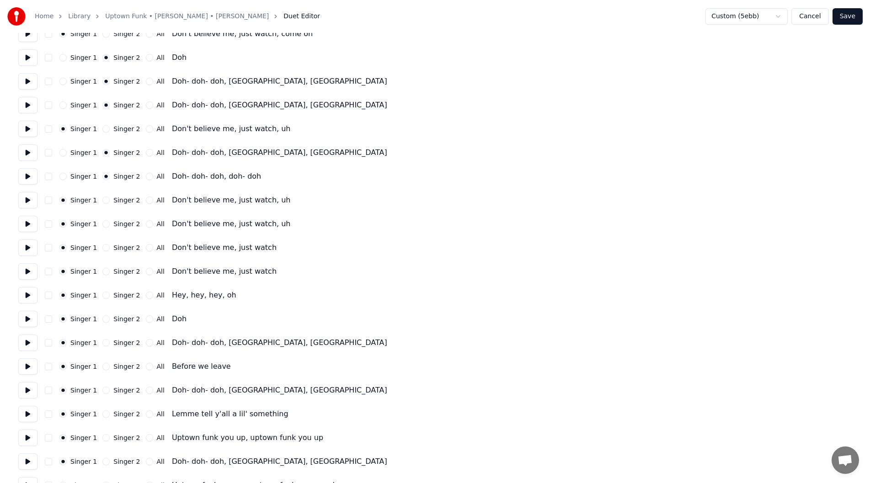
scroll to position [2216, 0]
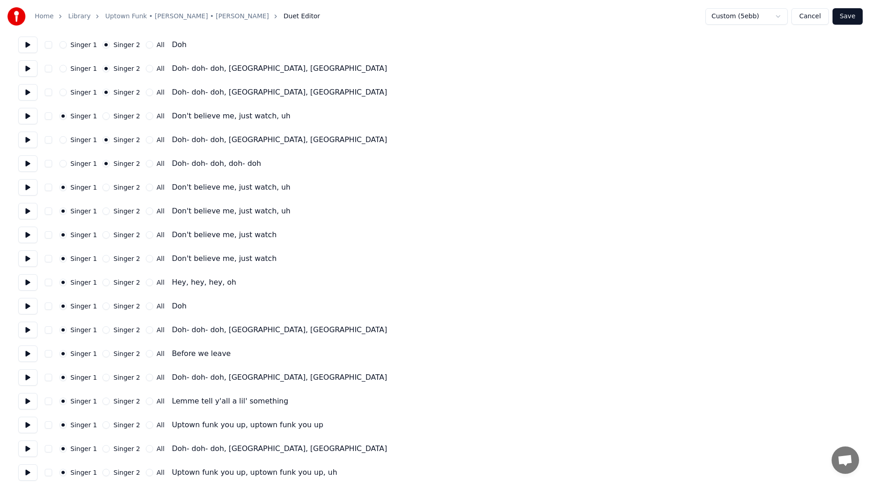
click at [106, 307] on button "Singer 2" at bounding box center [105, 306] width 7 height 7
click at [106, 328] on button "Singer 2" at bounding box center [105, 329] width 7 height 7
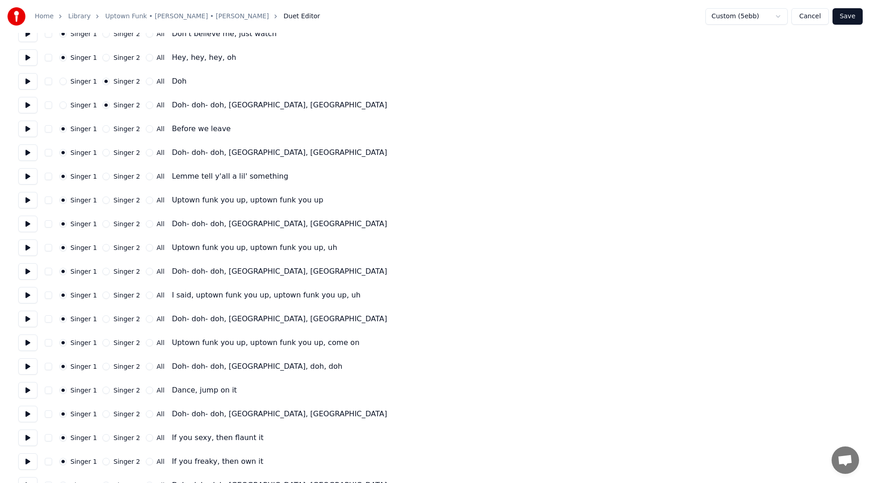
scroll to position [2444, 0]
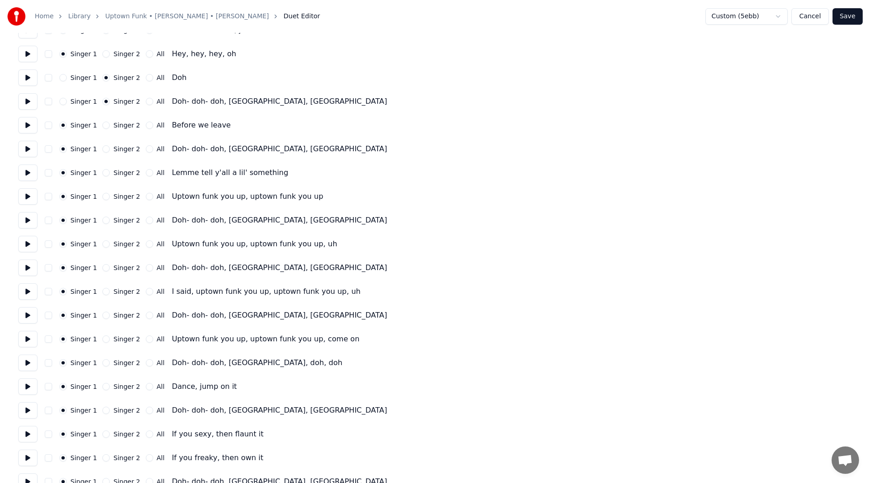
click at [110, 219] on div "Singer 2" at bounding box center [120, 220] width 37 height 7
click at [106, 222] on button "Singer 2" at bounding box center [105, 220] width 7 height 7
click at [106, 270] on button "Singer 2" at bounding box center [105, 267] width 7 height 7
click at [107, 315] on button "Singer 2" at bounding box center [105, 315] width 7 height 7
click at [105, 366] on button "Singer 2" at bounding box center [105, 362] width 7 height 7
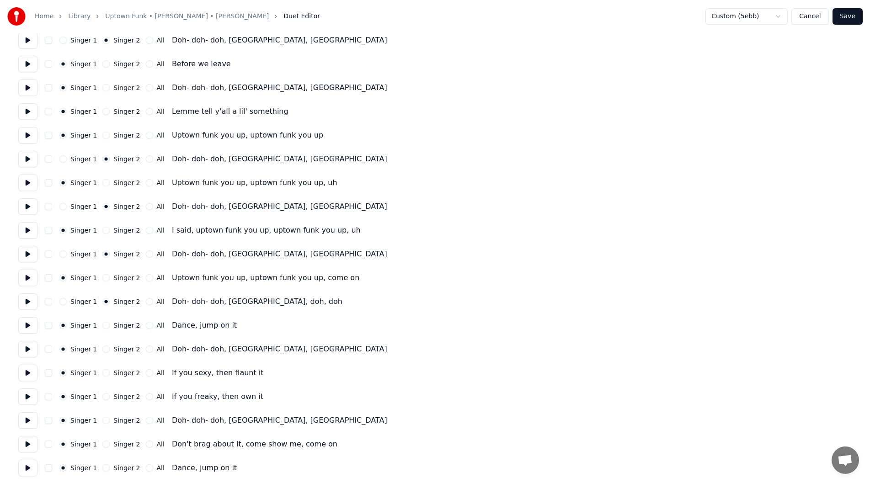
scroll to position [2535, 0]
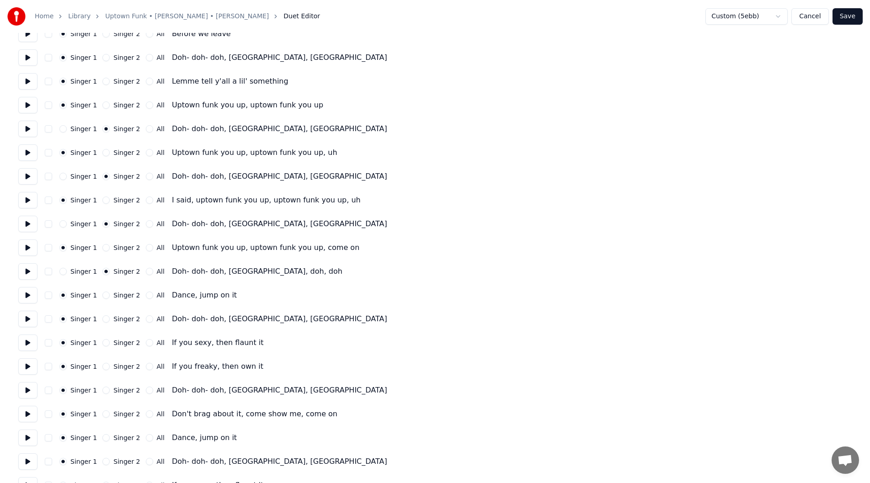
click at [107, 319] on button "Singer 2" at bounding box center [105, 318] width 7 height 7
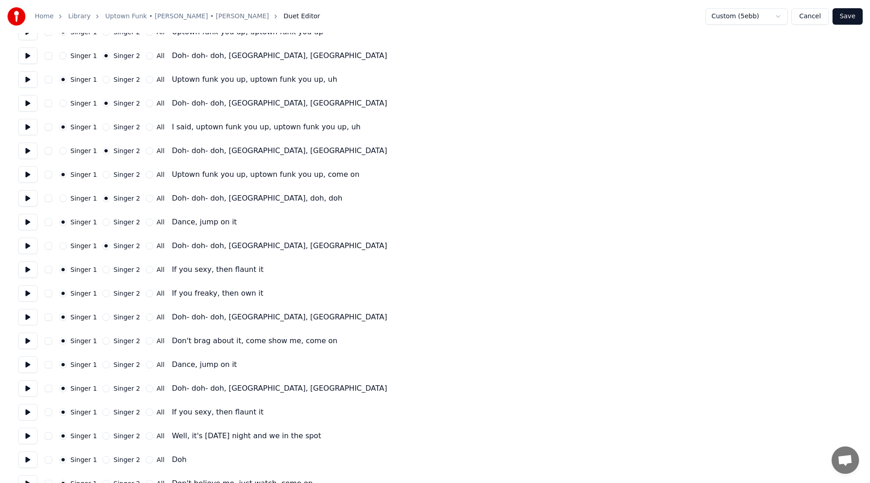
scroll to position [2627, 0]
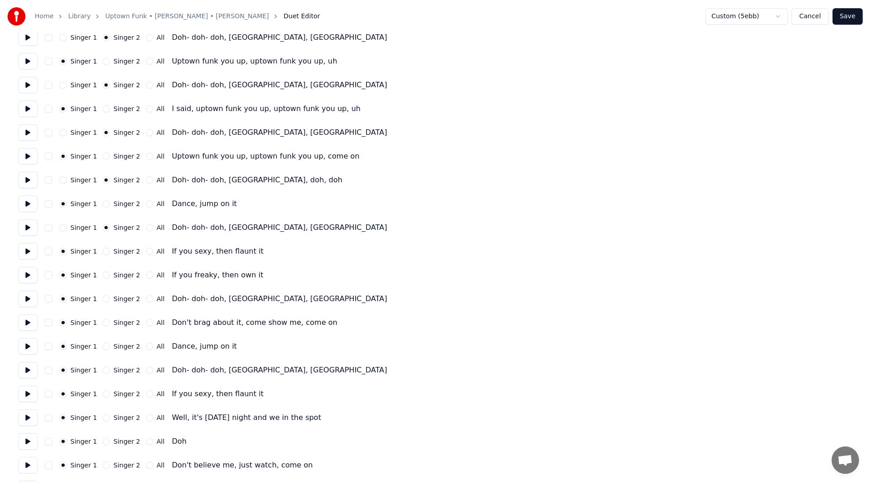
click at [104, 299] on button "Singer 2" at bounding box center [105, 298] width 7 height 7
click at [107, 370] on button "Singer 2" at bounding box center [105, 370] width 7 height 7
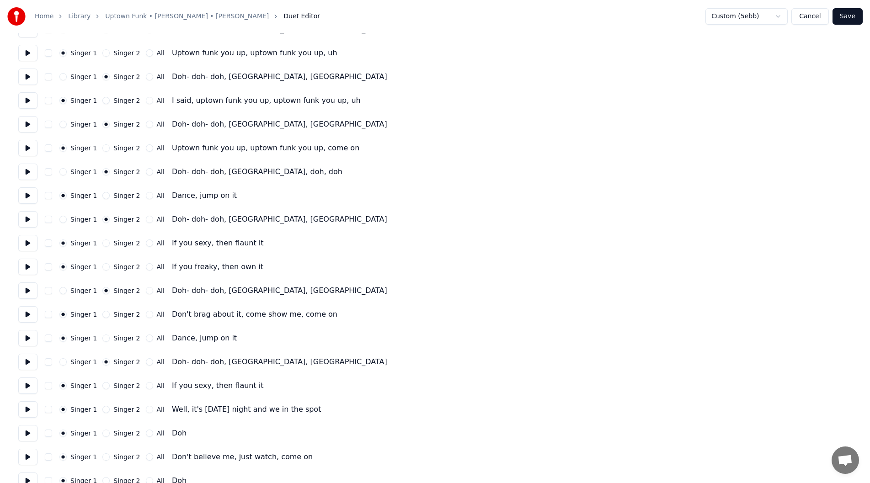
scroll to position [2718, 0]
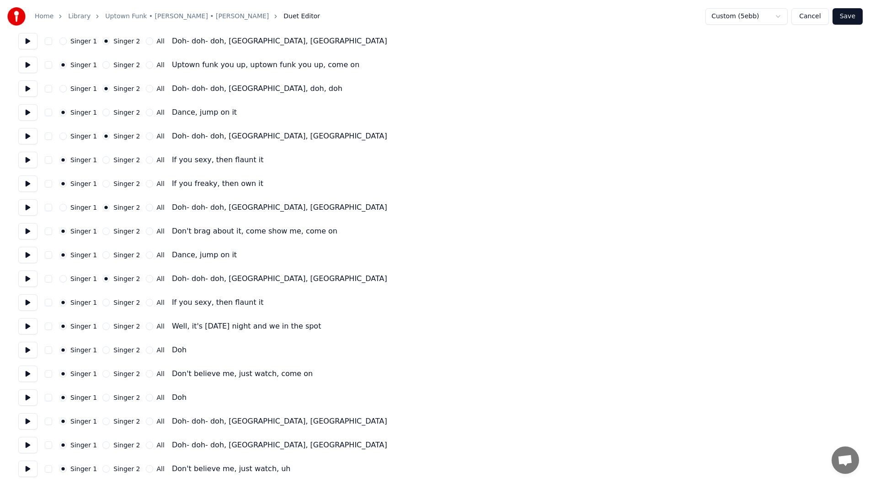
click at [860, 13] on button "Save" at bounding box center [847, 16] width 30 height 16
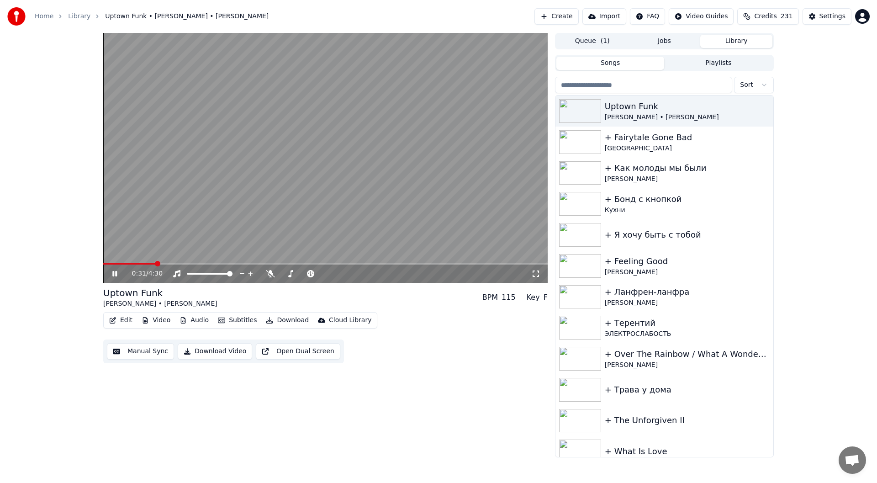
click at [112, 275] on icon at bounding box center [121, 273] width 21 height 7
click at [823, 18] on div "Settings" at bounding box center [833, 16] width 26 height 9
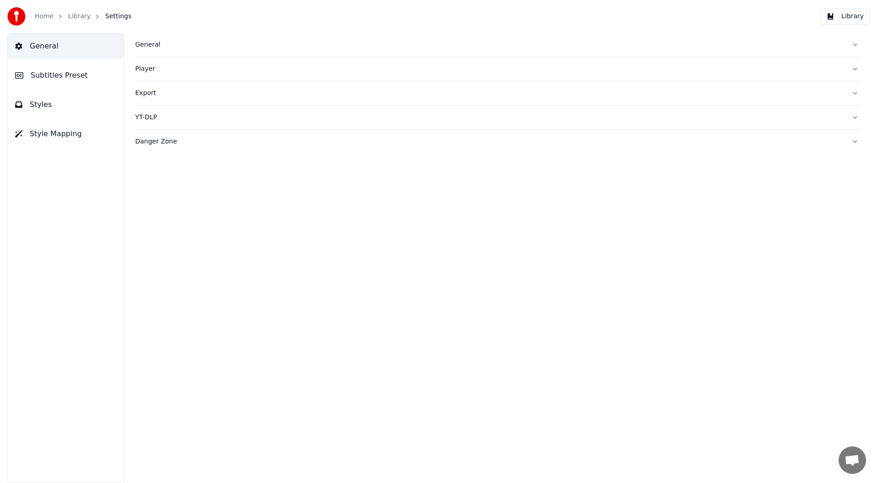
click at [49, 137] on span "Style Mapping" at bounding box center [56, 133] width 52 height 11
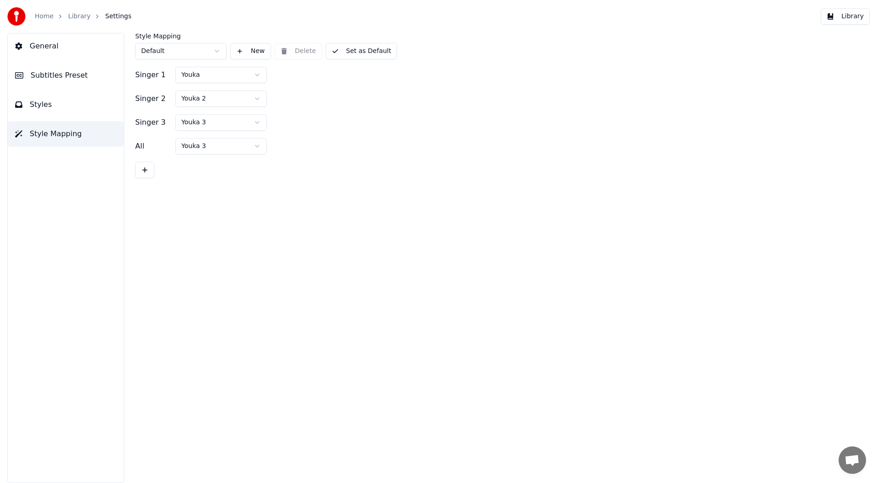
click at [63, 107] on button "Styles" at bounding box center [66, 105] width 116 height 26
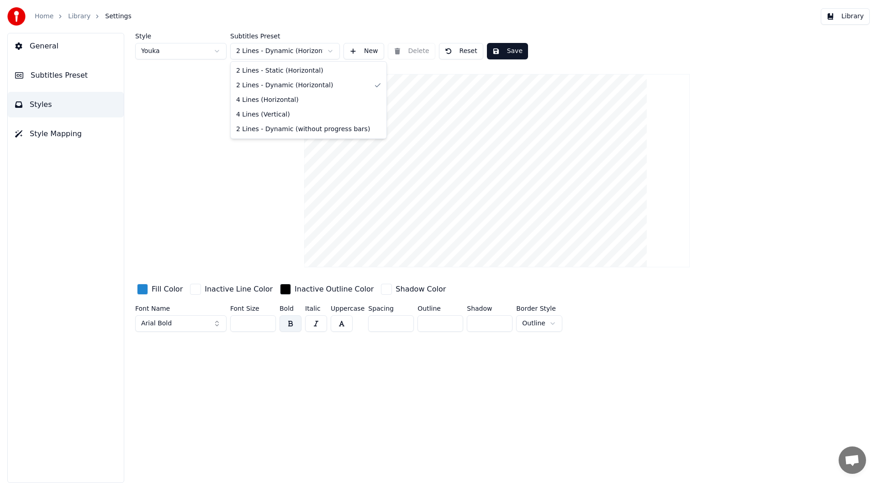
click at [266, 56] on html "Home Library Settings Library General Subtitles Preset Styles Style Mapping Sty…" at bounding box center [438, 241] width 877 height 483
click at [199, 51] on html "Home Library Settings Library General Subtitles Preset Styles Style Mapping Sty…" at bounding box center [438, 241] width 877 height 483
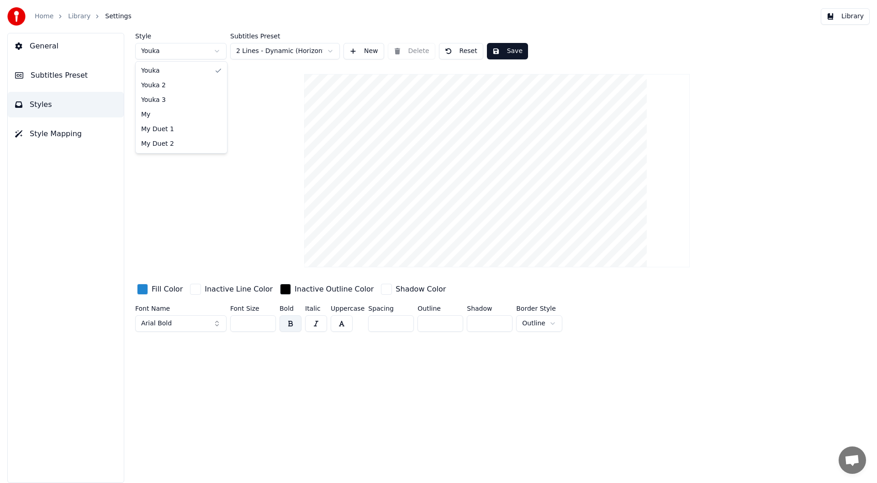
type input "***"
type input "*"
click at [173, 56] on html "Home Library Settings Library General Subtitles Preset Styles Style Mapping Sty…" at bounding box center [438, 241] width 877 height 483
click at [182, 53] on html "Home Library Settings Library General Subtitles Preset Styles Style Mapping Sty…" at bounding box center [438, 241] width 877 height 483
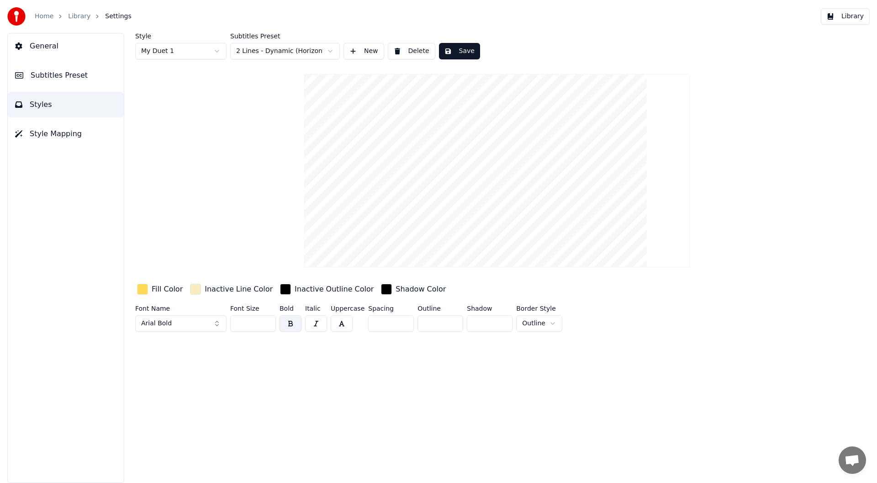
click at [170, 56] on html "Home Library Settings Library General Subtitles Preset Styles Style Mapping Sty…" at bounding box center [438, 241] width 877 height 483
click at [169, 51] on html "Home Library Settings Library General Subtitles Preset Styles Style Mapping Sty…" at bounding box center [438, 241] width 877 height 483
click at [166, 58] on html "Home Library Settings Library General Subtitles Preset Styles Style Mapping Sty…" at bounding box center [438, 241] width 877 height 483
click at [58, 83] on button "Subtitles Preset" at bounding box center [66, 76] width 116 height 26
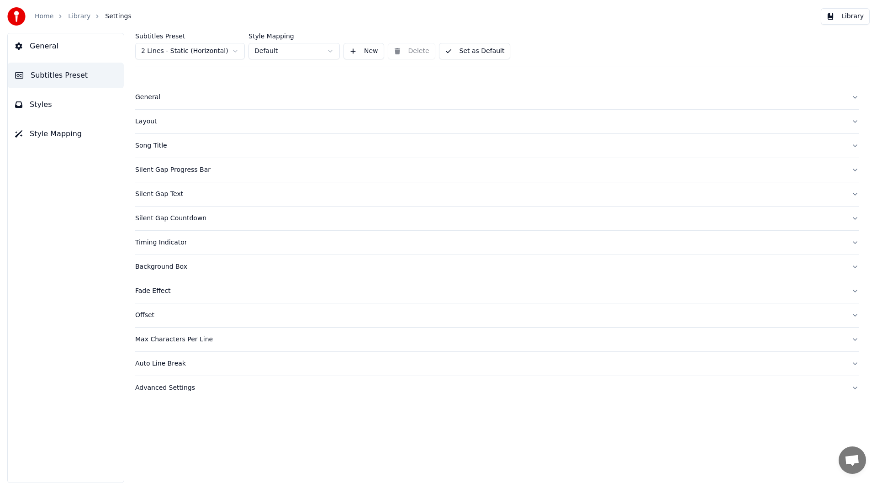
click at [171, 49] on html "Home Library Settings Library General Subtitles Preset Styles Style Mapping Sub…" at bounding box center [438, 241] width 877 height 483
click at [328, 88] on html "Home Library Settings Library General Subtitles Preset Styles Style Mapping Sub…" at bounding box center [438, 241] width 877 height 483
click at [56, 106] on button "Styles" at bounding box center [66, 105] width 116 height 26
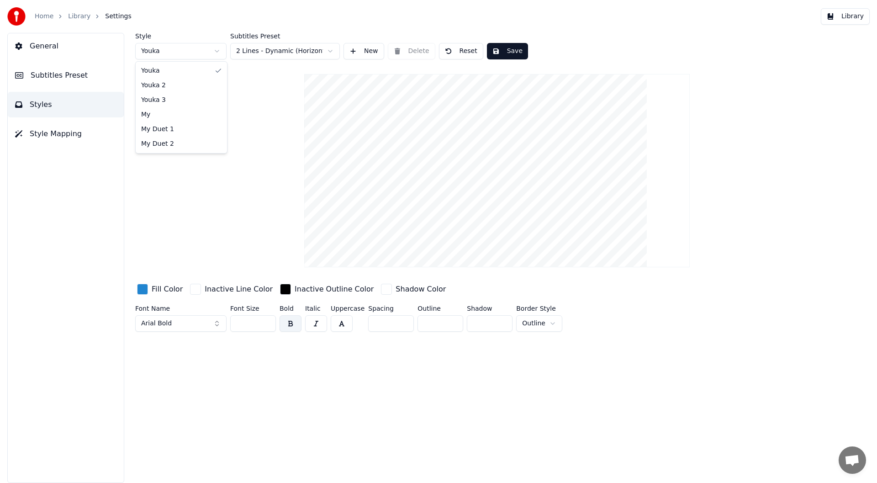
click at [194, 50] on html "Home Library Settings Library General Subtitles Preset Styles Style Mapping Sty…" at bounding box center [438, 241] width 877 height 483
type input "***"
type input "*"
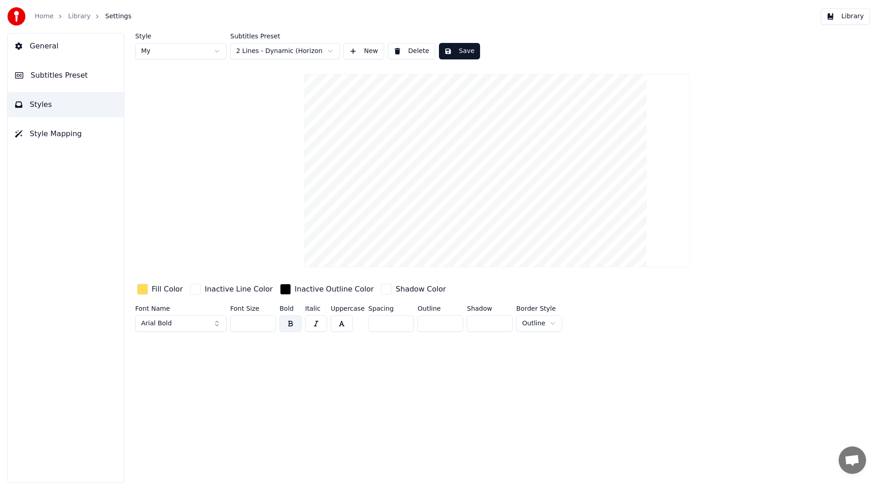
click at [178, 54] on html "Home Library Settings Library General Subtitles Preset Styles Style Mapping Sty…" at bounding box center [438, 241] width 877 height 483
click at [53, 71] on span "Subtitles Preset" at bounding box center [59, 75] width 57 height 11
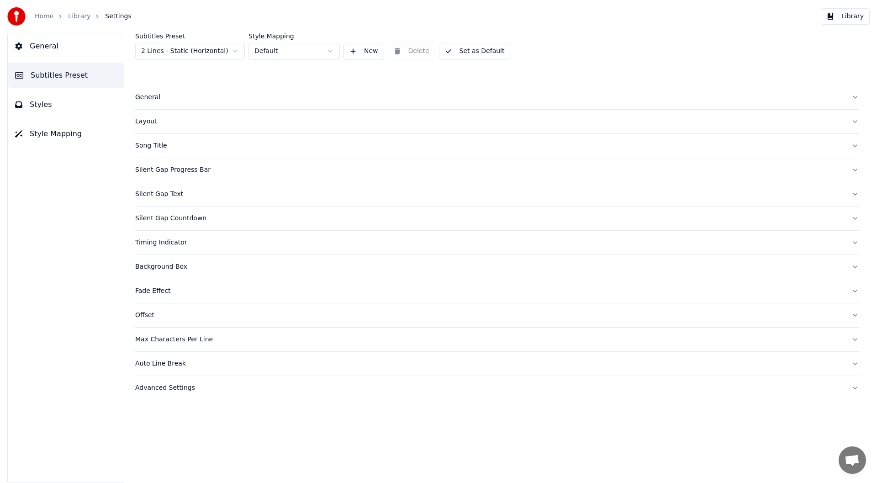
click at [168, 55] on html "Home Library Settings Library General Subtitles Preset Styles Style Mapping Sub…" at bounding box center [438, 241] width 877 height 483
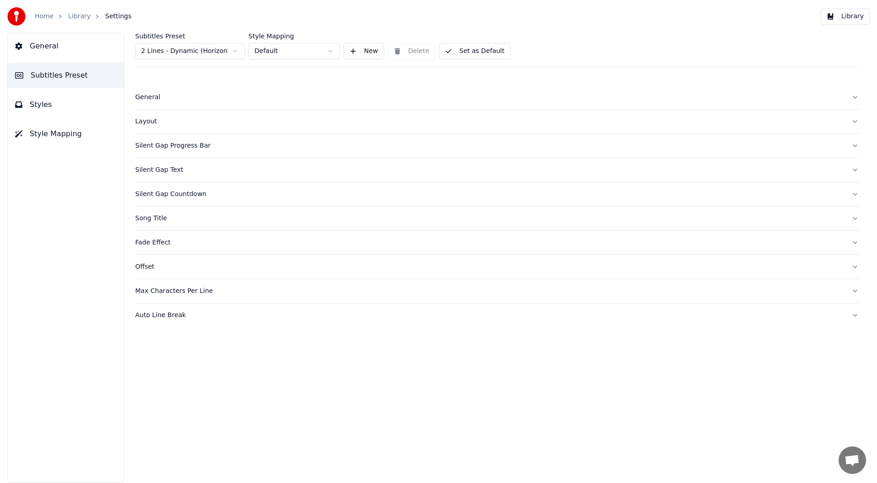
click at [162, 96] on div "General" at bounding box center [489, 97] width 709 height 9
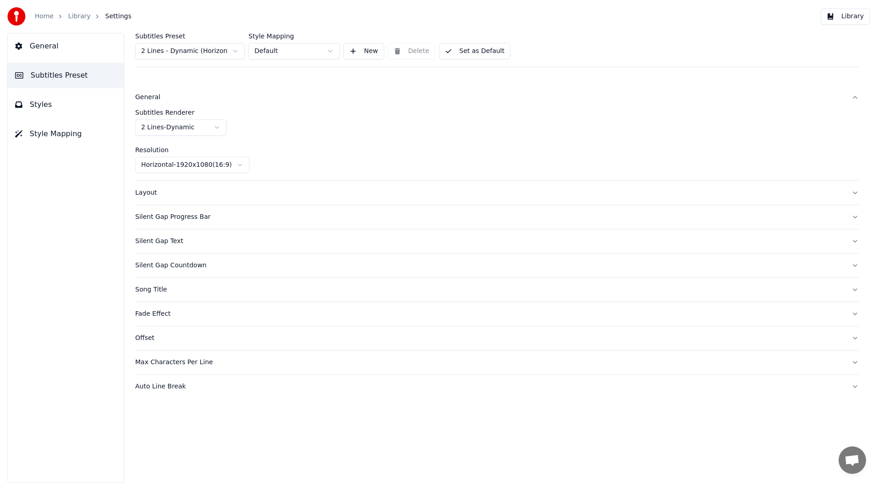
click at [177, 117] on div "Subtitles Renderer 2 Lines - Dynamic" at bounding box center [497, 122] width 724 height 27
click at [183, 127] on html "Home Library Settings Library General Subtitles Preset Styles Style Mapping Sub…" at bounding box center [438, 241] width 877 height 483
click at [162, 98] on div "General" at bounding box center [489, 97] width 709 height 9
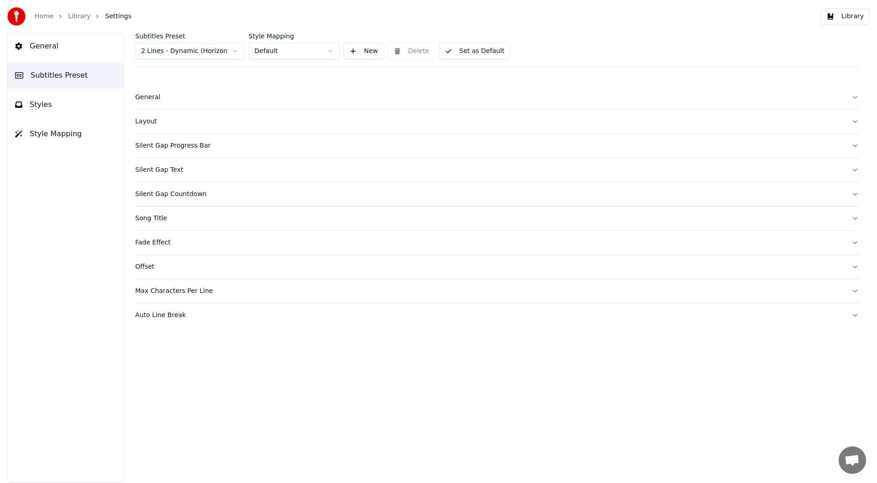
click at [158, 126] on div "Layout" at bounding box center [489, 121] width 709 height 9
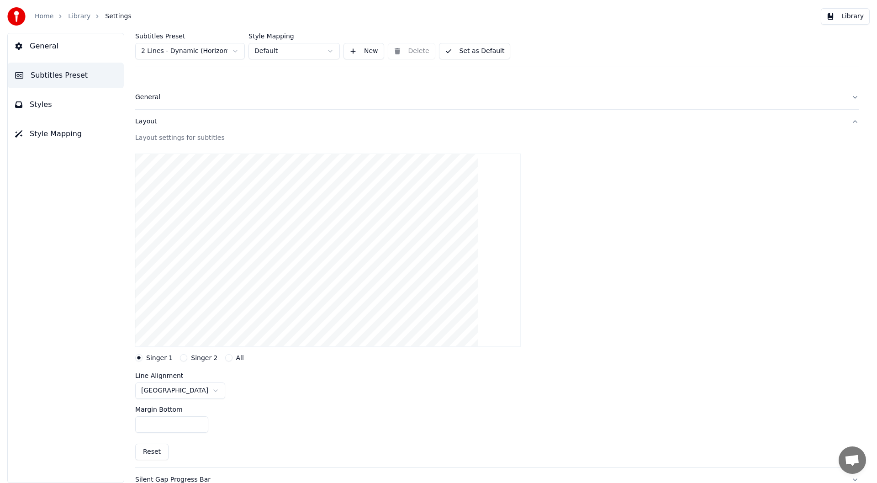
click at [152, 100] on div "General" at bounding box center [489, 97] width 709 height 9
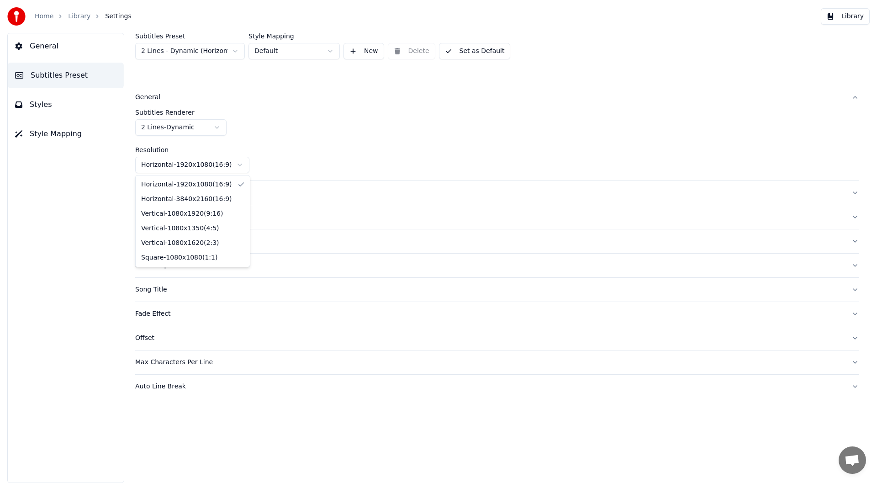
click at [175, 163] on html "Home Library Settings Library General Subtitles Preset Styles Style Mapping Sub…" at bounding box center [438, 241] width 877 height 483
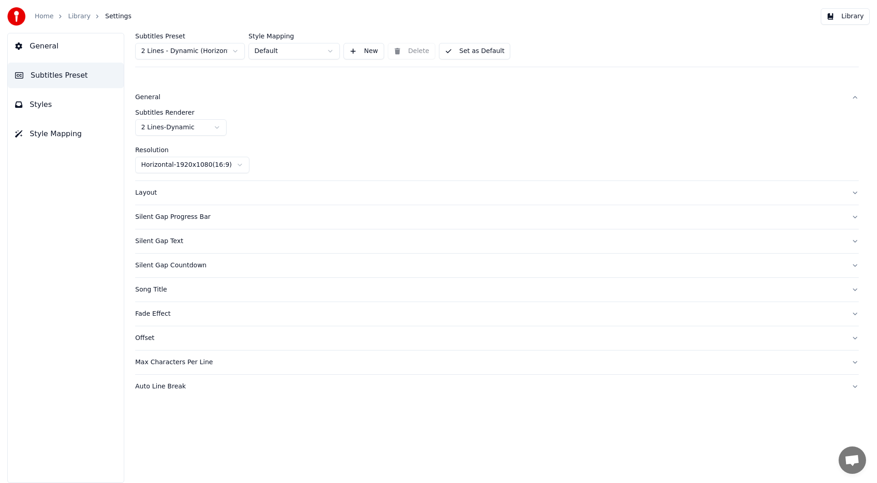
click at [320, 140] on html "Home Library Settings Library General Subtitles Preset Styles Style Mapping Sub…" at bounding box center [438, 241] width 877 height 483
click at [154, 114] on label "Subtitles Renderer" at bounding box center [497, 112] width 724 height 6
click at [149, 98] on div "General" at bounding box center [489, 97] width 709 height 9
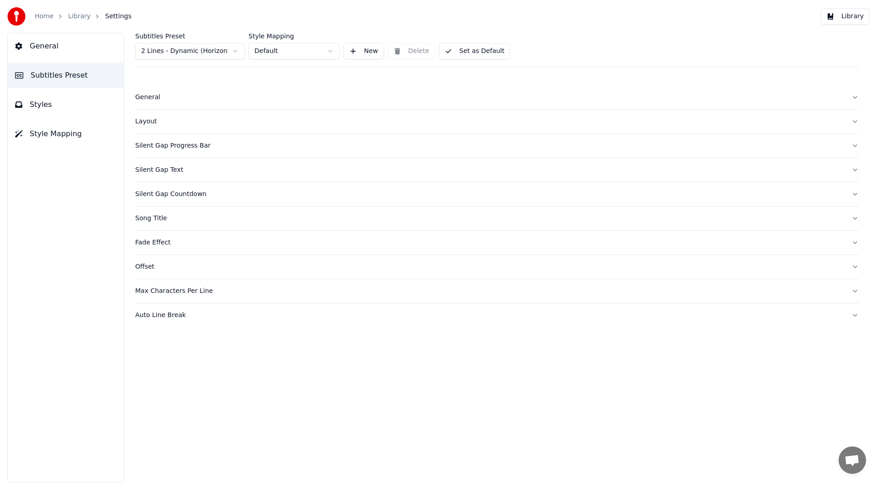
click at [150, 119] on div "Layout" at bounding box center [489, 121] width 709 height 9
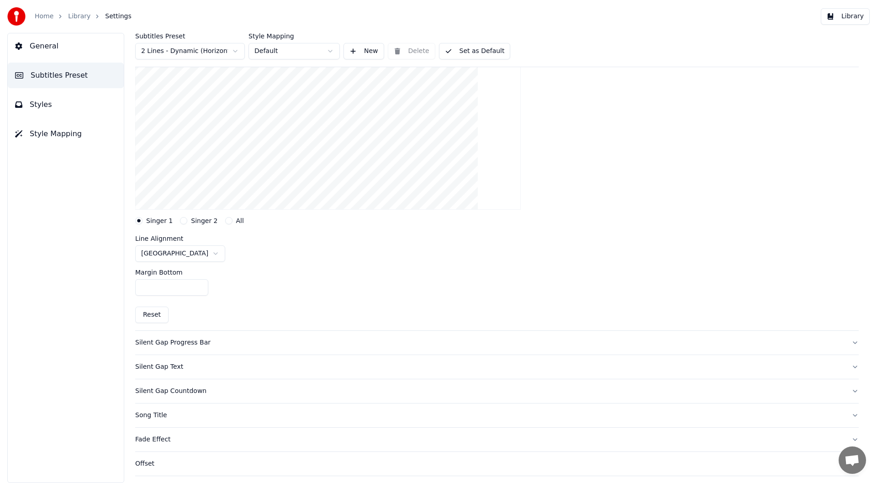
scroll to position [91, 0]
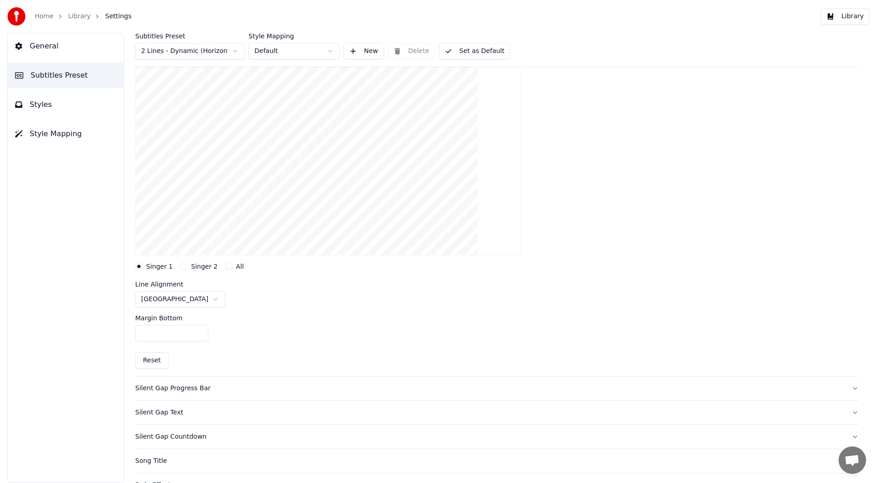
click at [182, 267] on button "Singer 2" at bounding box center [183, 266] width 7 height 7
click at [225, 269] on button "All" at bounding box center [228, 266] width 7 height 7
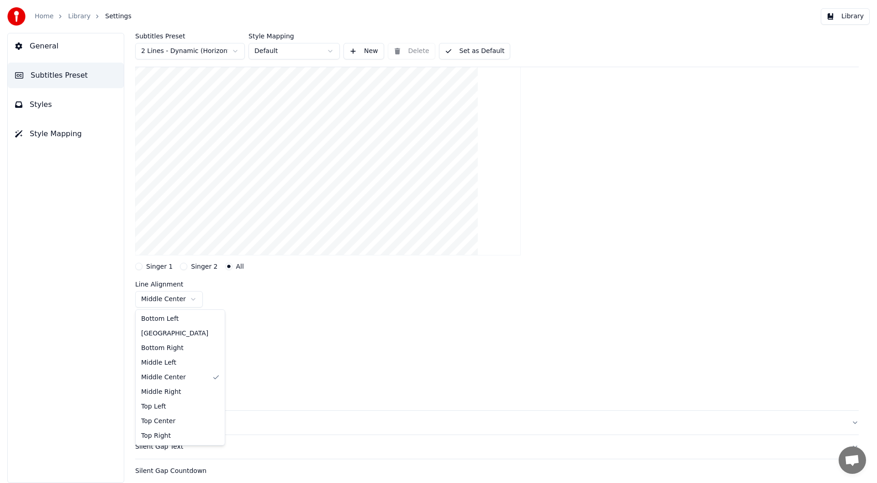
click at [157, 300] on html "Home Library Settings Library General Subtitles Preset Styles Style Mapping Sub…" at bounding box center [438, 241] width 877 height 483
click at [180, 267] on button "Singer 2" at bounding box center [183, 266] width 7 height 7
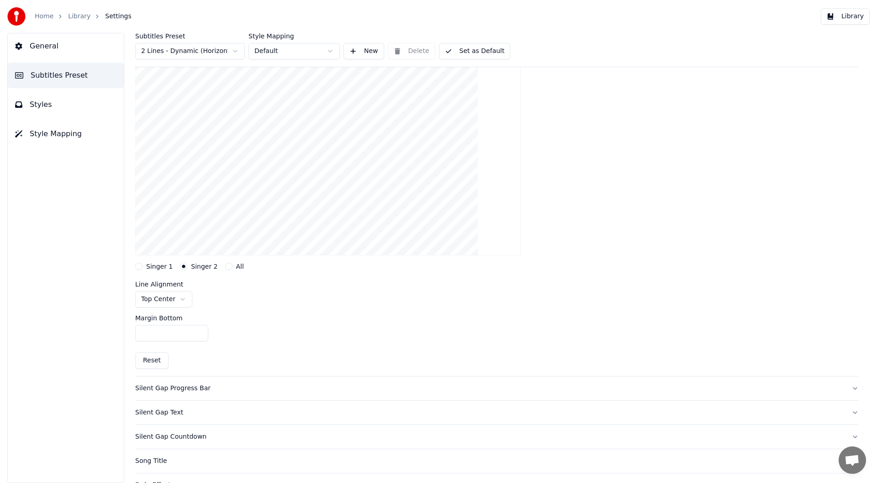
click at [142, 269] on button "Singer 1" at bounding box center [138, 266] width 7 height 7
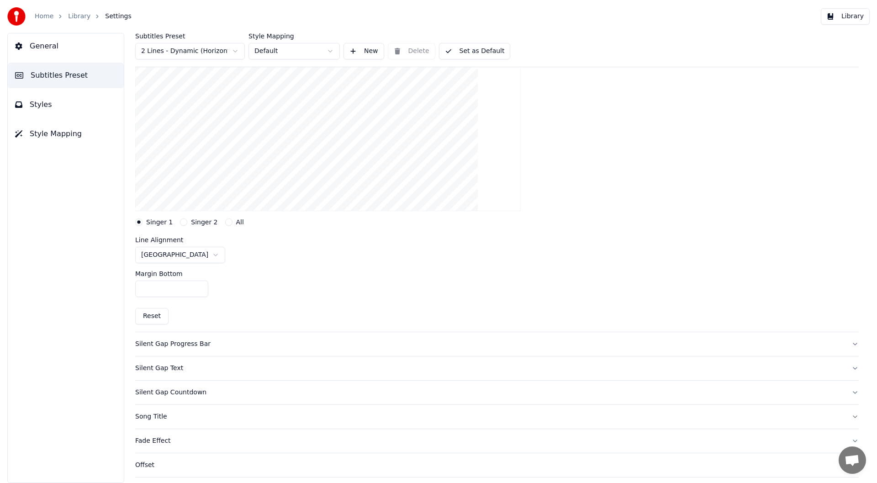
scroll to position [183, 0]
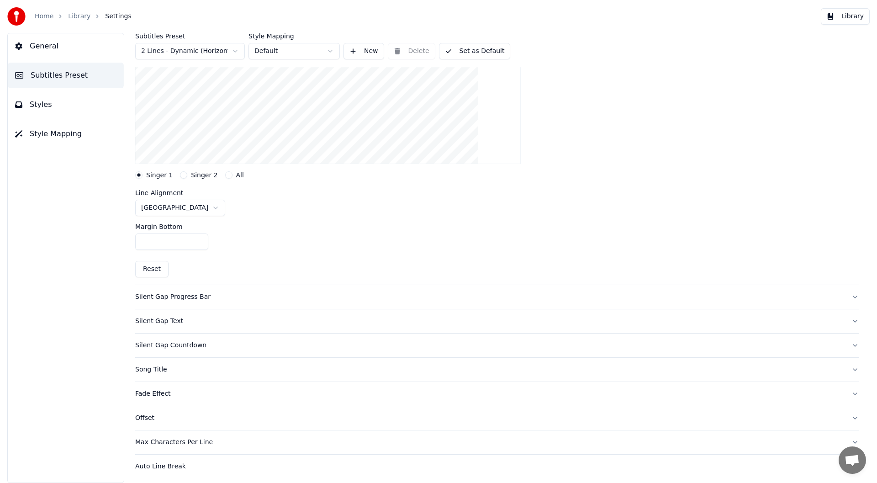
click at [193, 177] on label "Singer 2" at bounding box center [204, 175] width 27 height 6
click at [187, 177] on button "Singer 2" at bounding box center [183, 174] width 7 height 7
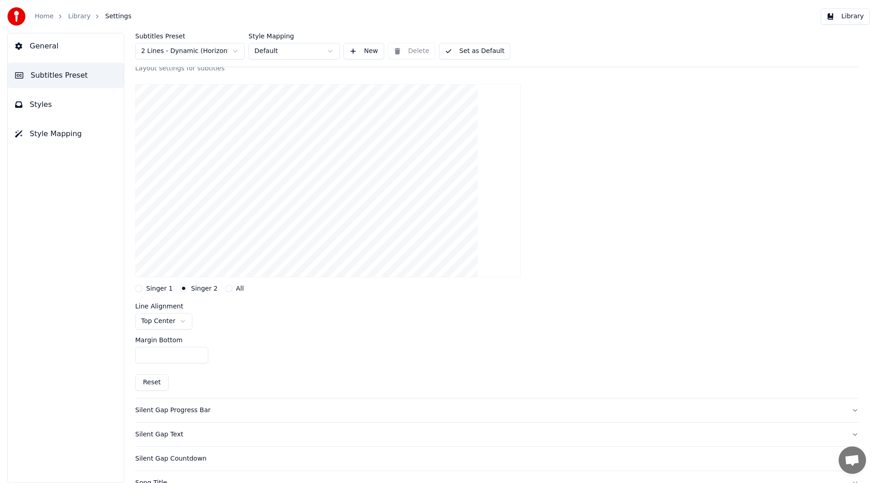
scroll to position [0, 0]
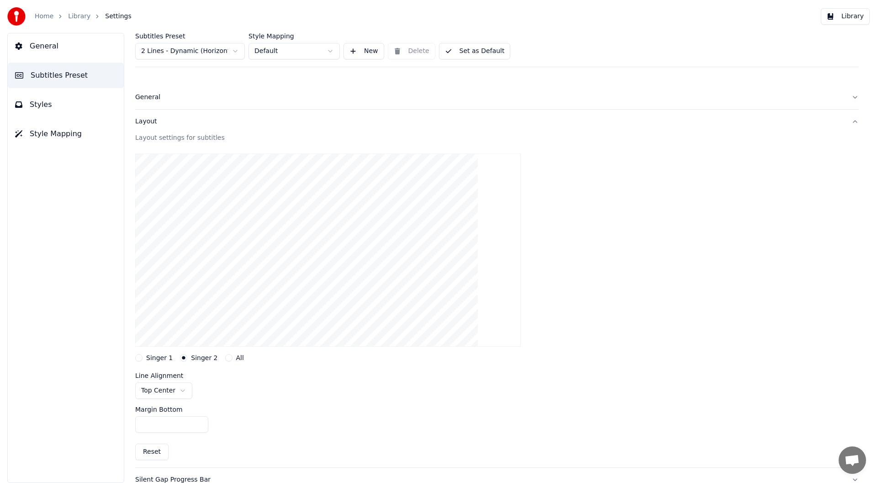
click at [167, 137] on div "Layout settings for subtitles" at bounding box center [497, 137] width 724 height 9
click at [152, 125] on div "Layout" at bounding box center [489, 121] width 709 height 9
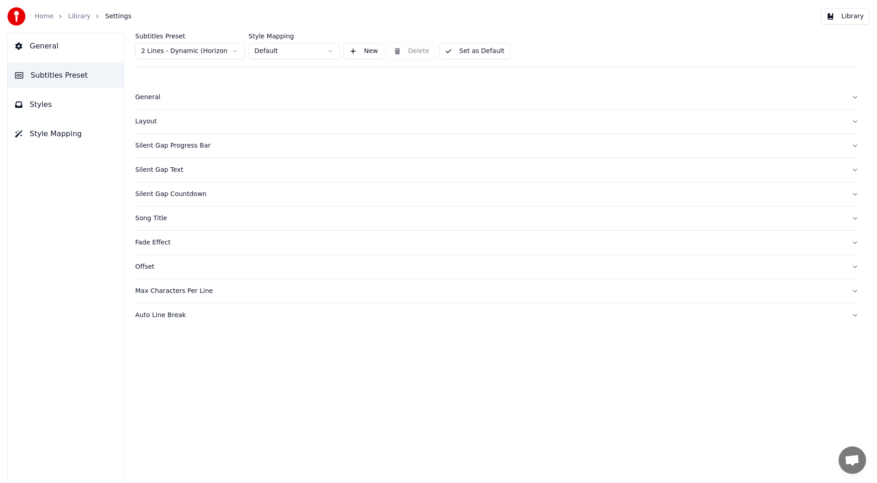
click at [154, 146] on div "Silent Gap Progress Bar" at bounding box center [489, 145] width 709 height 9
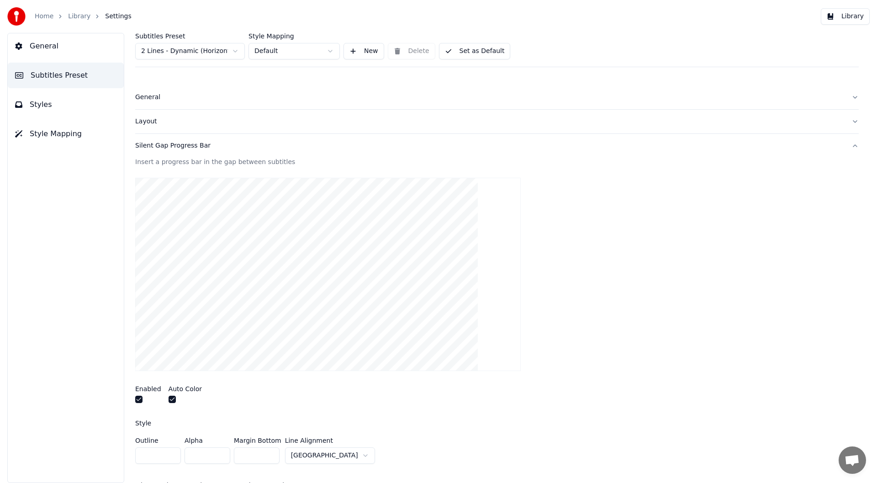
click at [154, 146] on div "Silent Gap Progress Bar" at bounding box center [489, 145] width 709 height 9
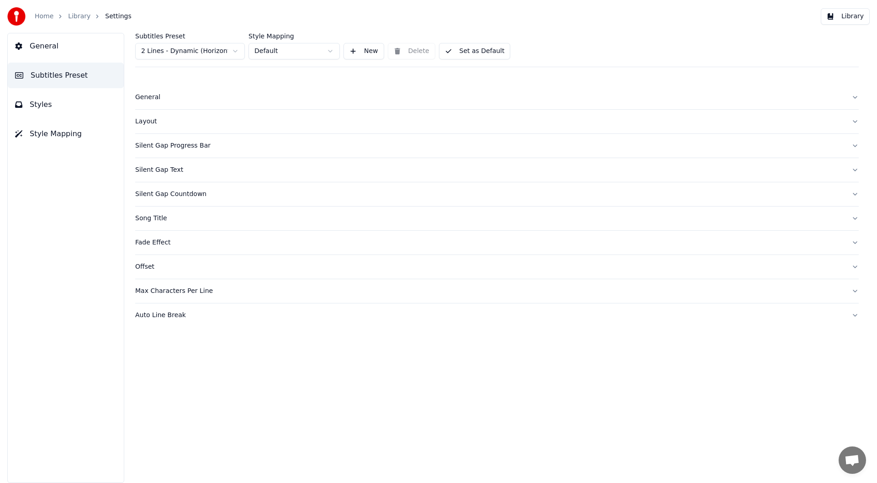
click at [157, 169] on div "Silent Gap Text" at bounding box center [489, 169] width 709 height 9
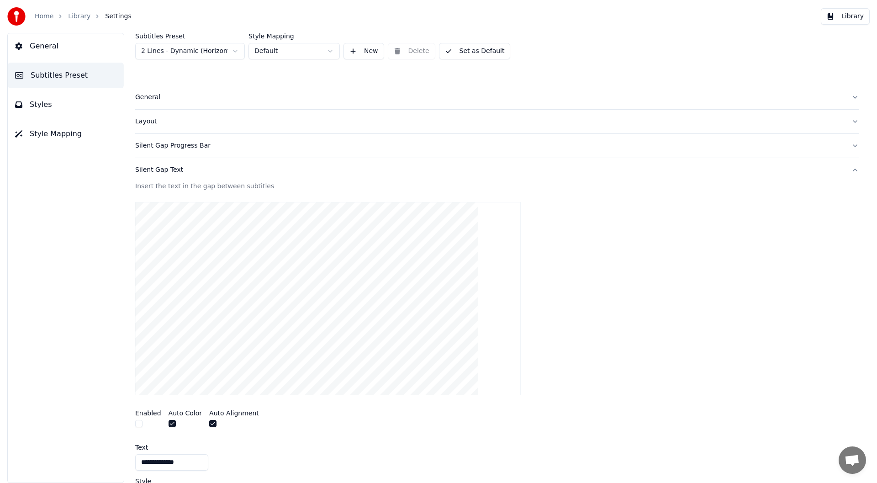
click at [157, 169] on div "Silent Gap Text" at bounding box center [489, 169] width 709 height 9
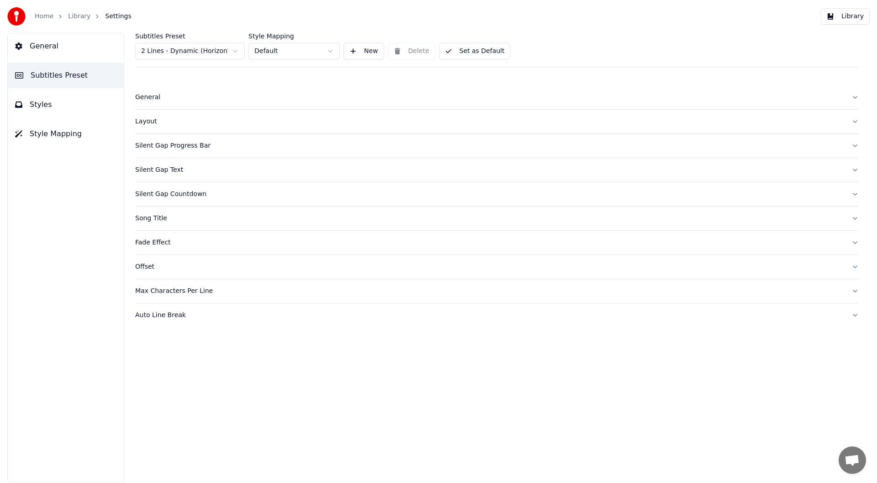
click at [152, 218] on div "Song Title" at bounding box center [489, 218] width 709 height 9
click at [151, 268] on div "Offset" at bounding box center [489, 266] width 709 height 9
click at [153, 267] on div "Offset" at bounding box center [489, 266] width 709 height 9
click at [158, 290] on div "Max Characters Per Line" at bounding box center [489, 291] width 709 height 9
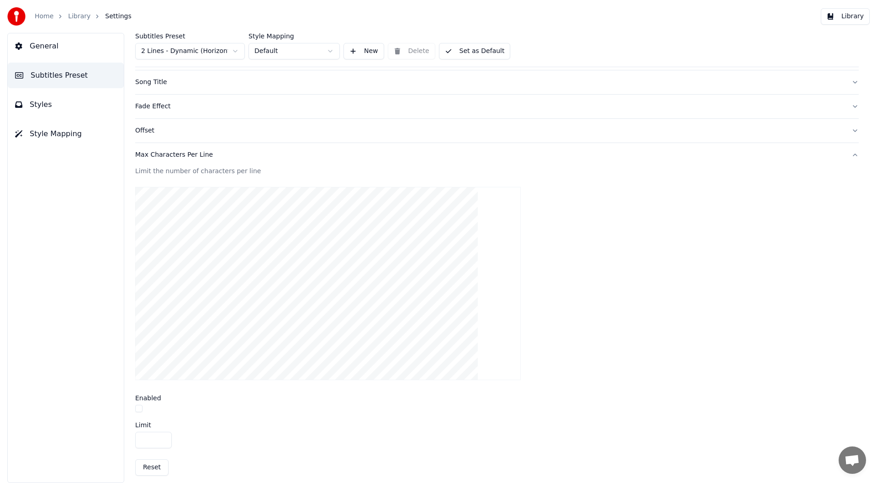
scroll to position [137, 0]
click at [143, 159] on button "Max Characters Per Line" at bounding box center [497, 154] width 724 height 24
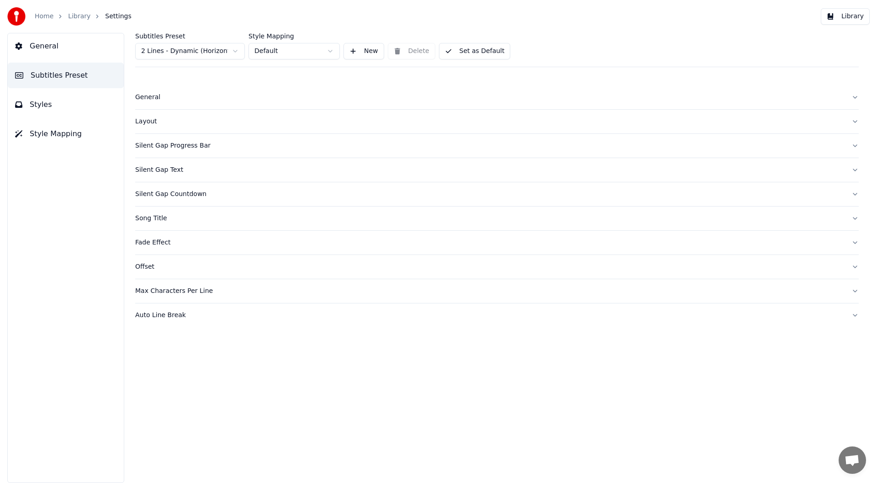
click at [153, 294] on div "Max Characters Per Line" at bounding box center [489, 291] width 709 height 9
click at [152, 312] on div "Auto Line Break" at bounding box center [489, 315] width 709 height 9
click at [147, 317] on div "Auto Line Break" at bounding box center [489, 315] width 709 height 9
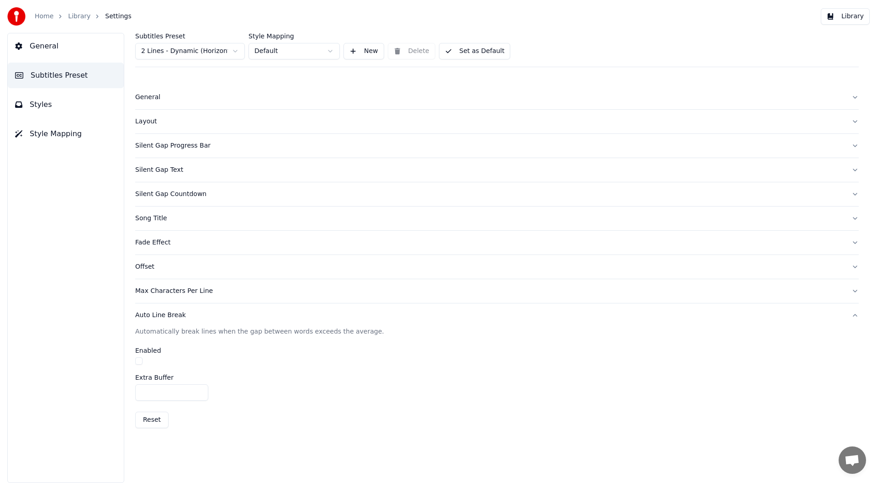
click at [147, 317] on div "Auto Line Break" at bounding box center [489, 315] width 709 height 9
click at [43, 17] on link "Home" at bounding box center [44, 16] width 19 height 9
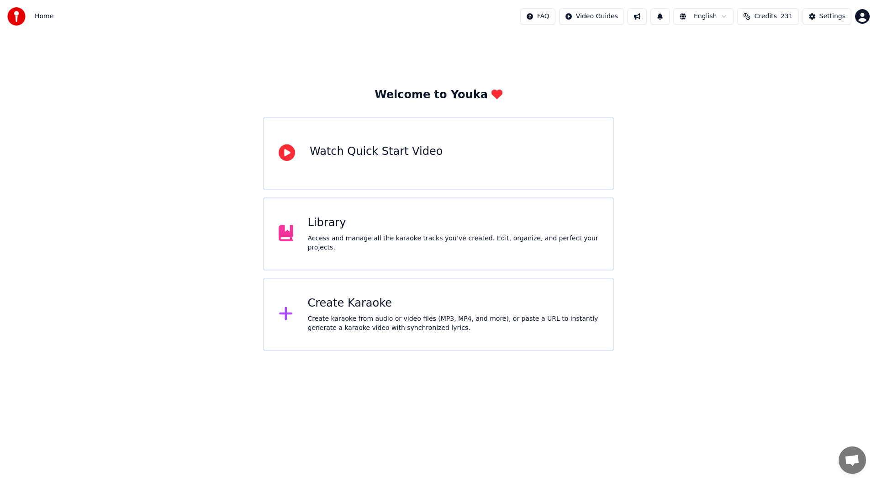
click at [443, 255] on div "Library Access and manage all the karaoke tracks you’ve created. Edit, organize…" at bounding box center [438, 233] width 351 height 73
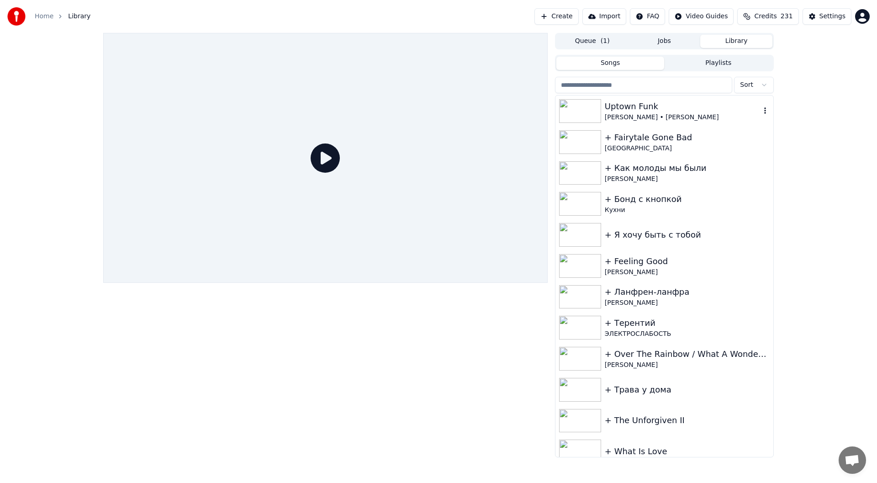
click at [588, 114] on img at bounding box center [580, 111] width 42 height 24
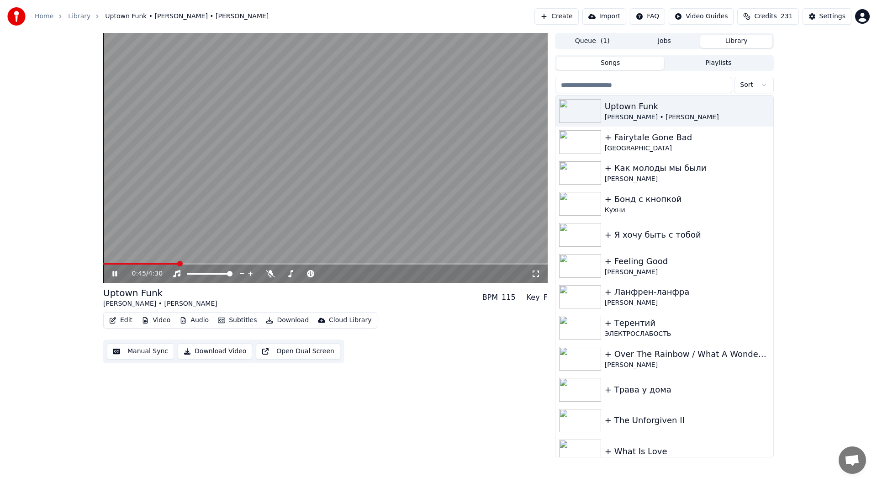
click at [113, 276] on icon at bounding box center [114, 273] width 5 height 5
click at [294, 181] on video at bounding box center [325, 158] width 445 height 250
drag, startPoint x: 286, startPoint y: 159, endPoint x: 290, endPoint y: 186, distance: 27.2
click at [290, 186] on video at bounding box center [325, 158] width 445 height 250
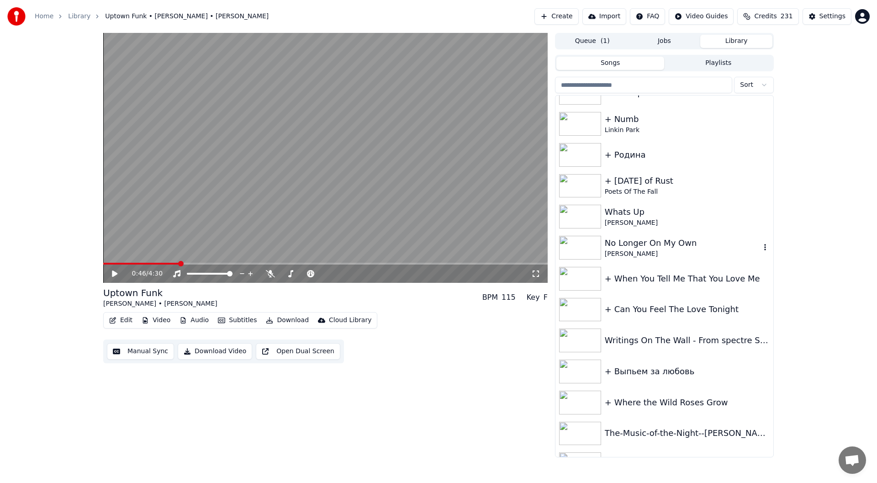
scroll to position [457, 0]
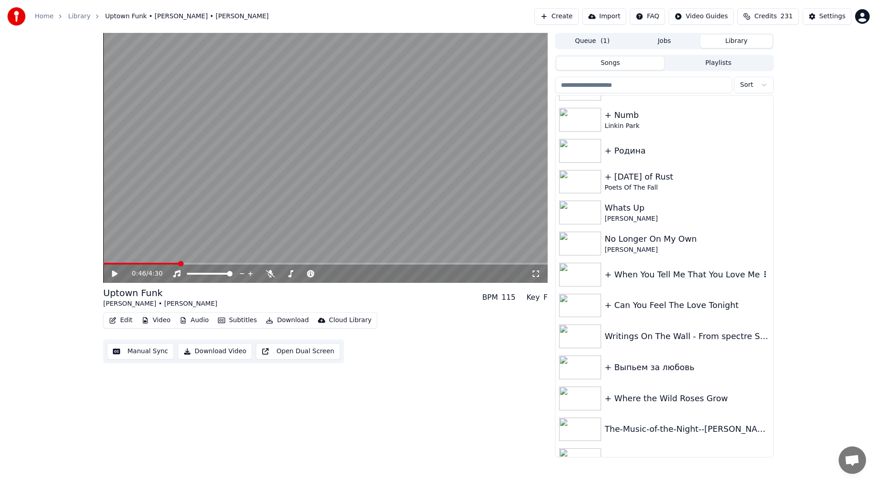
click at [691, 279] on div "+ When You Tell Me That You Love Me" at bounding box center [683, 274] width 156 height 13
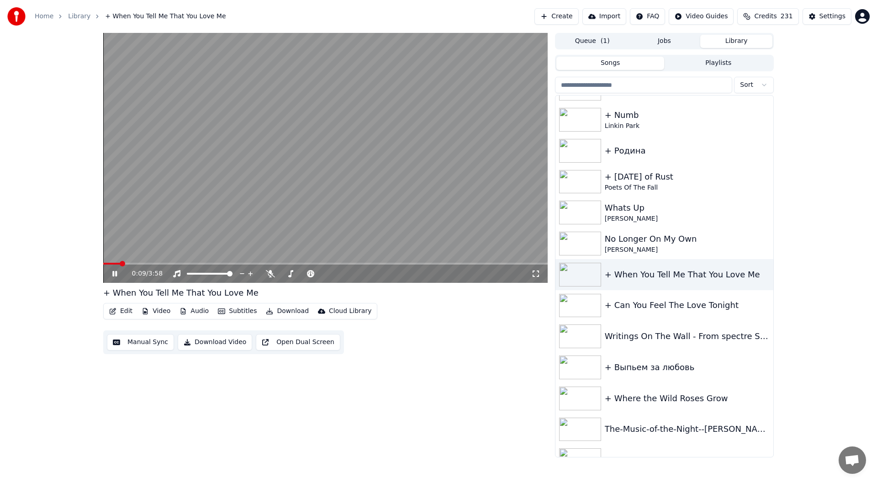
click at [121, 263] on span at bounding box center [325, 264] width 445 height 2
click at [126, 263] on span at bounding box center [123, 263] width 5 height 5
click at [133, 263] on span at bounding box center [325, 264] width 445 height 2
click at [115, 275] on icon at bounding box center [121, 273] width 21 height 7
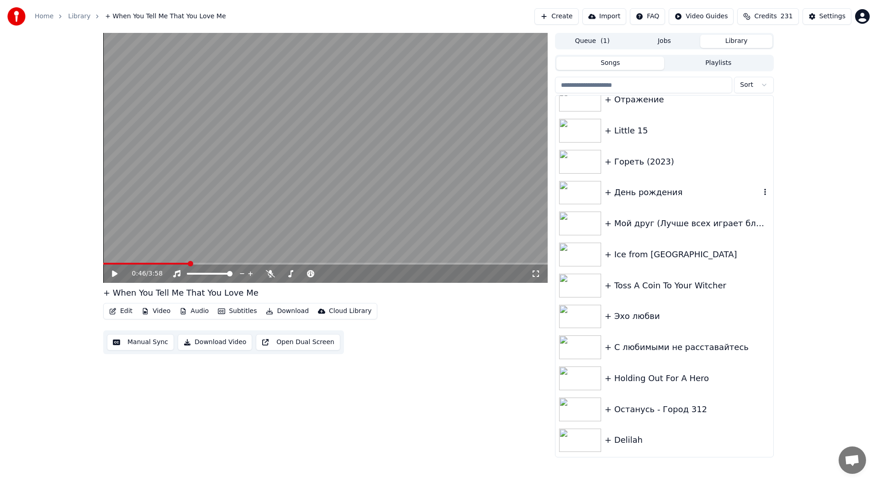
scroll to position [823, 0]
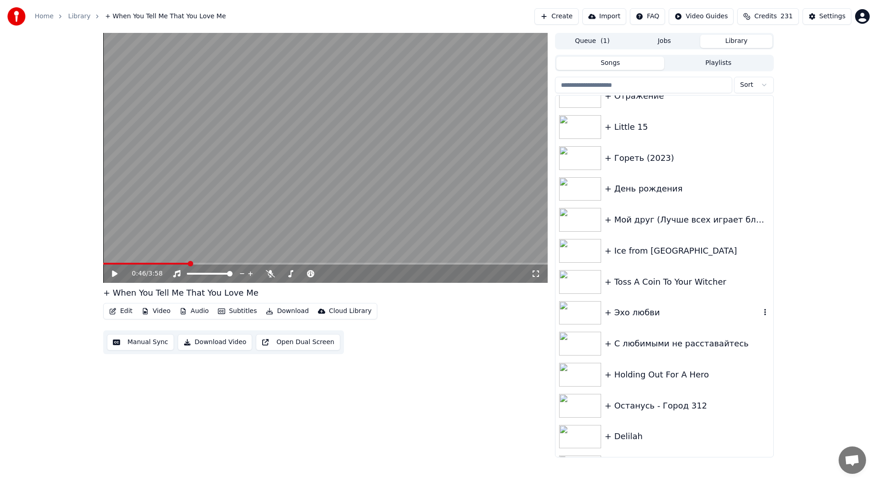
click at [623, 309] on div "+ Эхо любви" at bounding box center [683, 312] width 156 height 13
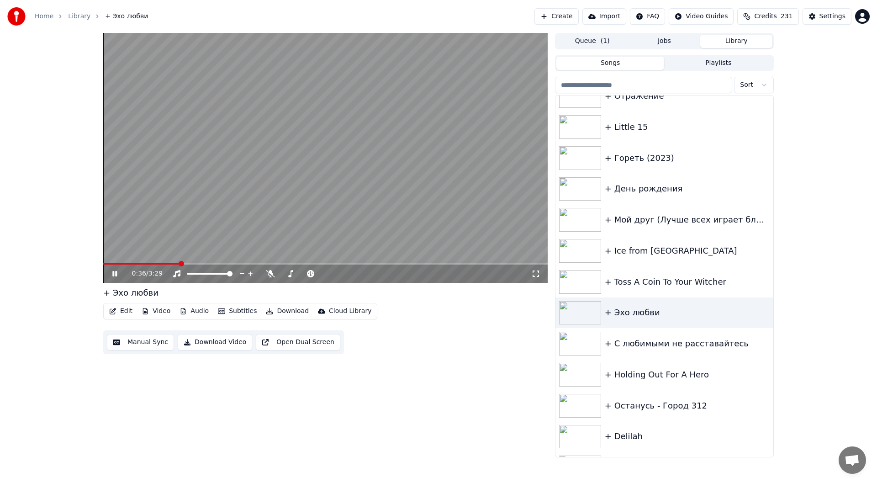
click at [179, 263] on span at bounding box center [325, 264] width 445 height 2
click at [113, 272] on icon at bounding box center [114, 273] width 5 height 5
click at [234, 314] on button "Subtitles" at bounding box center [237, 311] width 46 height 13
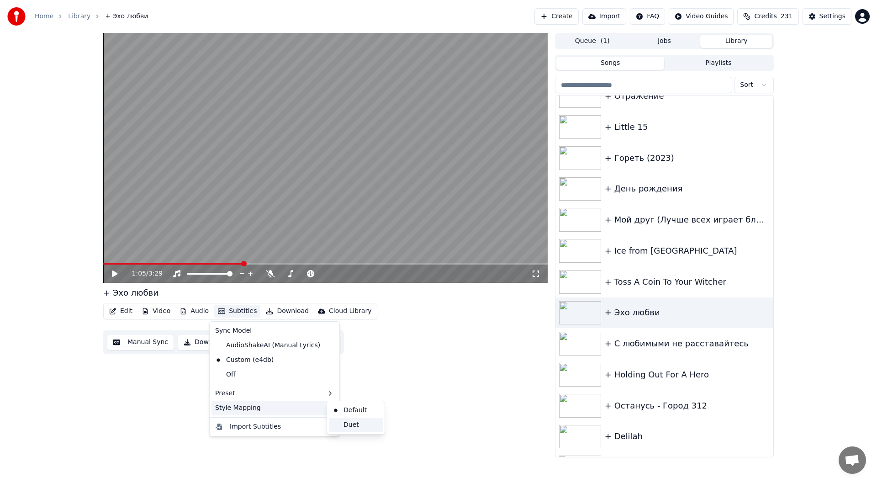
click at [340, 423] on div "Duet" at bounding box center [356, 425] width 54 height 15
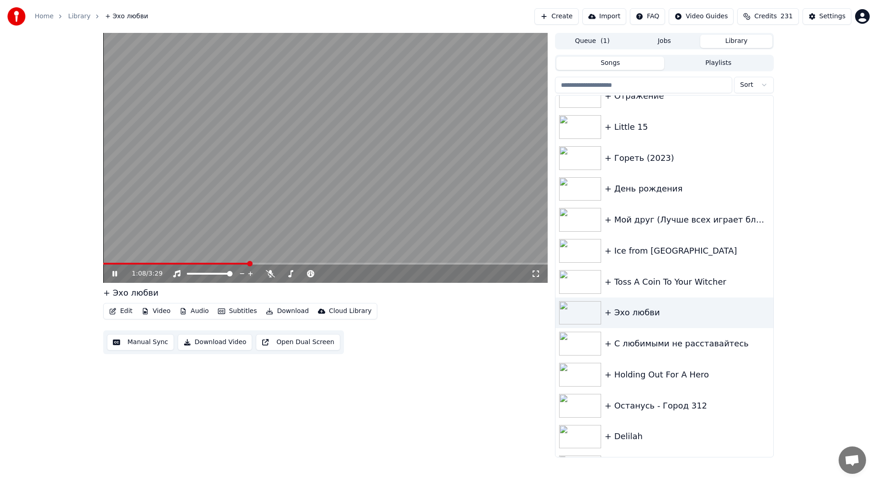
click at [110, 263] on span at bounding box center [176, 264] width 146 height 2
click at [202, 263] on span at bounding box center [325, 264] width 445 height 2
click at [277, 263] on span at bounding box center [325, 264] width 445 height 2
click at [115, 276] on icon at bounding box center [121, 273] width 21 height 7
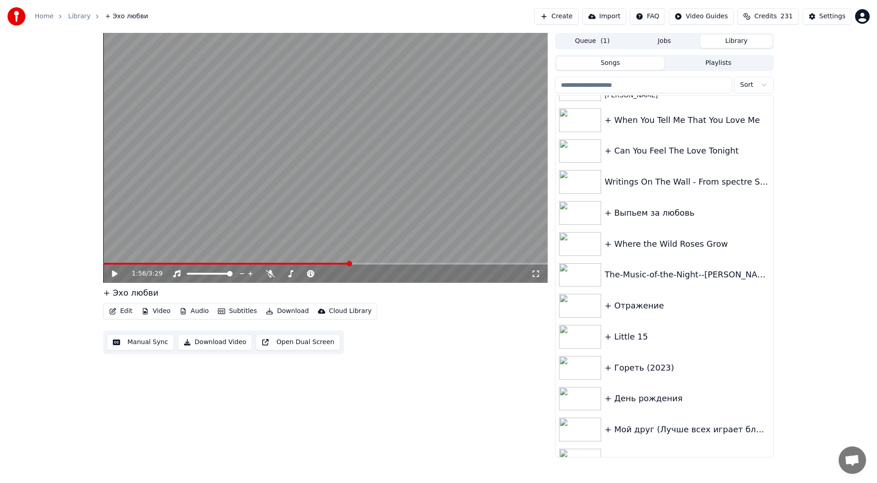
scroll to position [617, 0]
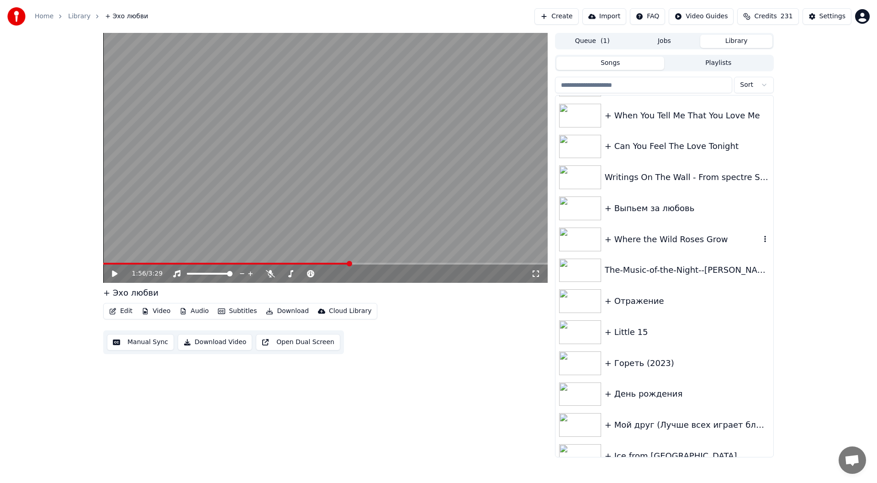
click at [684, 237] on div "+ Where the Wild Roses Grow" at bounding box center [683, 239] width 156 height 13
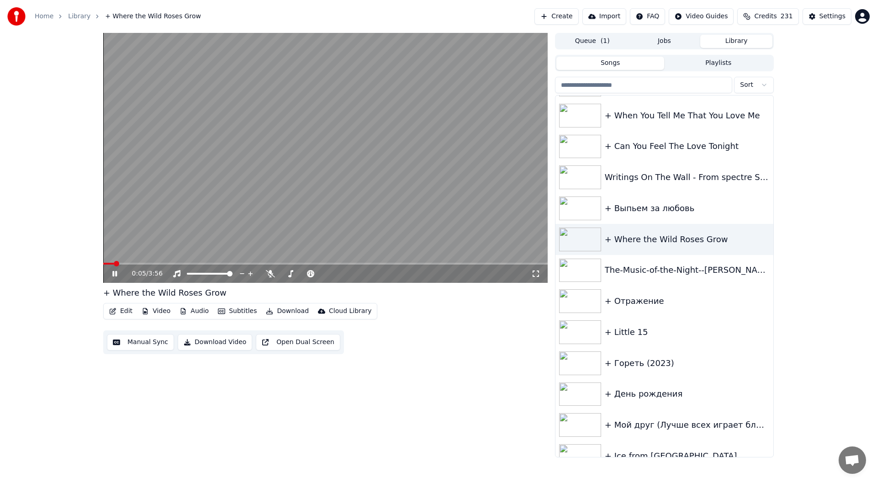
click at [242, 311] on button "Subtitles" at bounding box center [237, 311] width 46 height 13
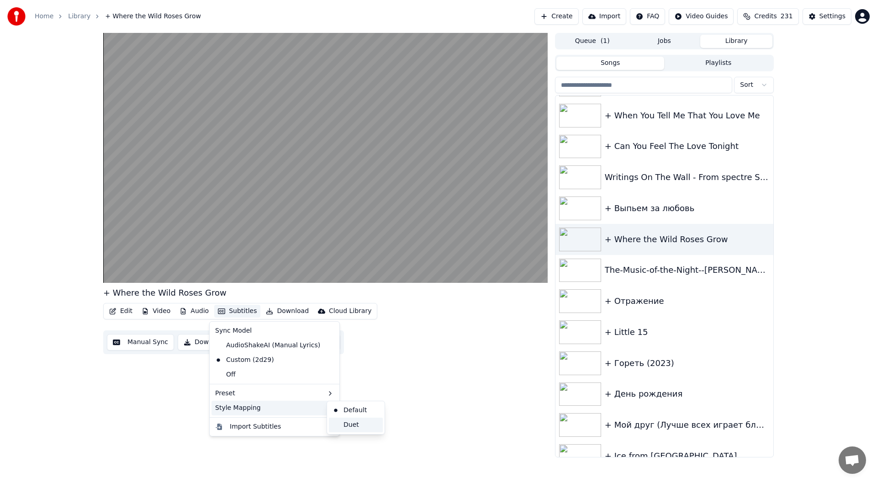
click at [345, 423] on div "Duet" at bounding box center [356, 425] width 54 height 15
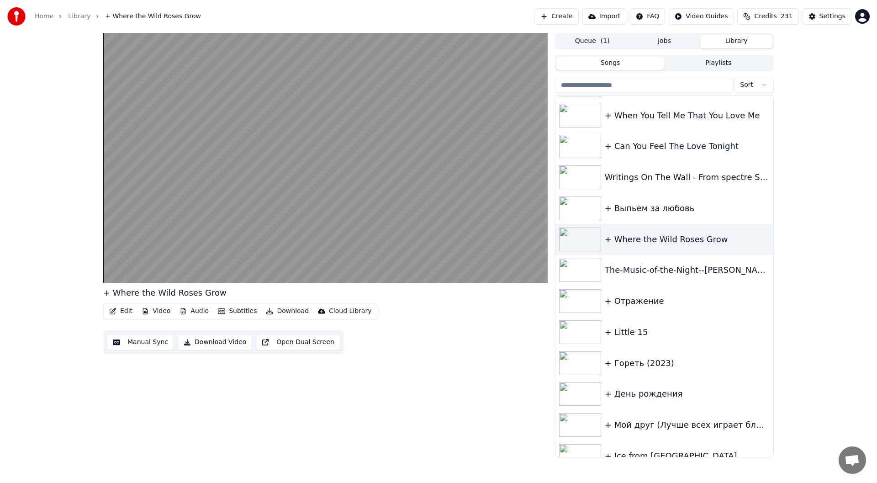
click at [228, 308] on button "Subtitles" at bounding box center [237, 311] width 46 height 13
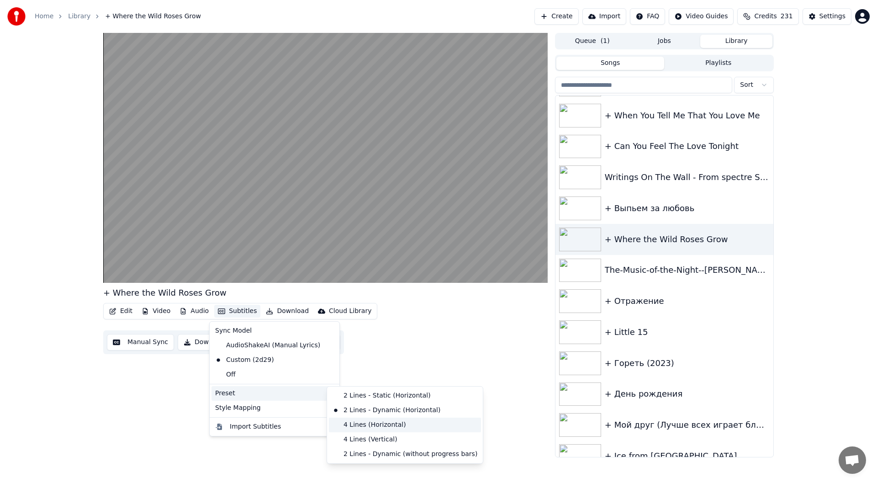
click at [400, 428] on div "4 Lines (Horizontal)" at bounding box center [405, 425] width 152 height 15
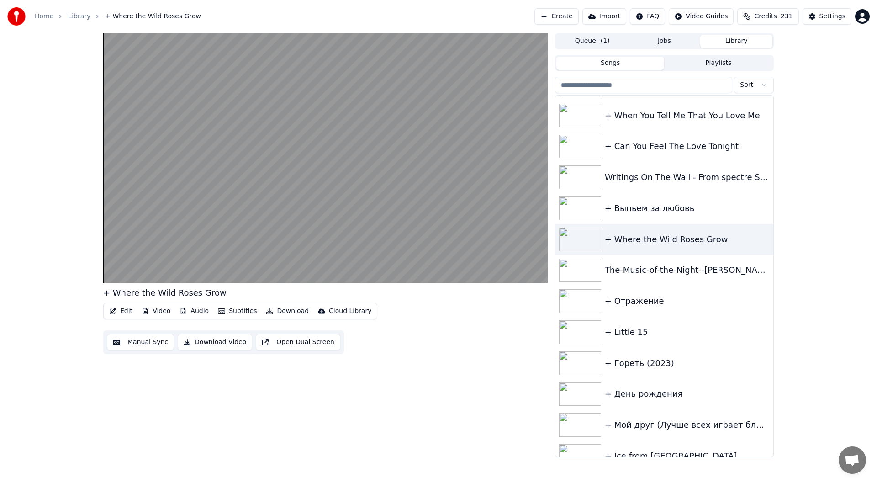
click at [226, 313] on button "Subtitles" at bounding box center [237, 311] width 46 height 13
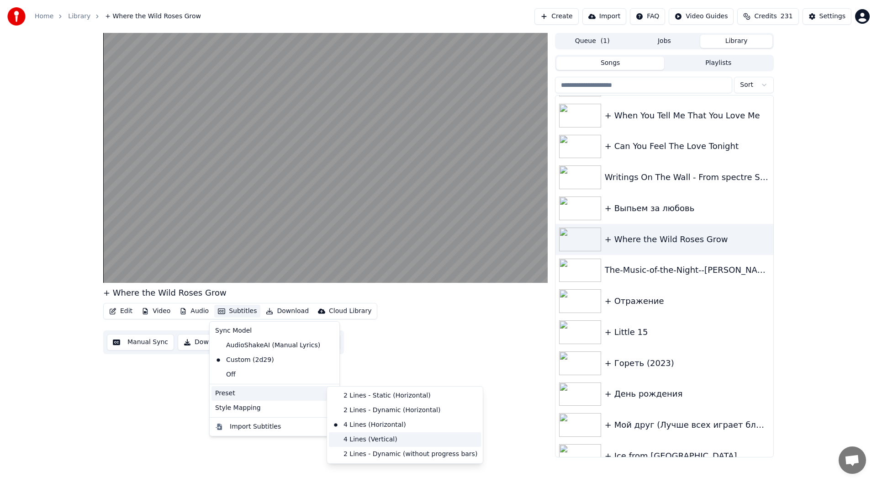
click at [408, 441] on div "4 Lines (Vertical)" at bounding box center [405, 439] width 152 height 15
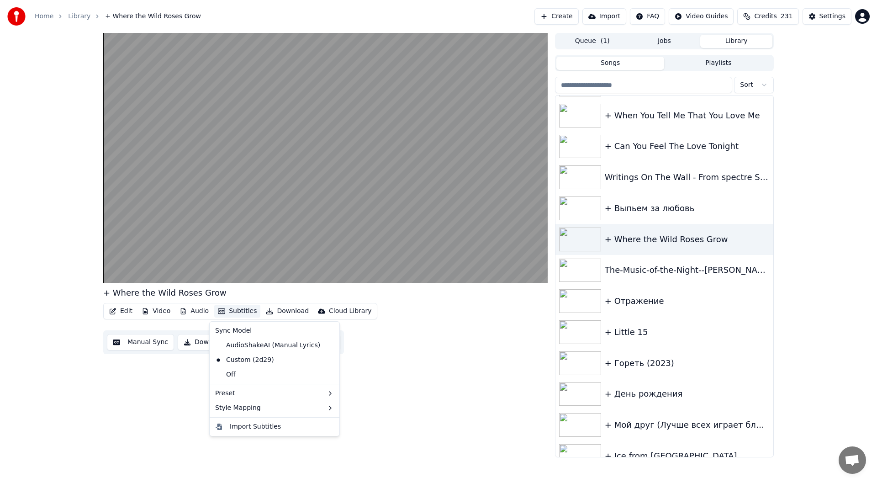
click at [235, 313] on button "Subtitles" at bounding box center [237, 311] width 46 height 13
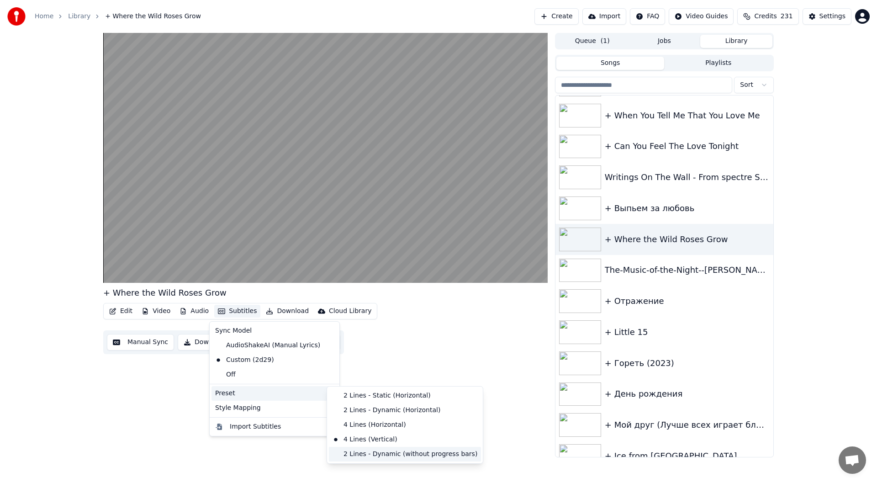
click at [400, 453] on div "2 Lines - Dynamic (without progress bars)" at bounding box center [405, 454] width 152 height 15
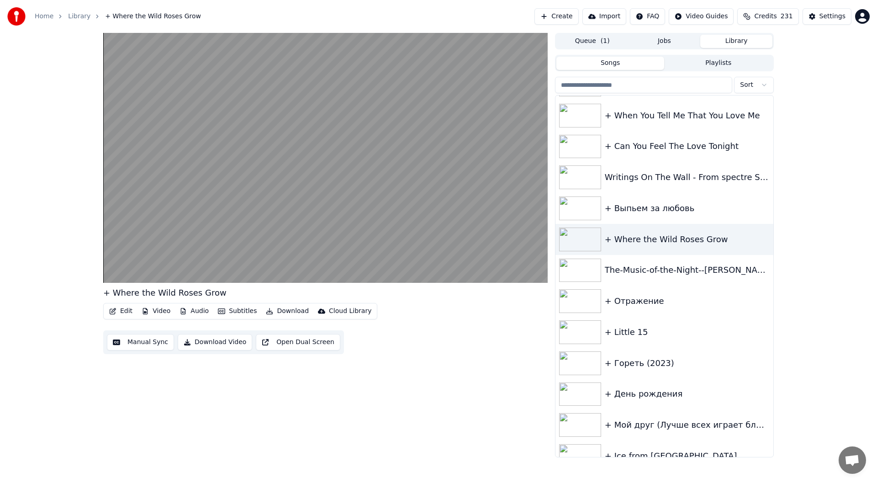
click at [243, 312] on button "Subtitles" at bounding box center [237, 311] width 46 height 13
click at [465, 333] on div "Edit Video Audio Subtitles Download Cloud Library Manual Sync Download Video Op…" at bounding box center [325, 328] width 445 height 51
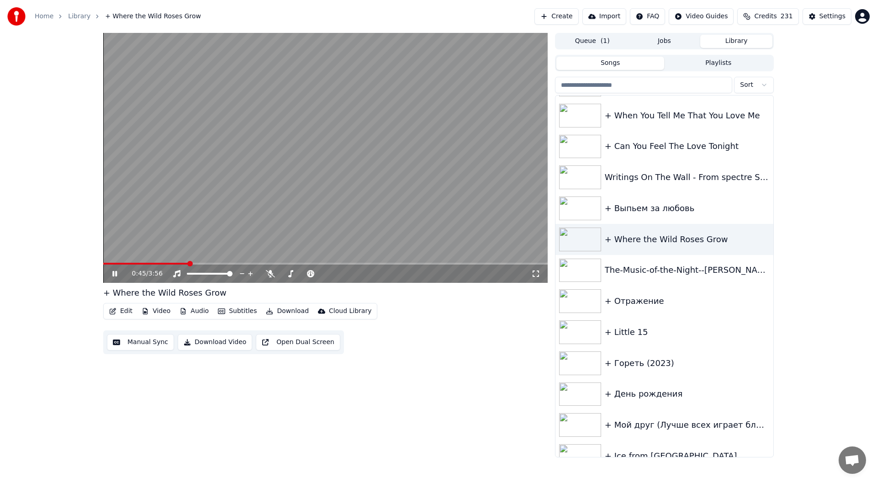
click at [254, 264] on span at bounding box center [325, 264] width 445 height 2
click at [294, 263] on span at bounding box center [325, 264] width 445 height 2
click at [386, 264] on span at bounding box center [325, 264] width 445 height 2
click at [114, 274] on icon at bounding box center [114, 273] width 5 height 5
click at [238, 313] on button "Subtitles" at bounding box center [237, 311] width 46 height 13
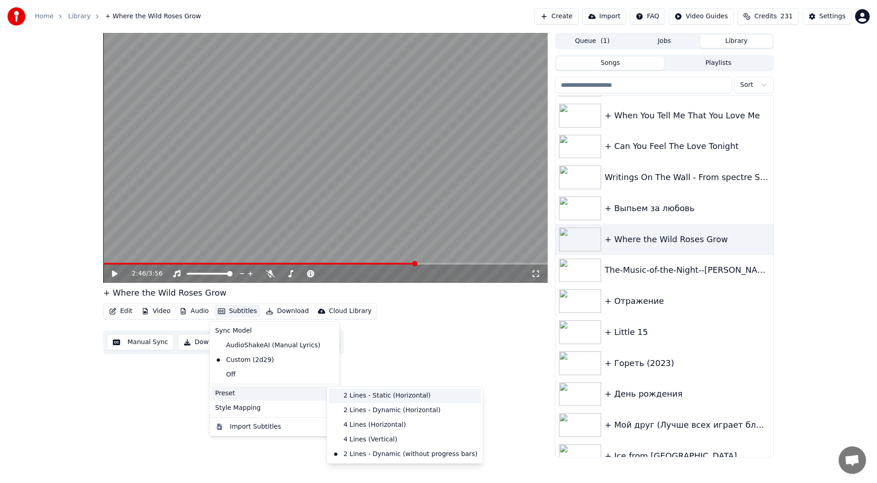
click at [396, 398] on div "2 Lines - Static (Horizontal)" at bounding box center [405, 395] width 152 height 15
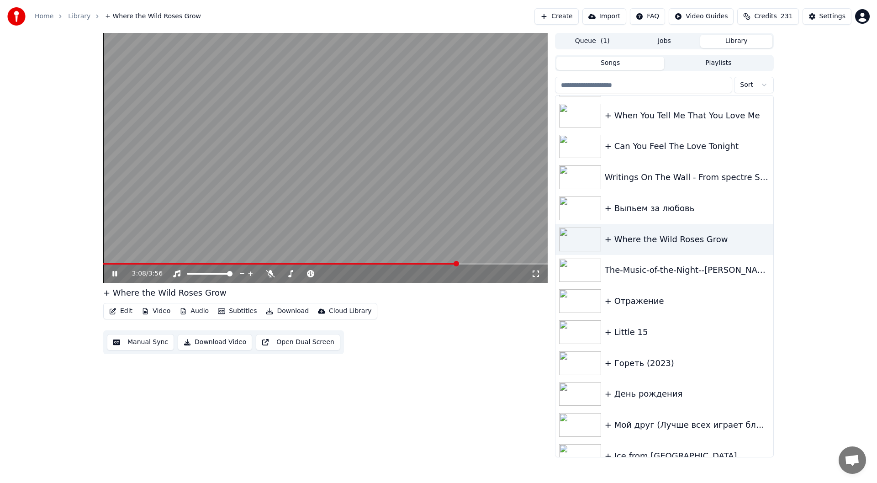
click at [115, 276] on icon at bounding box center [121, 273] width 21 height 7
click at [862, 465] on span "Open chat" at bounding box center [852, 459] width 27 height 27
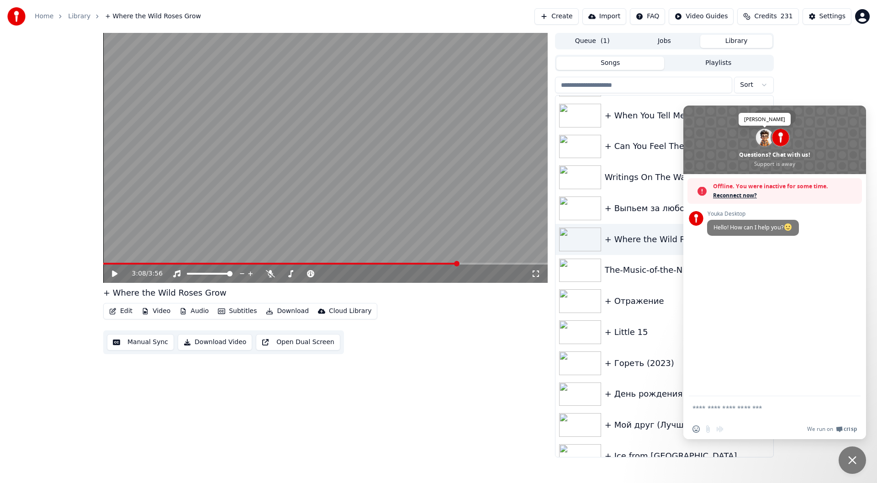
click at [764, 138] on span at bounding box center [764, 137] width 17 height 17
click at [735, 410] on textarea "Compose your message..." at bounding box center [765, 408] width 144 height 8
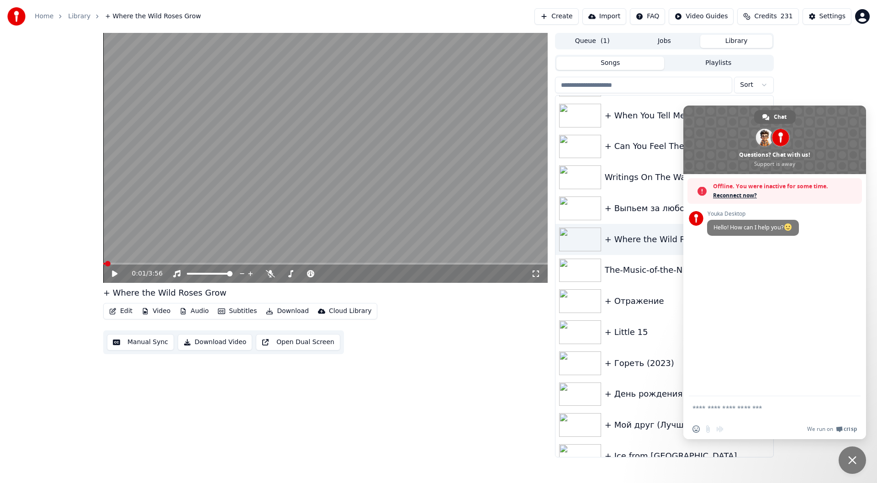
click at [106, 264] on span at bounding box center [107, 263] width 5 height 5
click at [225, 314] on button "Subtitles" at bounding box center [237, 311] width 46 height 13
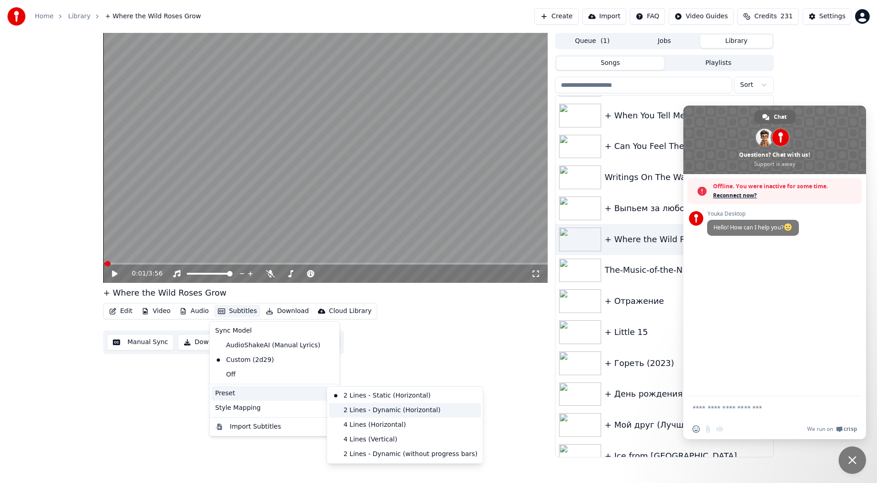
click at [347, 408] on div "2 Lines - Dynamic (Horizontal)" at bounding box center [405, 410] width 152 height 15
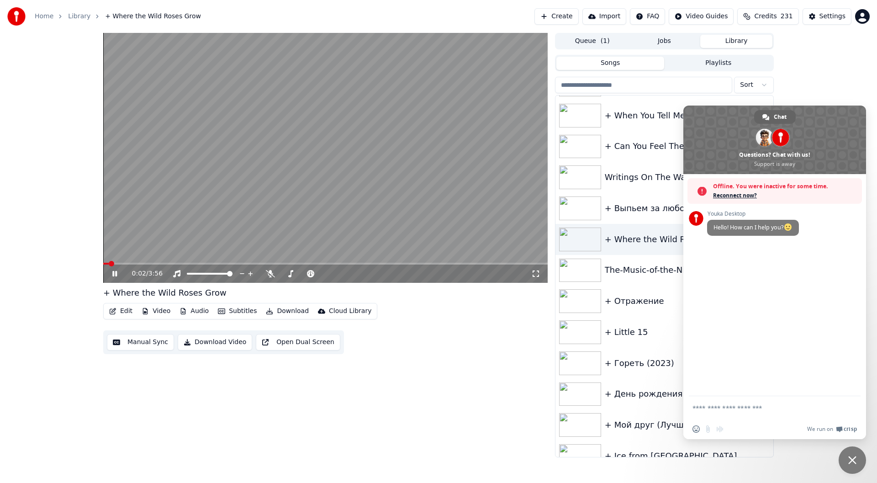
click at [127, 263] on span at bounding box center [325, 264] width 445 height 2
click at [113, 275] on icon at bounding box center [114, 273] width 5 height 5
click at [125, 263] on span at bounding box center [116, 264] width 27 height 2
click at [749, 404] on textarea "Compose your message..." at bounding box center [765, 408] width 144 height 8
type textarea "**********"
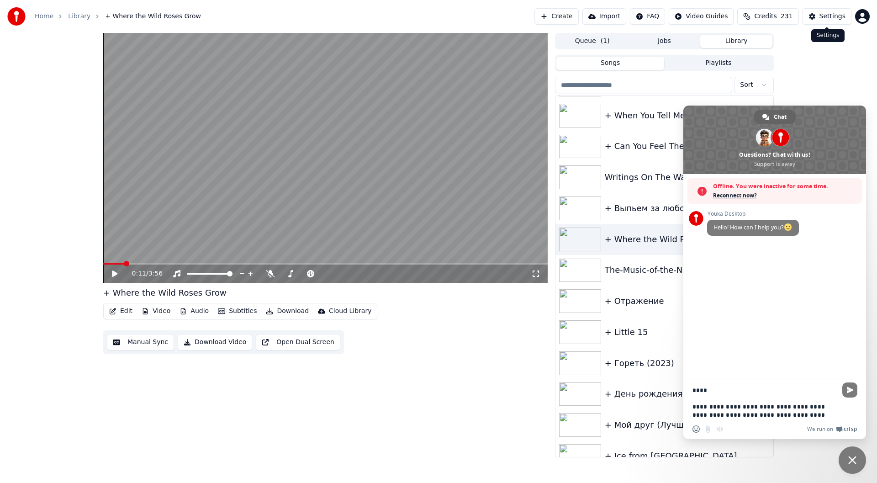
click at [826, 23] on button "Settings" at bounding box center [827, 16] width 49 height 16
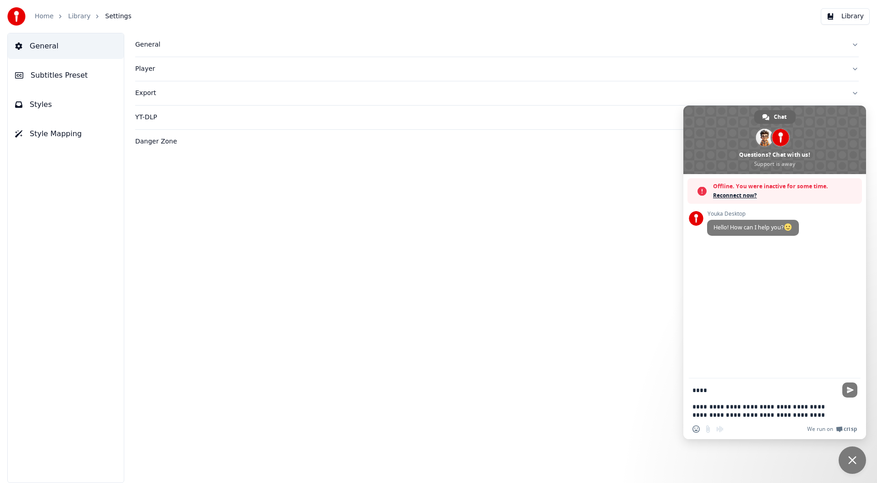
click at [41, 108] on span "Styles" at bounding box center [41, 104] width 22 height 11
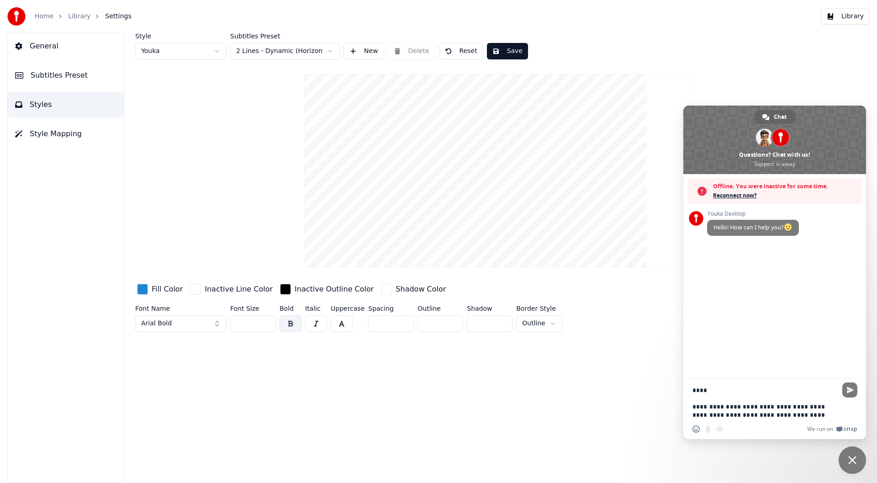
click at [74, 139] on span "Style Mapping" at bounding box center [56, 133] width 52 height 11
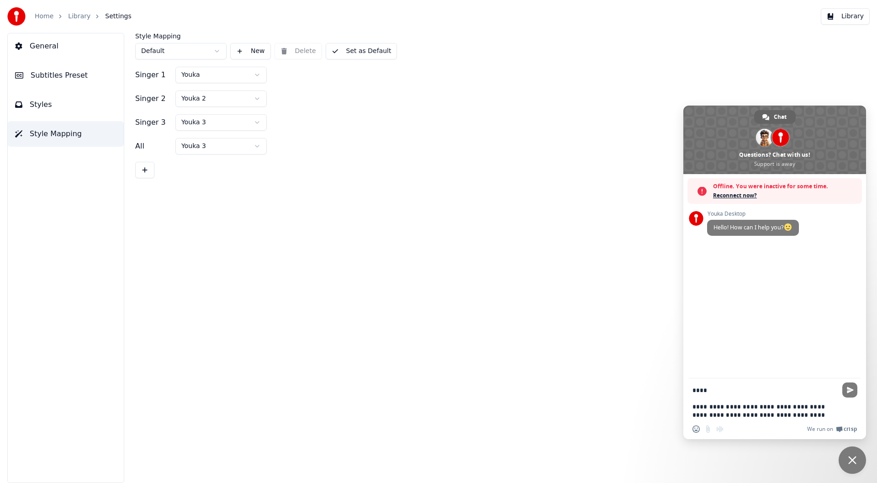
click at [64, 81] on button "Subtitles Preset" at bounding box center [66, 76] width 116 height 26
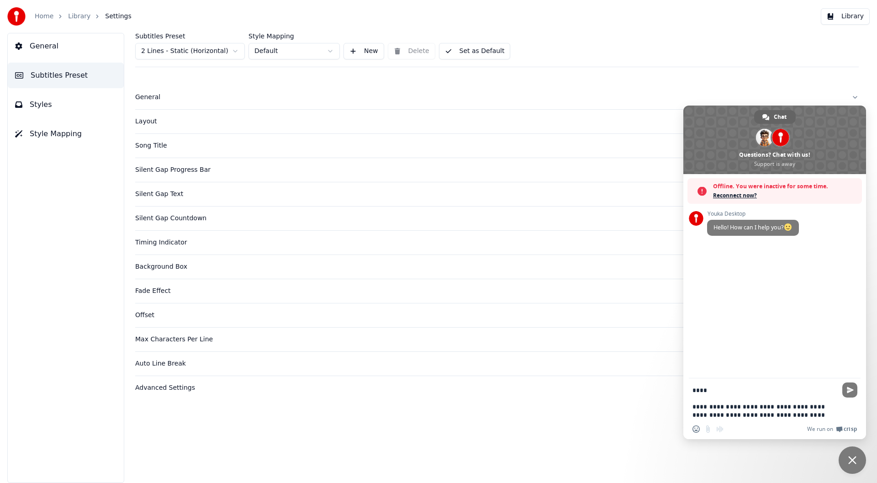
click at [201, 58] on html "**********" at bounding box center [438, 241] width 877 height 483
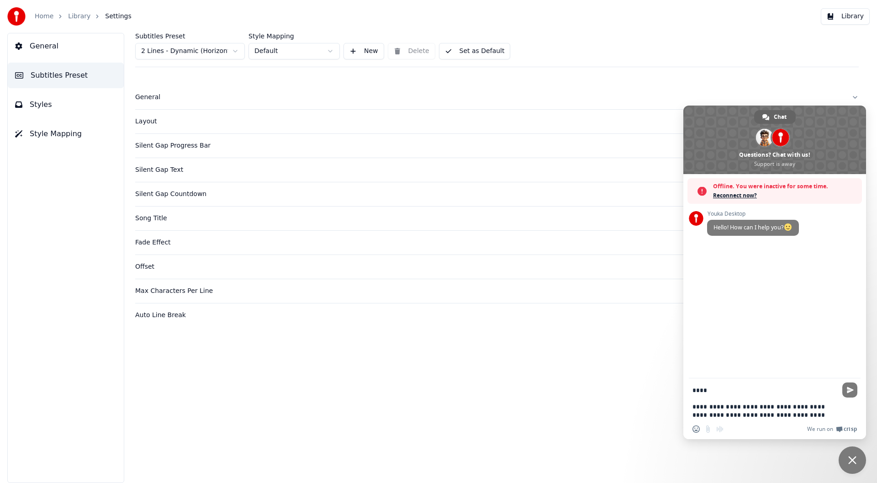
click at [151, 121] on div "Layout" at bounding box center [489, 121] width 709 height 9
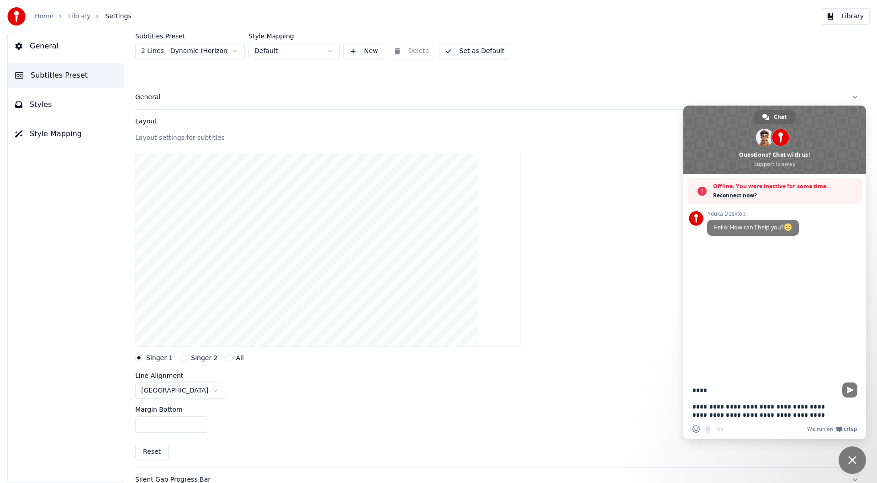
scroll to position [137, 0]
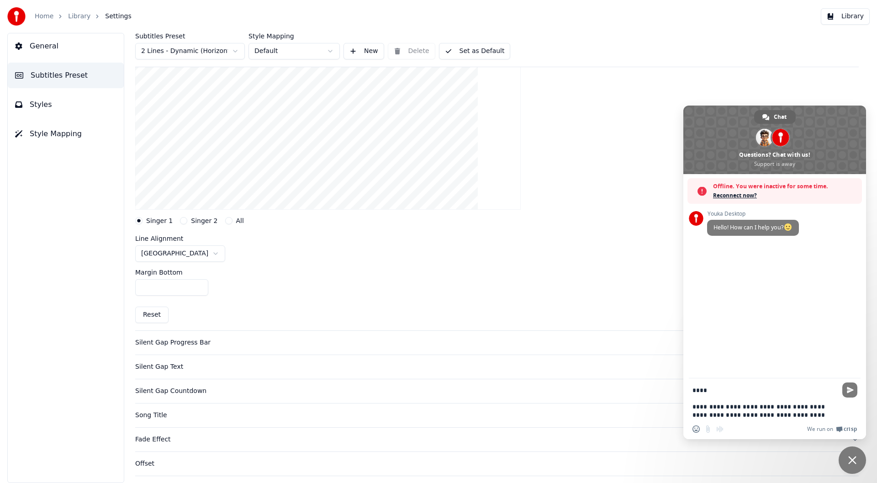
click at [280, 53] on html "**********" at bounding box center [438, 241] width 877 height 483
click at [186, 223] on div "Singer 2" at bounding box center [198, 220] width 37 height 7
click at [180, 218] on div "Singer 2" at bounding box center [198, 220] width 37 height 7
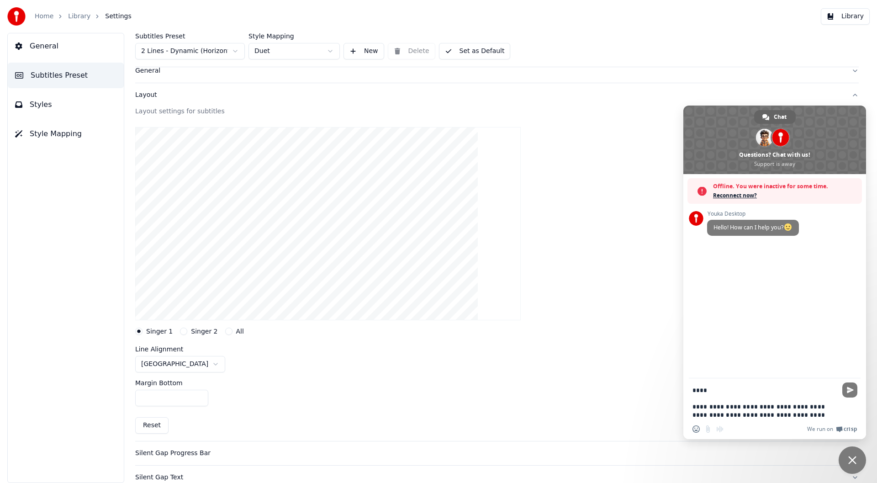
scroll to position [0, 0]
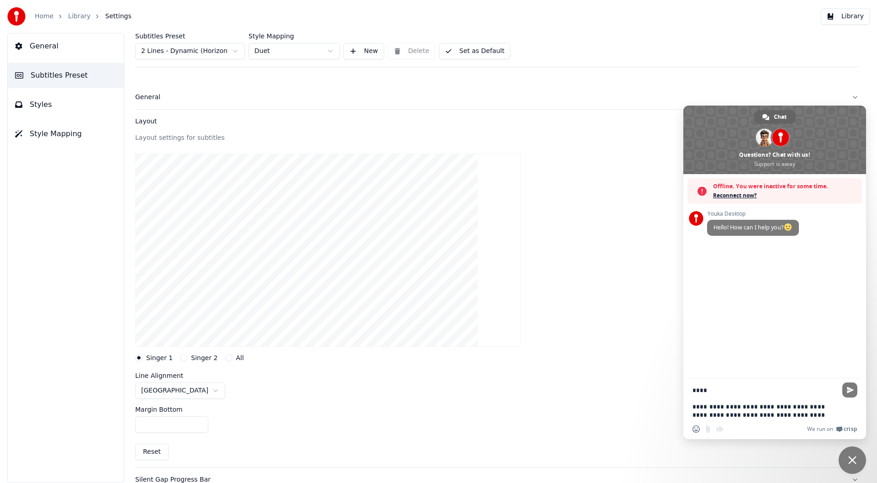
click at [215, 54] on html "**********" at bounding box center [438, 241] width 877 height 483
click at [181, 358] on button "Singer 2" at bounding box center [183, 357] width 7 height 7
click at [151, 359] on label "Singer 1" at bounding box center [159, 358] width 27 height 6
click at [143, 359] on button "Singer 1" at bounding box center [138, 357] width 7 height 7
click at [181, 385] on html "**********" at bounding box center [438, 241] width 877 height 483
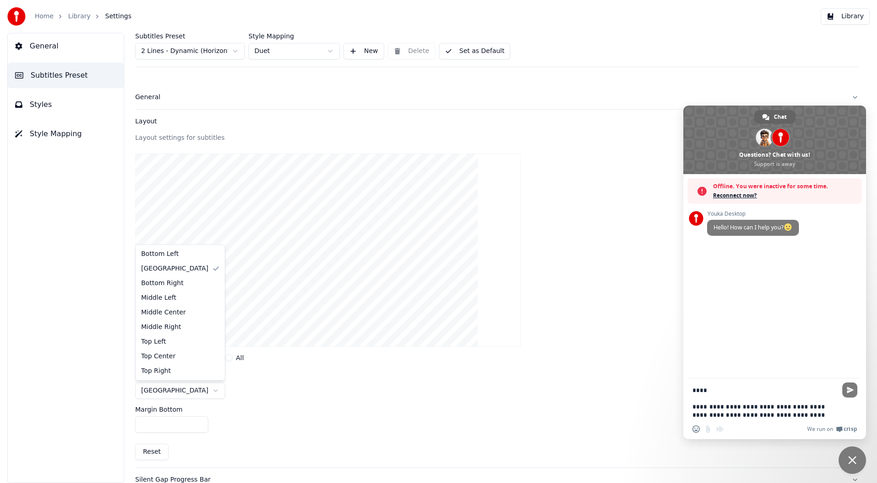
click at [101, 298] on html "**********" at bounding box center [438, 241] width 877 height 483
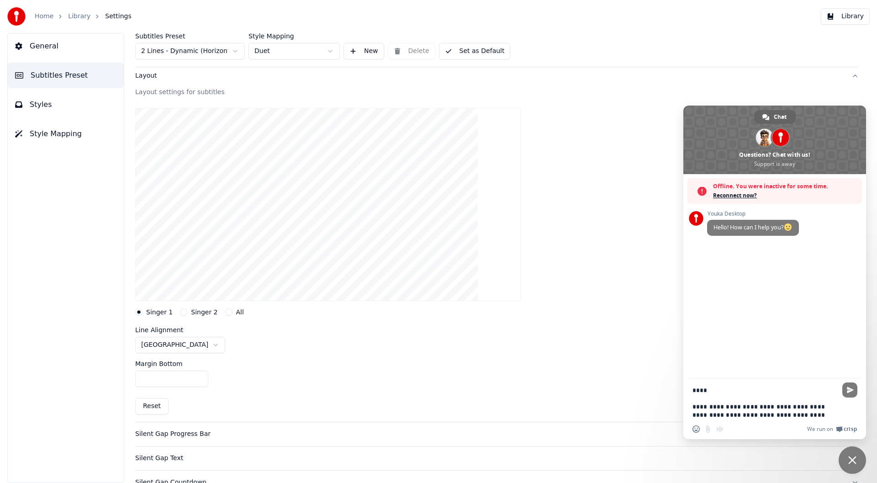
click at [183, 314] on div "Singer 2" at bounding box center [198, 311] width 37 height 7
click at [181, 312] on button "Singer 2" at bounding box center [183, 311] width 7 height 7
click at [139, 312] on button "Singer 1" at bounding box center [138, 311] width 7 height 7
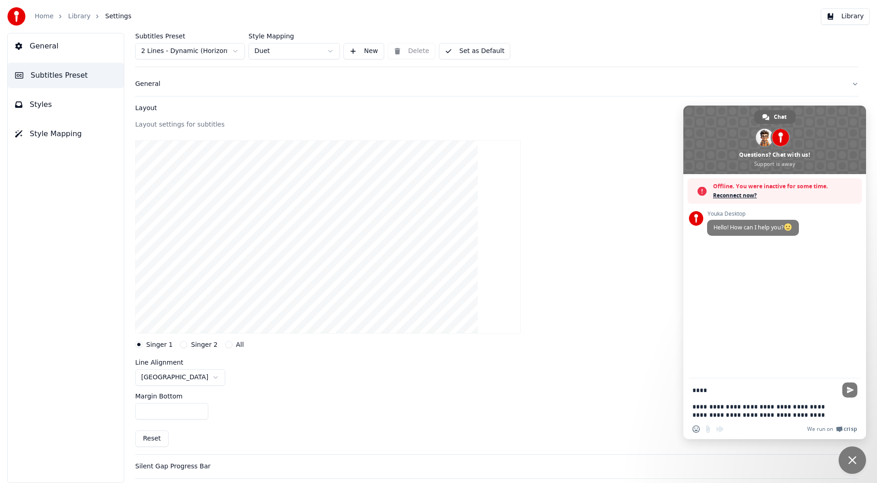
scroll to position [0, 0]
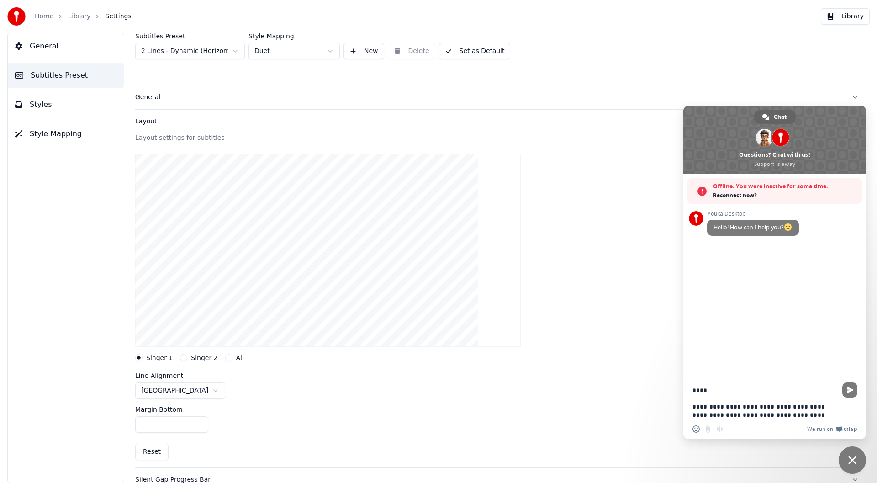
click at [259, 53] on html "**********" at bounding box center [438, 241] width 877 height 483
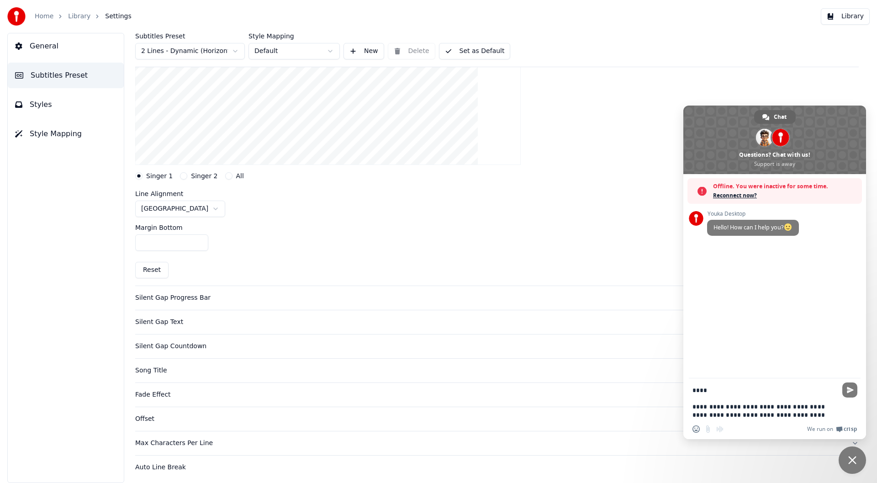
scroll to position [183, 0]
click at [160, 236] on input "***" at bounding box center [171, 242] width 73 height 16
drag, startPoint x: 164, startPoint y: 242, endPoint x: 97, endPoint y: 242, distance: 67.2
click at [105, 242] on div "General Subtitles Preset Styles Style Mapping Subtitles Preset 2 Lines - Dynami…" at bounding box center [438, 258] width 877 height 450
click at [67, 223] on div "General Subtitles Preset Styles Style Mapping" at bounding box center [65, 258] width 117 height 450
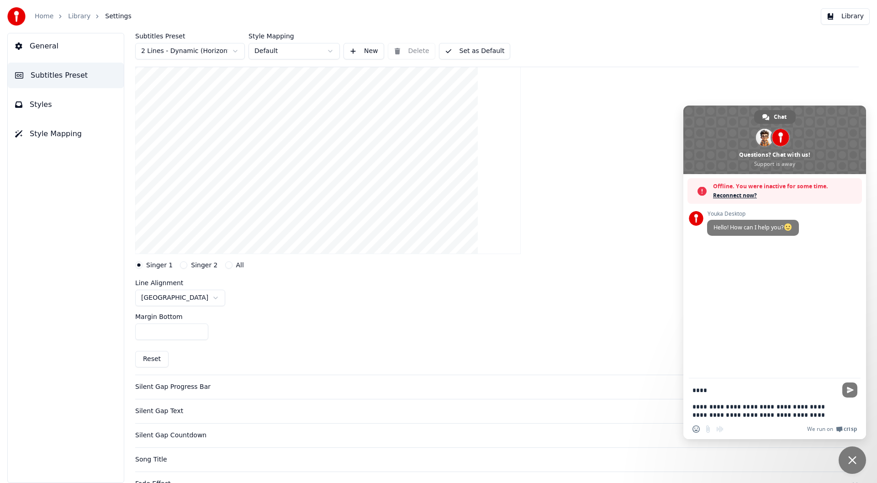
scroll to position [91, 0]
drag, startPoint x: 150, startPoint y: 333, endPoint x: 122, endPoint y: 332, distance: 27.9
click at [135, 333] on input "**" at bounding box center [171, 333] width 73 height 16
click at [86, 334] on div "General Subtitles Preset Styles Style Mapping" at bounding box center [65, 258] width 117 height 450
click at [298, 50] on html "**********" at bounding box center [438, 241] width 877 height 483
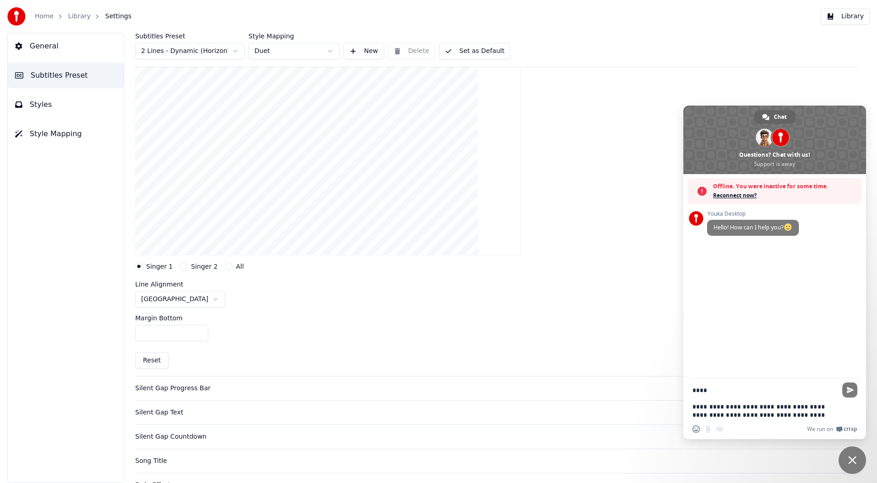
drag, startPoint x: 166, startPoint y: 331, endPoint x: 110, endPoint y: 329, distance: 56.7
click at [112, 329] on div "General Subtitles Preset Styles Style Mapping Subtitles Preset 2 Lines - Dynami…" at bounding box center [438, 258] width 877 height 450
drag, startPoint x: 166, startPoint y: 334, endPoint x: 118, endPoint y: 334, distance: 48.0
click at [119, 334] on div "Subtitles Preset 2 Lines - Dynamic (Horizontal) Style Mapping Duet New Delete S…" at bounding box center [497, 258] width 760 height 450
click at [110, 339] on div "General Subtitles Preset Styles Style Mapping" at bounding box center [65, 258] width 117 height 450
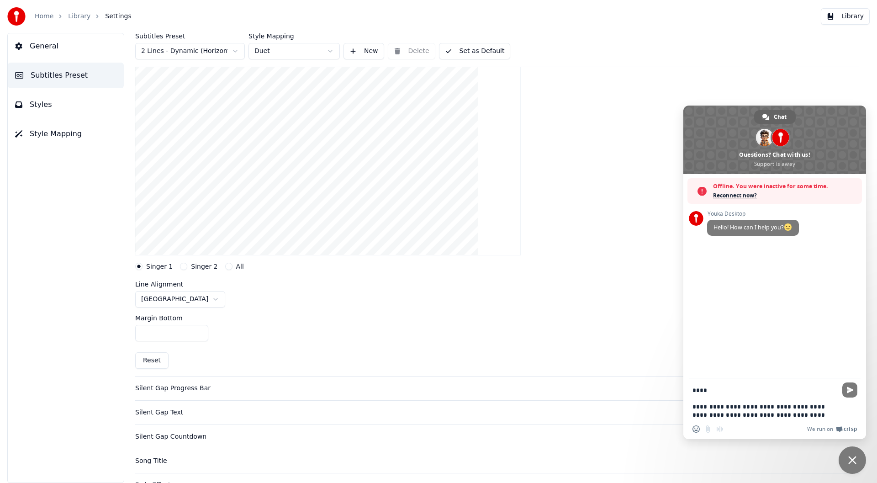
drag, startPoint x: 159, startPoint y: 333, endPoint x: 104, endPoint y: 334, distance: 55.3
click at [112, 334] on div "General Subtitles Preset Styles Style Mapping Subtitles Preset 2 Lines - Dynami…" at bounding box center [438, 258] width 877 height 450
click at [198, 335] on input "**" at bounding box center [171, 333] width 73 height 16
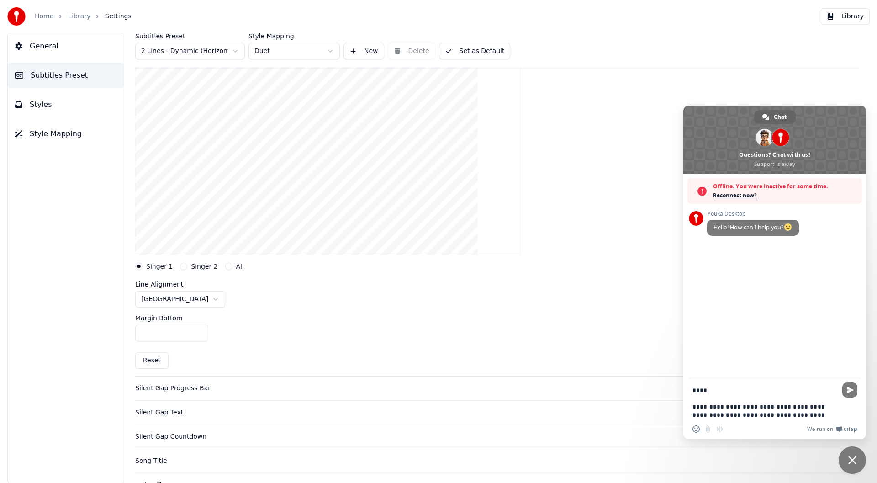
click at [198, 335] on input "**" at bounding box center [171, 333] width 73 height 16
type input "***"
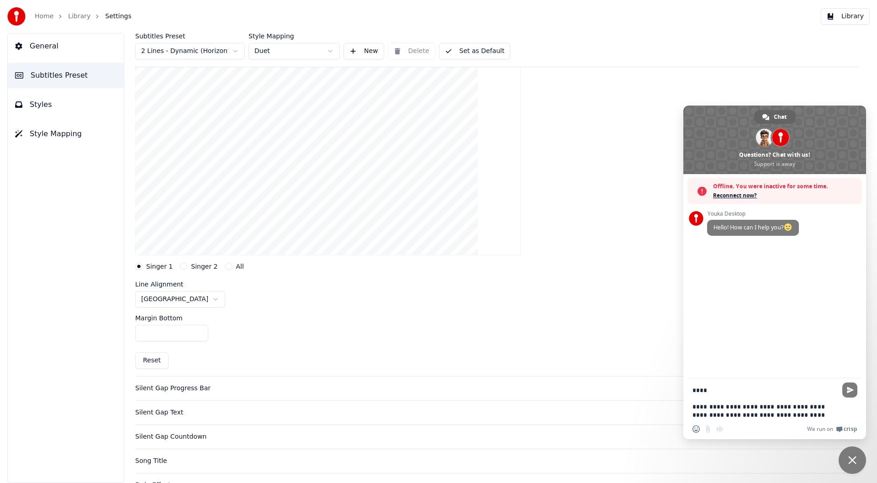
click at [198, 335] on input "***" at bounding box center [171, 333] width 73 height 16
click at [173, 301] on html "**********" at bounding box center [438, 241] width 877 height 483
click at [182, 303] on html "**********" at bounding box center [438, 241] width 877 height 483
drag, startPoint x: 819, startPoint y: 408, endPoint x: 821, endPoint y: 419, distance: 11.1
click at [821, 419] on textarea "**********" at bounding box center [765, 402] width 144 height 33
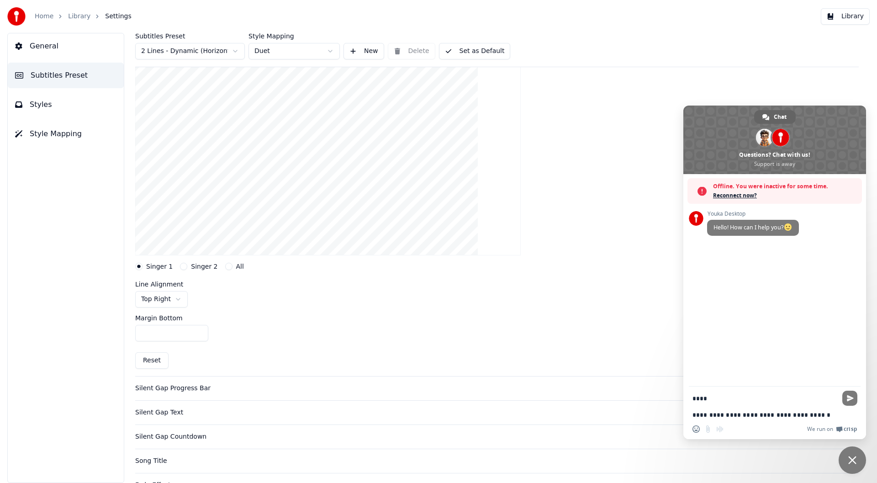
type textarea "**********"
click at [180, 268] on button "Singer 2" at bounding box center [183, 266] width 7 height 7
click at [181, 302] on html "**********" at bounding box center [438, 241] width 877 height 483
drag, startPoint x: 176, startPoint y: 334, endPoint x: 114, endPoint y: 334, distance: 62.2
click at [118, 334] on div "Subtitles Preset 2 Lines - Dynamic (Horizontal) Style Mapping Duet New Delete S…" at bounding box center [497, 258] width 760 height 450
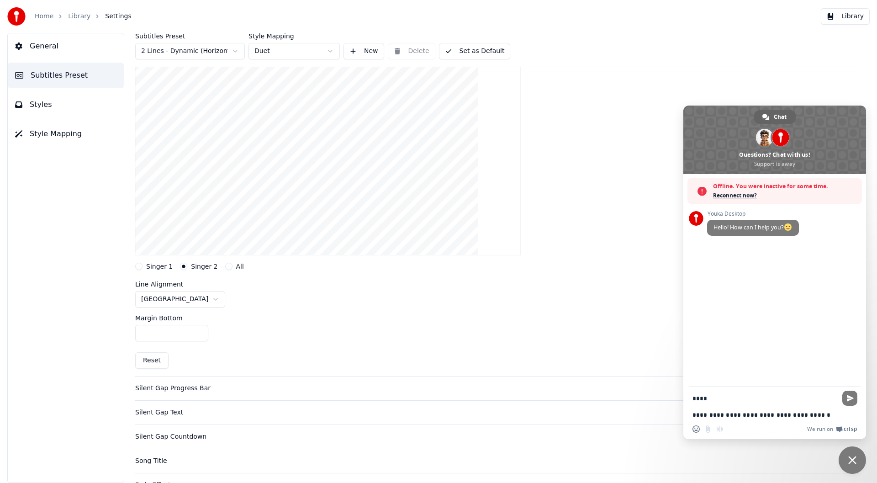
type input "***"
click at [90, 336] on div "General Subtitles Preset Styles Style Mapping" at bounding box center [65, 258] width 117 height 450
click at [141, 266] on button "Singer 1" at bounding box center [138, 266] width 7 height 7
click at [172, 300] on html "**********" at bounding box center [438, 241] width 877 height 483
click at [104, 340] on html "**********" at bounding box center [438, 241] width 877 height 483
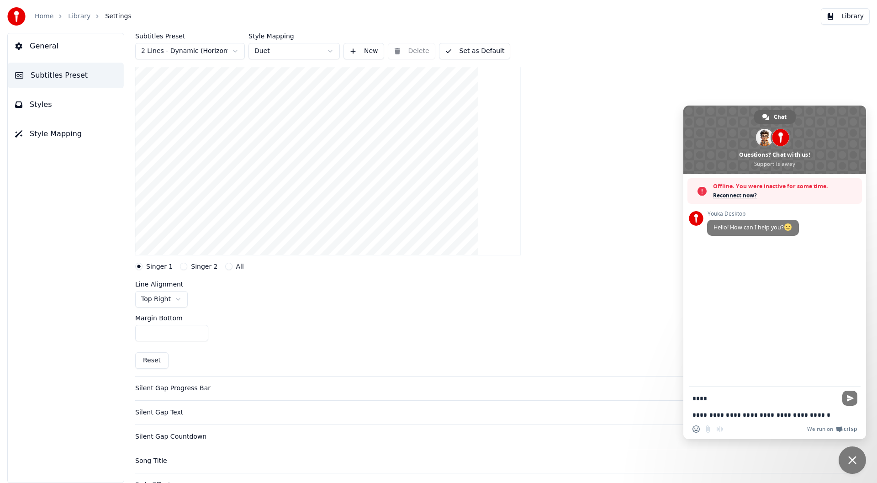
click at [818, 414] on textarea "**********" at bounding box center [765, 406] width 144 height 25
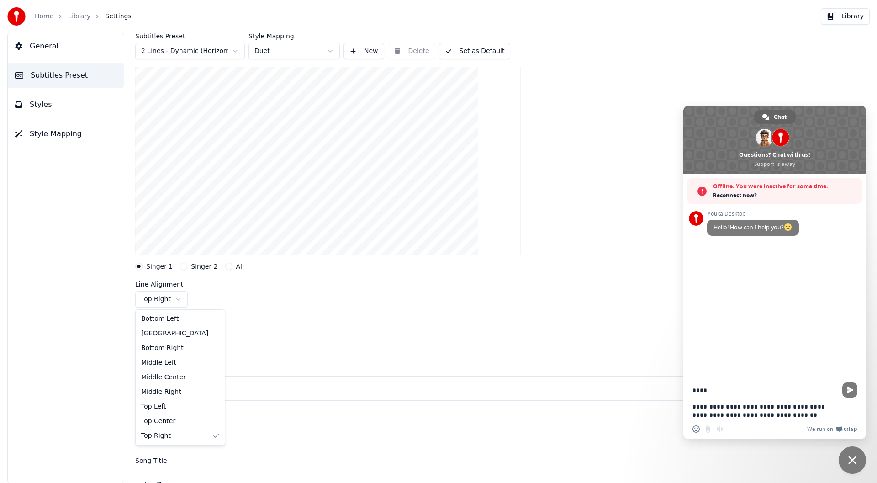
click at [172, 298] on html "**********" at bounding box center [438, 241] width 877 height 483
click at [277, 338] on html "**********" at bounding box center [438, 241] width 877 height 483
click at [191, 267] on label "Singer 2" at bounding box center [204, 266] width 27 height 6
click at [187, 267] on button "Singer 2" at bounding box center [183, 266] width 7 height 7
click at [171, 297] on html "**********" at bounding box center [438, 241] width 877 height 483
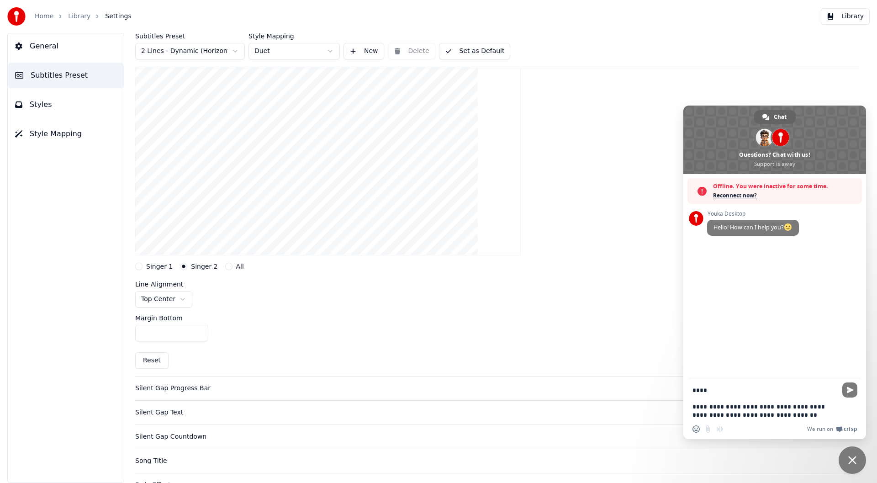
click at [159, 267] on label "Singer 1" at bounding box center [159, 266] width 27 height 6
click at [143, 267] on button "Singer 1" at bounding box center [138, 266] width 7 height 7
click at [158, 298] on html "**********" at bounding box center [438, 241] width 877 height 483
click at [289, 315] on div "Margin Bottom ***" at bounding box center [497, 328] width 724 height 41
drag, startPoint x: 784, startPoint y: 412, endPoint x: 617, endPoint y: 367, distance: 173.0
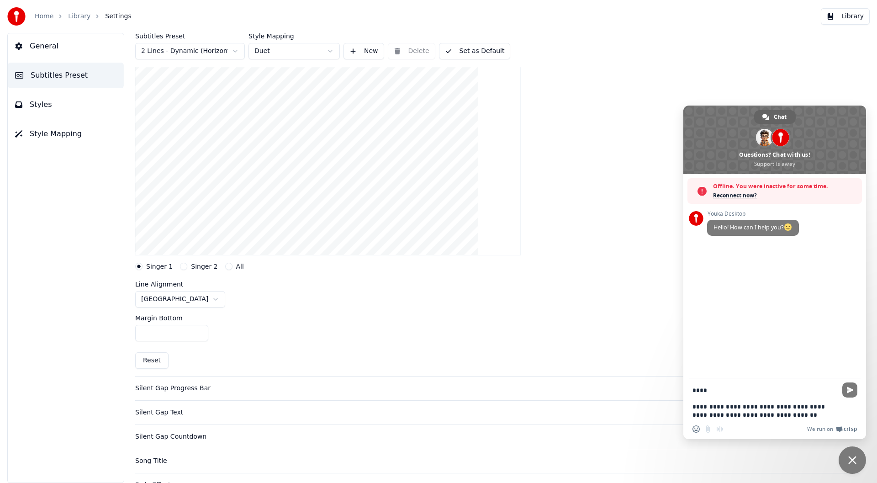
click at [617, 367] on body "**********" at bounding box center [438, 241] width 877 height 483
paste textarea "**********"
type textarea "**********"
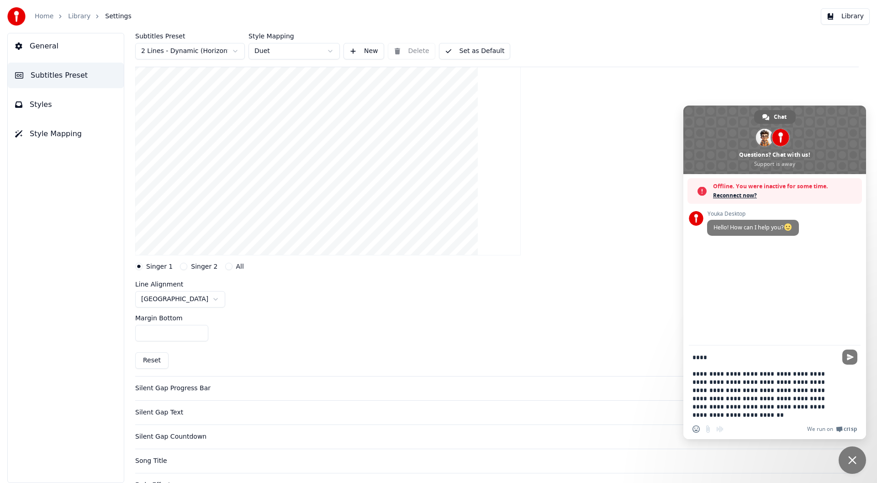
click at [789, 390] on textarea "**********" at bounding box center [765, 386] width 144 height 66
click at [787, 392] on textarea "**********" at bounding box center [765, 386] width 144 height 66
drag, startPoint x: 799, startPoint y: 404, endPoint x: 803, endPoint y: 407, distance: 4.9
click at [799, 405] on textarea "**********" at bounding box center [765, 386] width 144 height 66
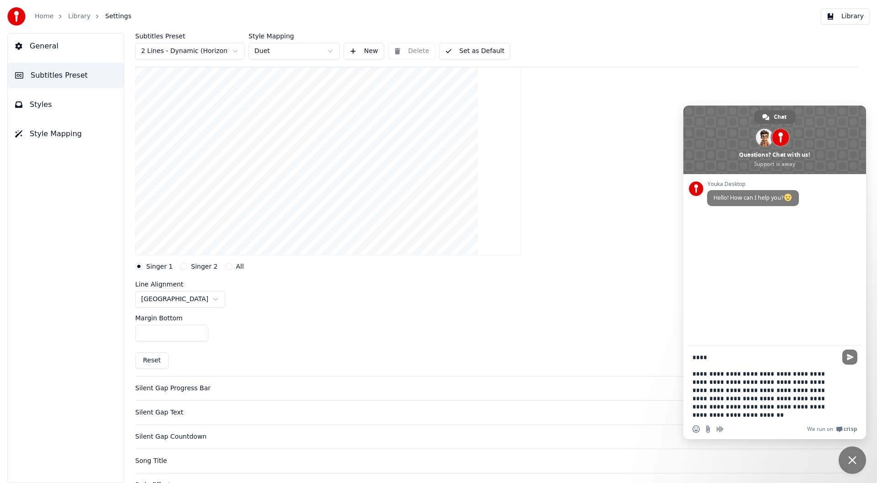
drag, startPoint x: 804, startPoint y: 407, endPoint x: 675, endPoint y: 347, distance: 143.1
click at [675, 348] on body "**********" at bounding box center [438, 241] width 877 height 483
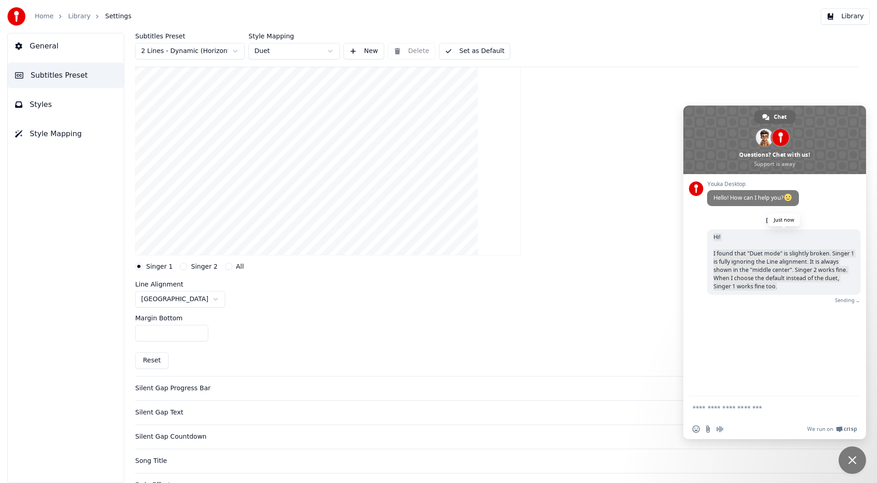
drag, startPoint x: 781, startPoint y: 285, endPoint x: 711, endPoint y: 236, distance: 86.3
click at [711, 236] on span "Hi! I found that "Duet mode" is slightly broken. Singer 1 is fully ignoring the…" at bounding box center [784, 261] width 154 height 65
copy span "Hi! I found that "Duet mode" is slightly broken. Singer 1 is fully ignoring the…"
click at [36, 242] on div "General Subtitles Preset Styles Style Mapping" at bounding box center [65, 258] width 117 height 450
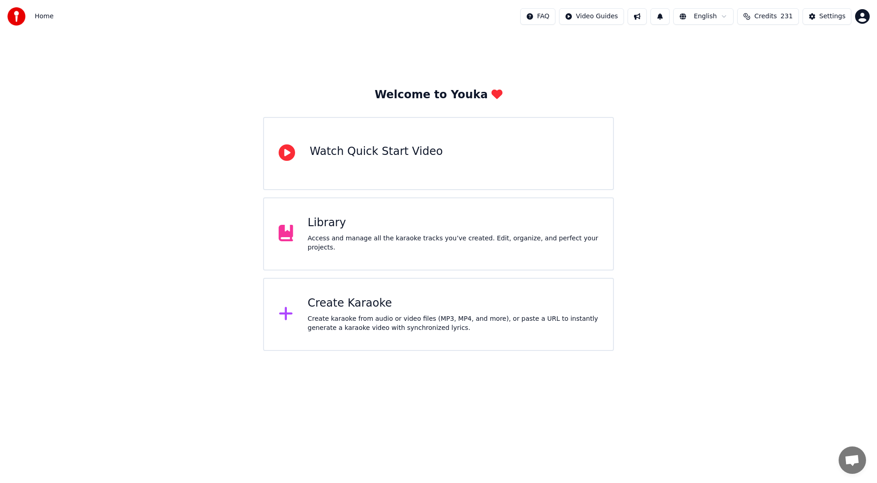
click at [439, 249] on div "Library Access and manage all the karaoke tracks you’ve created. Edit, organize…" at bounding box center [438, 233] width 351 height 73
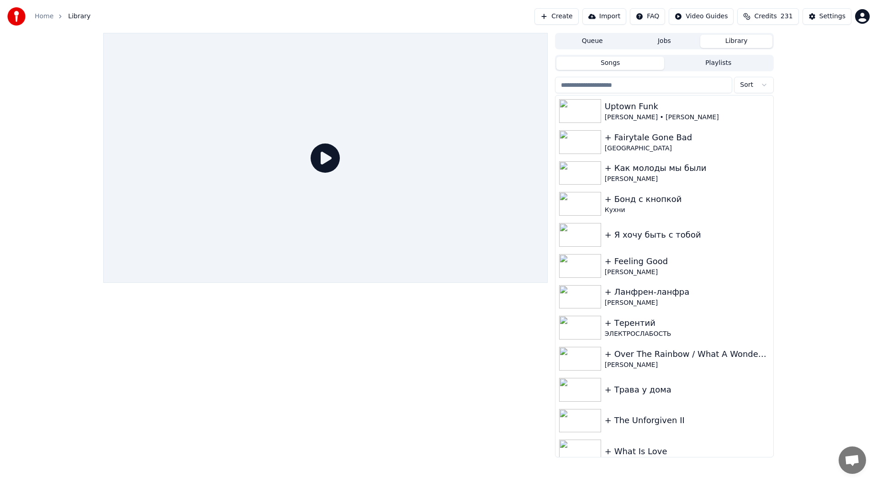
click at [845, 462] on span "Open chat" at bounding box center [852, 461] width 15 height 13
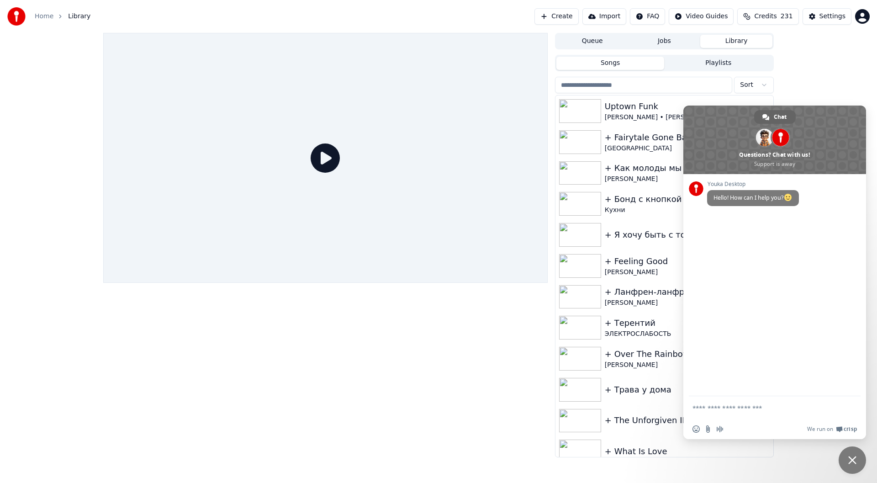
click at [760, 413] on form at bounding box center [765, 408] width 144 height 25
click at [758, 406] on textarea "Compose your message..." at bounding box center [765, 408] width 144 height 8
paste textarea "**********"
type textarea "**********"
